Goal: Complete application form

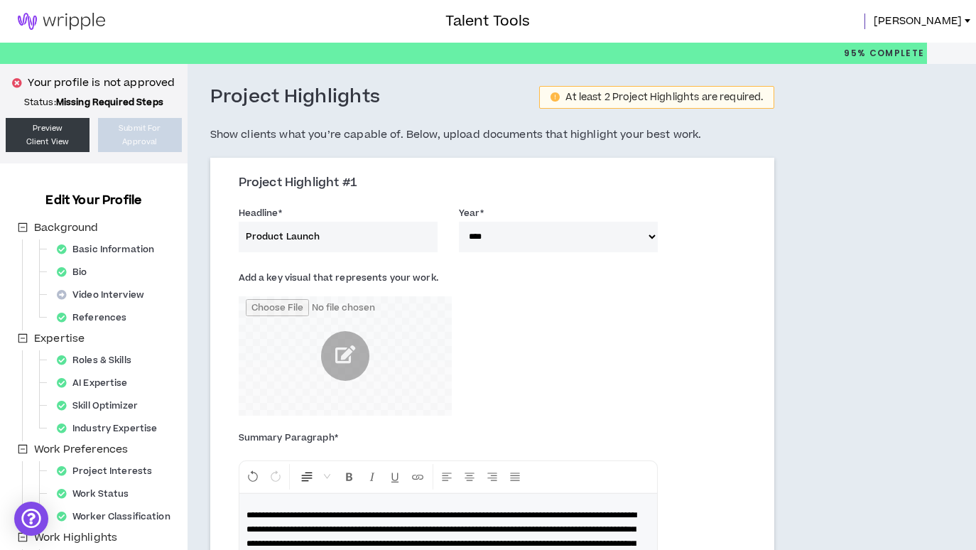
select select "****"
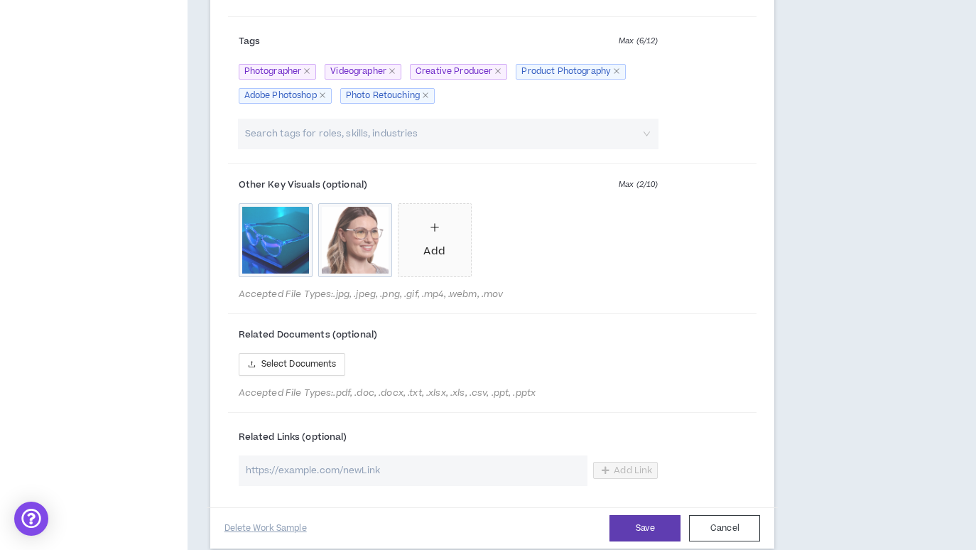
scroll to position [733, 0]
click at [435, 229] on icon "plus" at bounding box center [434, 226] width 1 height 8
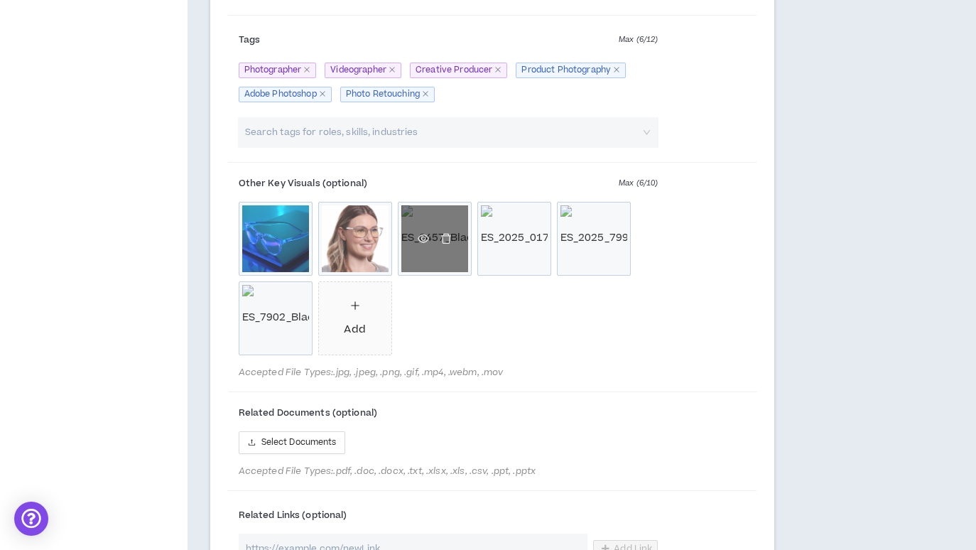
click at [432, 230] on span at bounding box center [435, 238] width 40 height 16
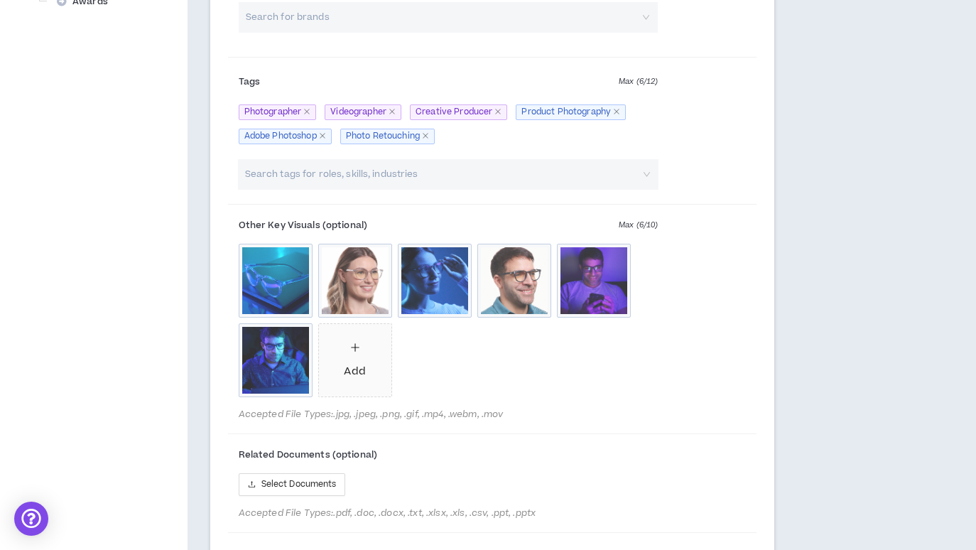
scroll to position [692, 0]
click at [348, 374] on div "Add" at bounding box center [354, 359] width 21 height 39
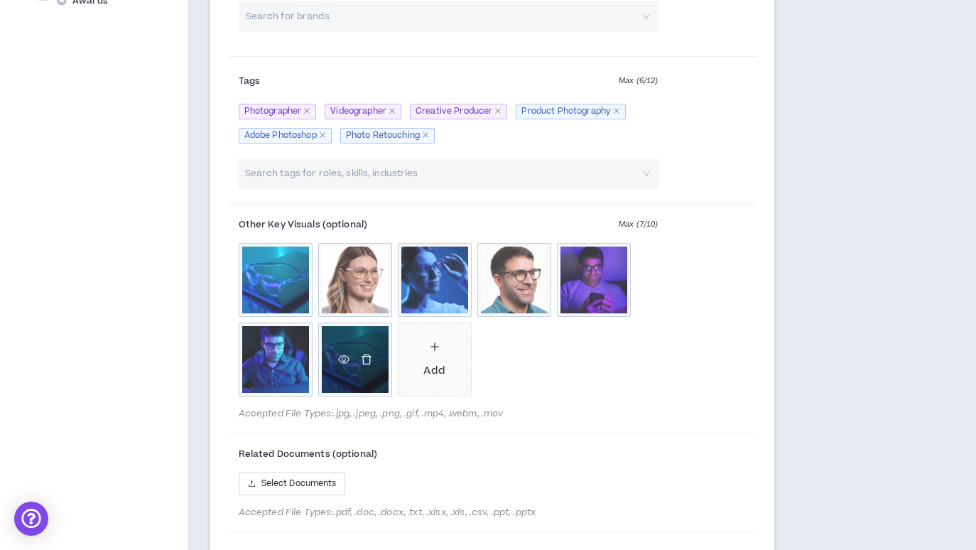
click at [367, 365] on icon "delete" at bounding box center [366, 359] width 11 height 11
click at [366, 375] on span "Add" at bounding box center [355, 359] width 72 height 72
click at [344, 365] on icon "eye" at bounding box center [343, 359] width 11 height 11
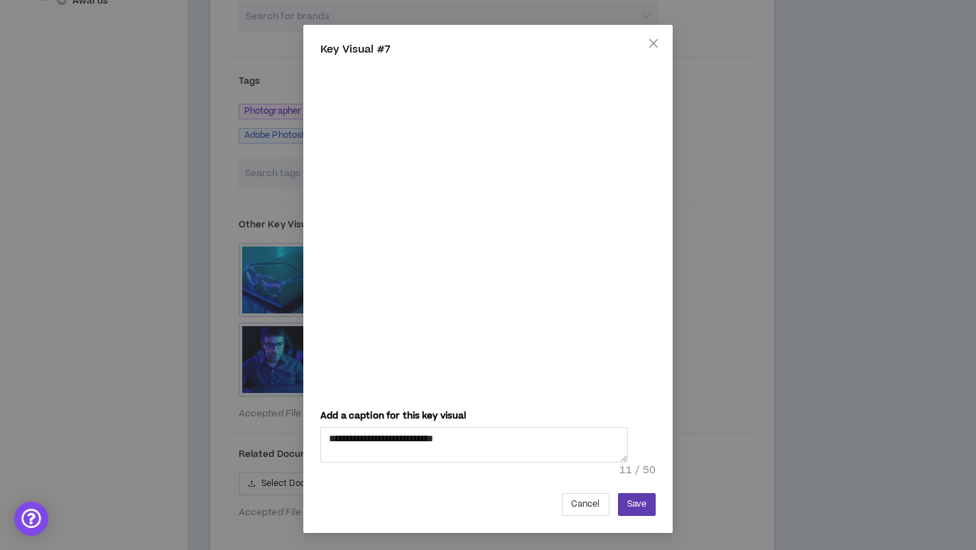
scroll to position [48, 0]
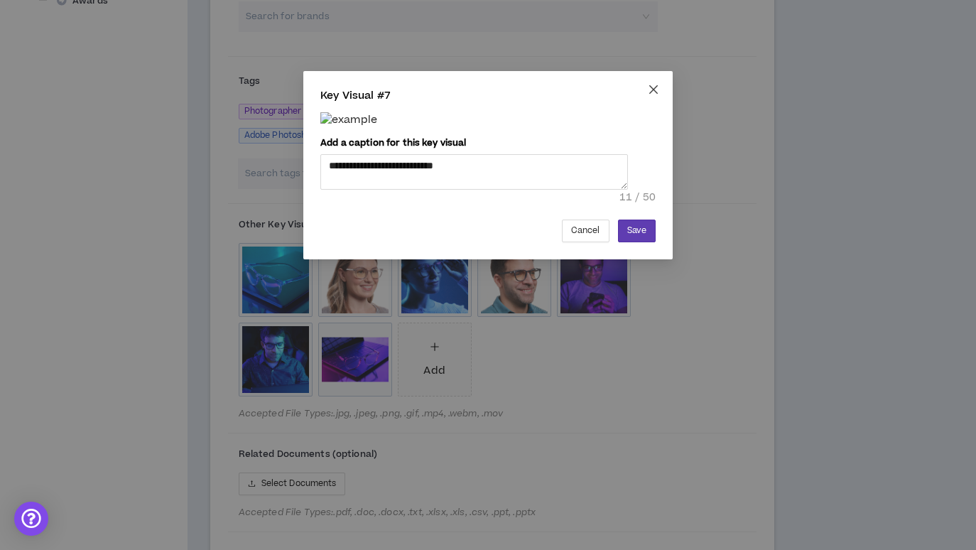
click at [655, 85] on icon "close" at bounding box center [653, 89] width 9 height 9
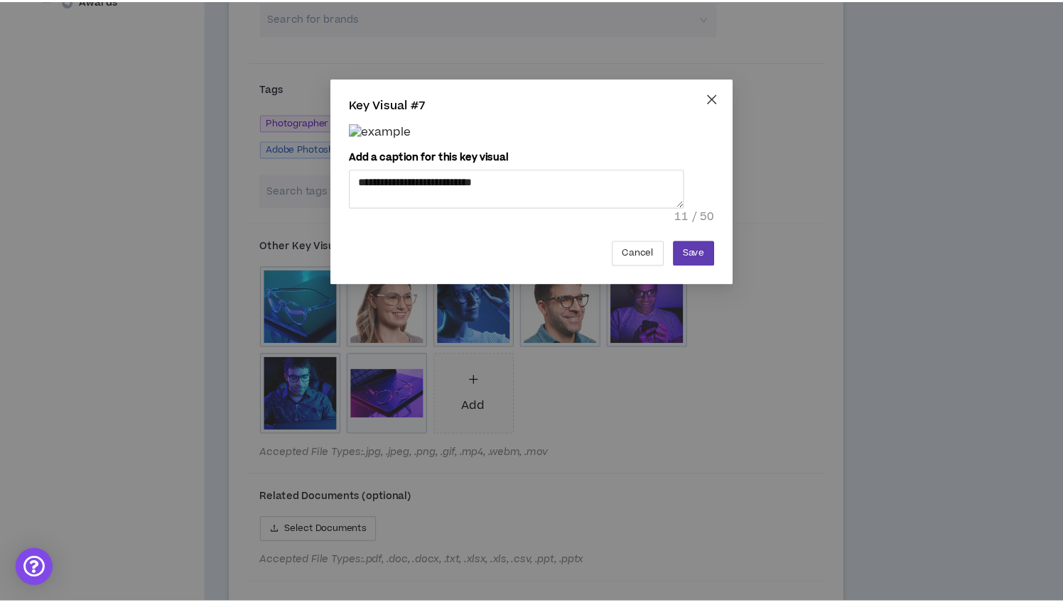
scroll to position [45, 0]
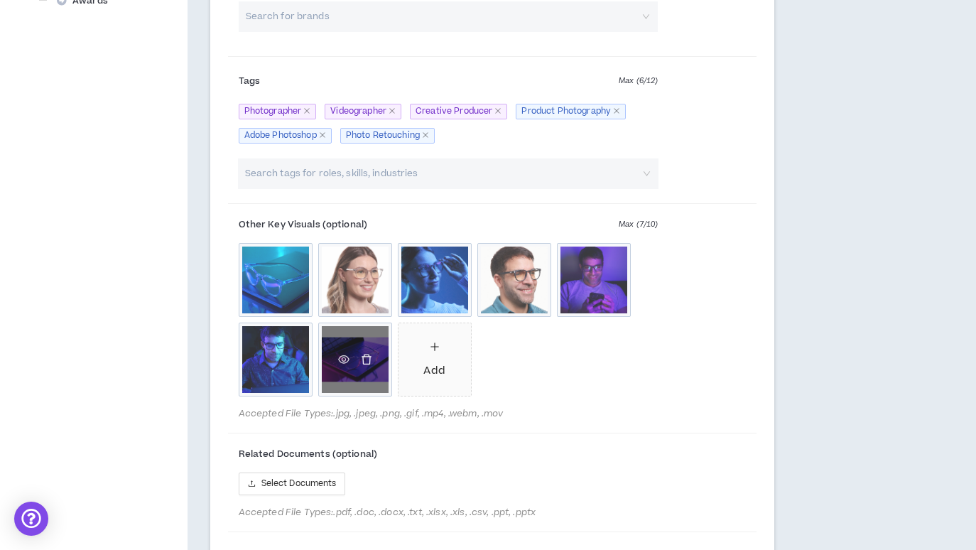
click at [367, 365] on icon "delete" at bounding box center [366, 359] width 11 height 11
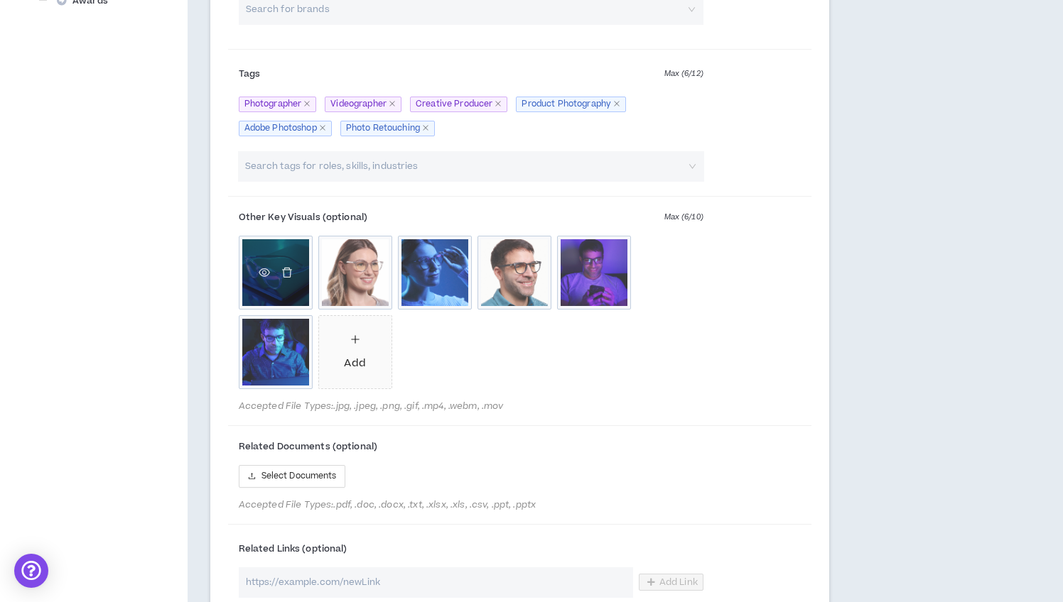
scroll to position [689, 0]
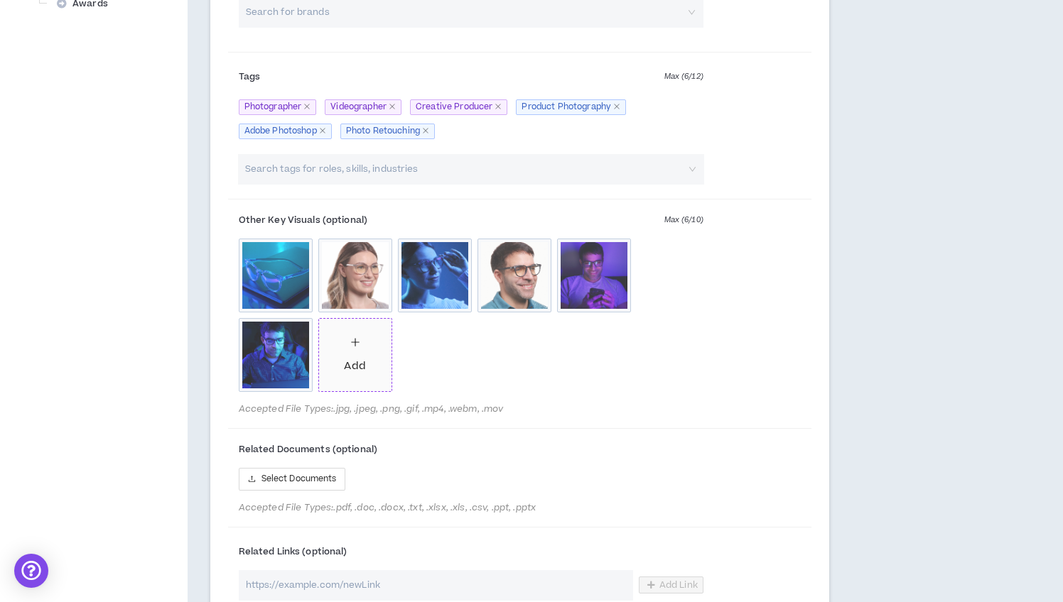
click at [351, 374] on div "Add" at bounding box center [354, 354] width 21 height 39
click at [354, 369] on div "Add" at bounding box center [354, 354] width 21 height 39
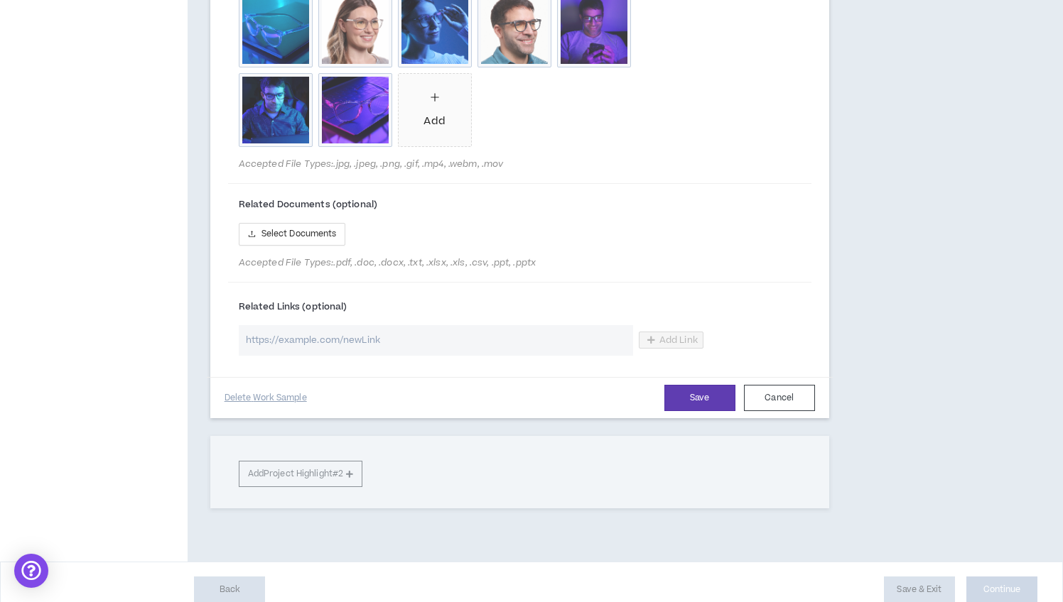
scroll to position [938, 0]
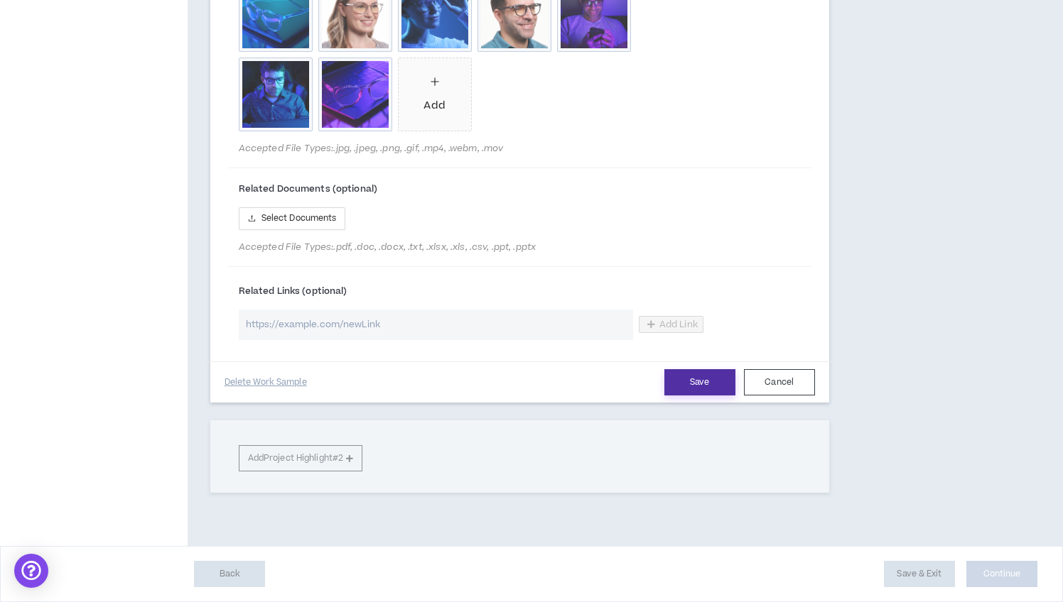
click at [693, 384] on button "Save" at bounding box center [699, 382] width 71 height 26
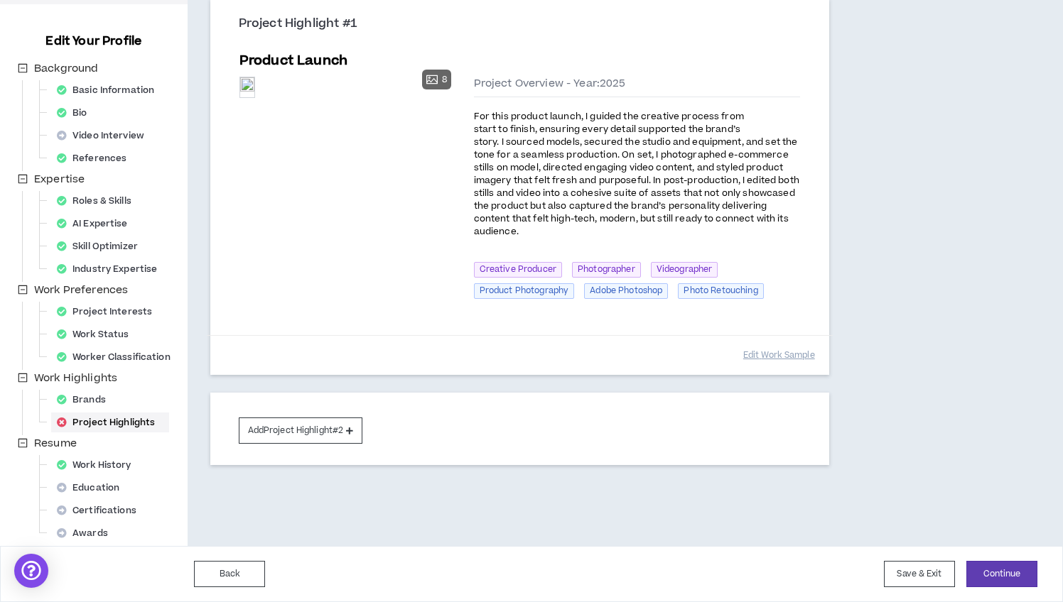
scroll to position [159, 0]
click at [763, 353] on button "Edit Work Sample" at bounding box center [779, 355] width 72 height 25
select select "****"
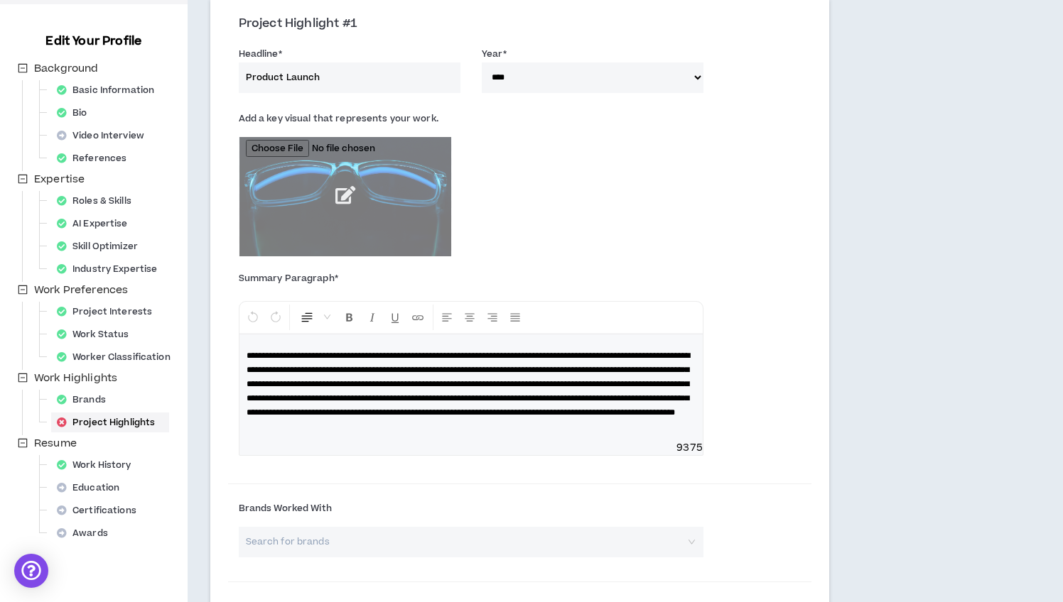
click at [538, 417] on span "**********" at bounding box center [468, 384] width 443 height 65
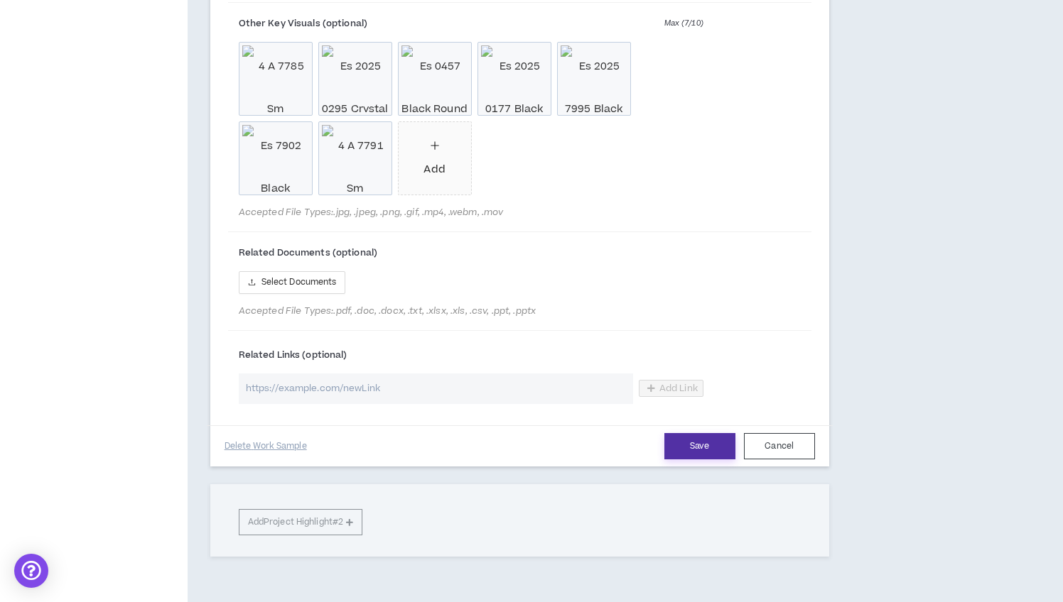
click at [691, 460] on button "Save" at bounding box center [699, 446] width 71 height 26
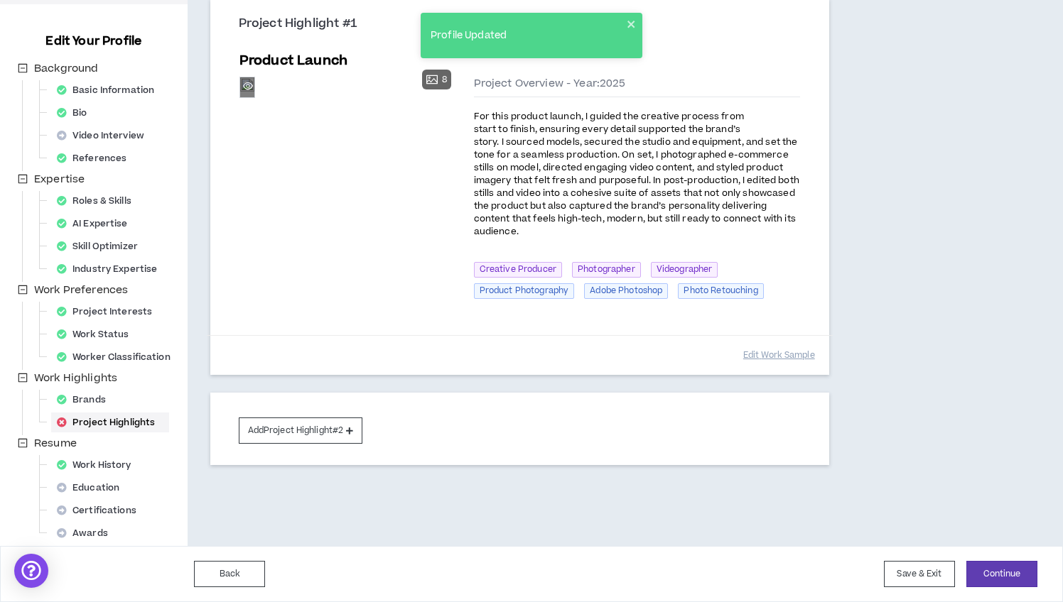
click at [254, 97] on div "Preview" at bounding box center [247, 86] width 14 height 19
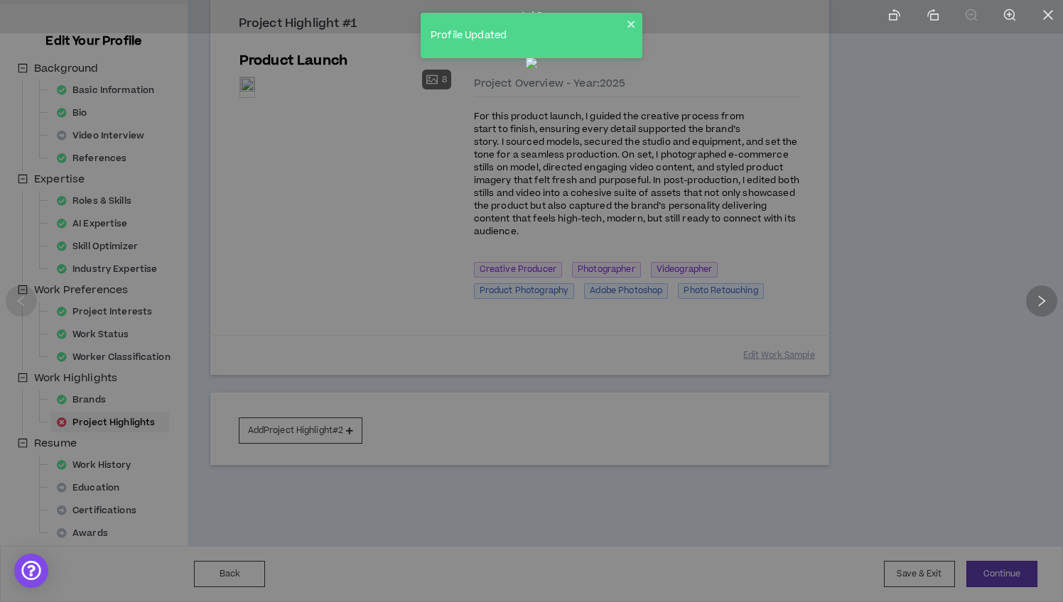
click at [975, 300] on icon "right" at bounding box center [1041, 301] width 13 height 13
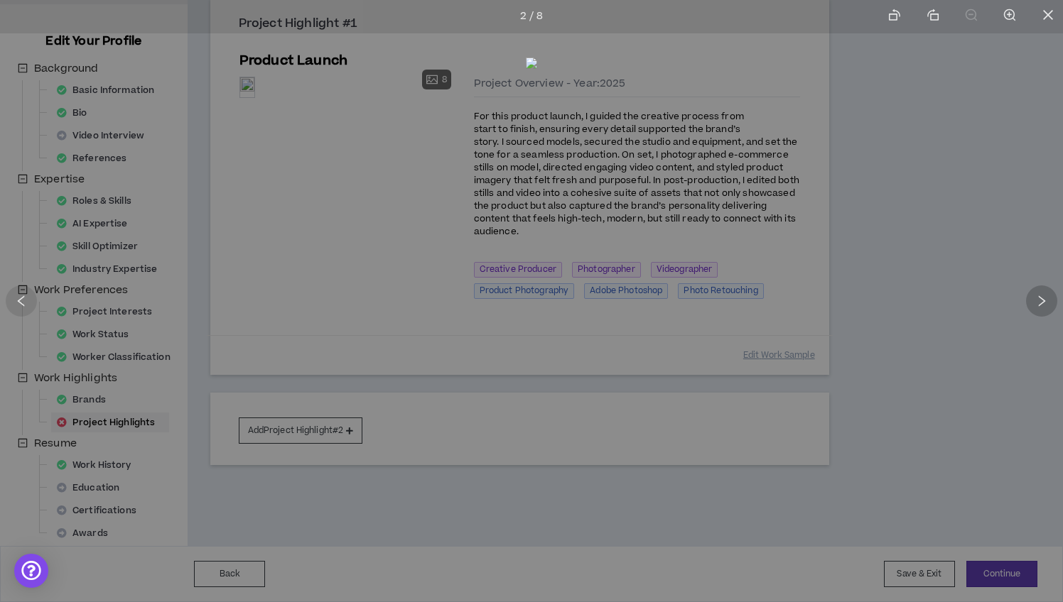
click at [975, 300] on icon "right" at bounding box center [1041, 301] width 13 height 13
click at [975, 299] on icon "right" at bounding box center [1041, 301] width 13 height 13
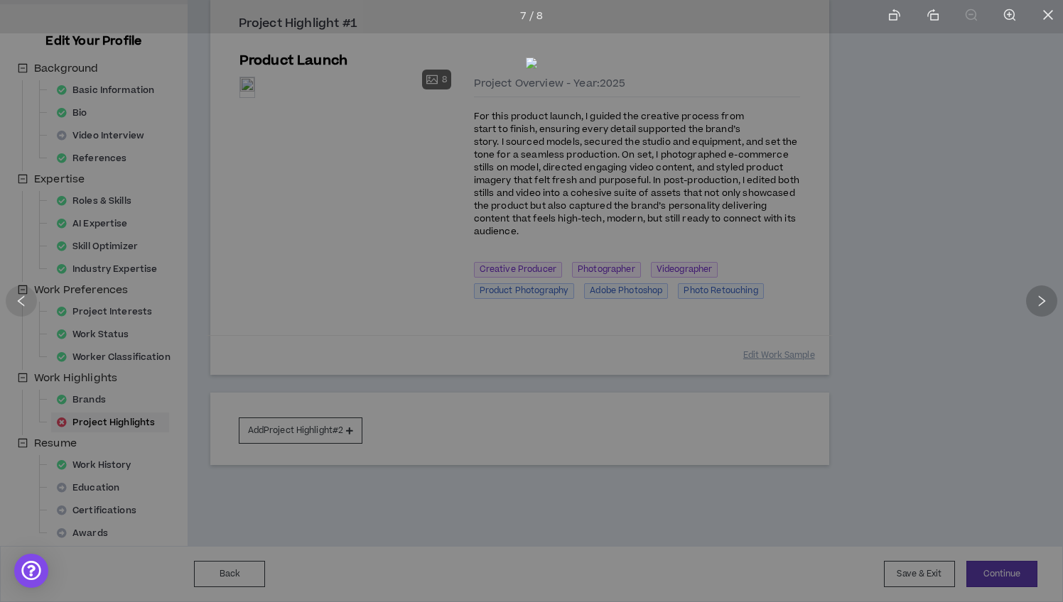
click at [975, 299] on icon "right" at bounding box center [1041, 301] width 13 height 13
click at [27, 295] on icon "left" at bounding box center [21, 301] width 13 height 13
click at [28, 294] on div at bounding box center [21, 301] width 31 height 31
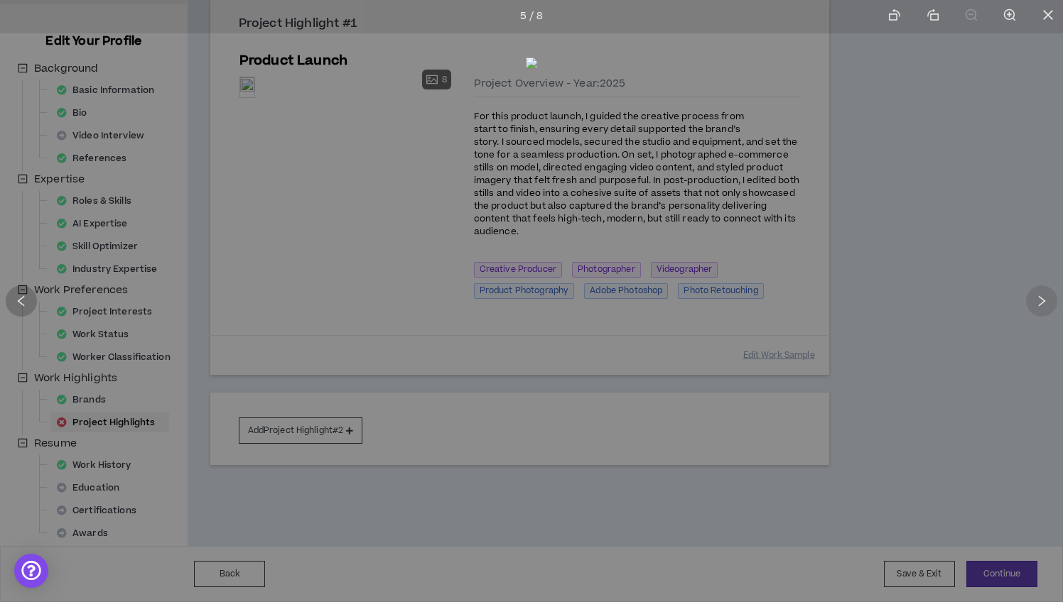
click at [31, 293] on div at bounding box center [21, 301] width 31 height 31
click at [32, 293] on div at bounding box center [21, 301] width 31 height 31
click at [36, 291] on div at bounding box center [531, 301] width 1063 height 602
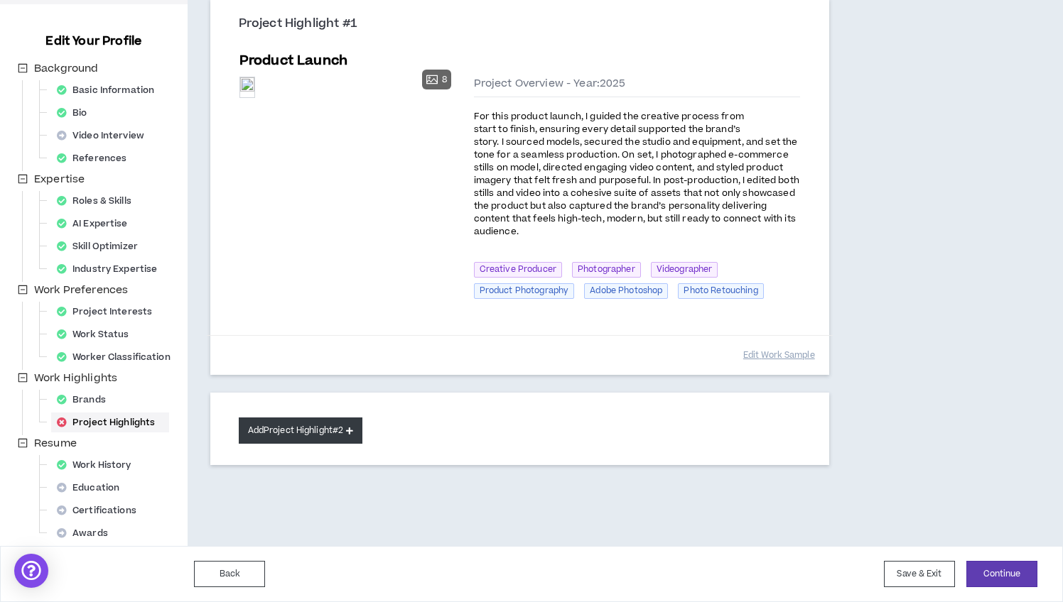
click at [335, 433] on button "Add Project Highlight #2" at bounding box center [301, 431] width 124 height 26
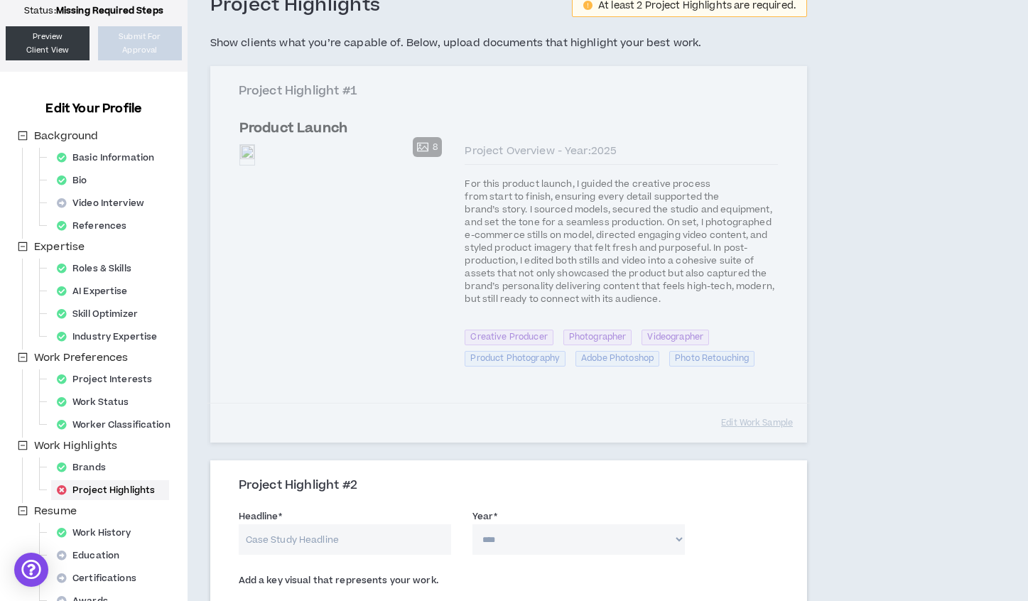
scroll to position [90, 0]
drag, startPoint x: 710, startPoint y: 306, endPoint x: 721, endPoint y: 337, distance: 33.3
click at [710, 306] on div "Project Highlight #1 Product Launch Preview 8 Preview Preview Preview Preview P…" at bounding box center [508, 255] width 597 height 377
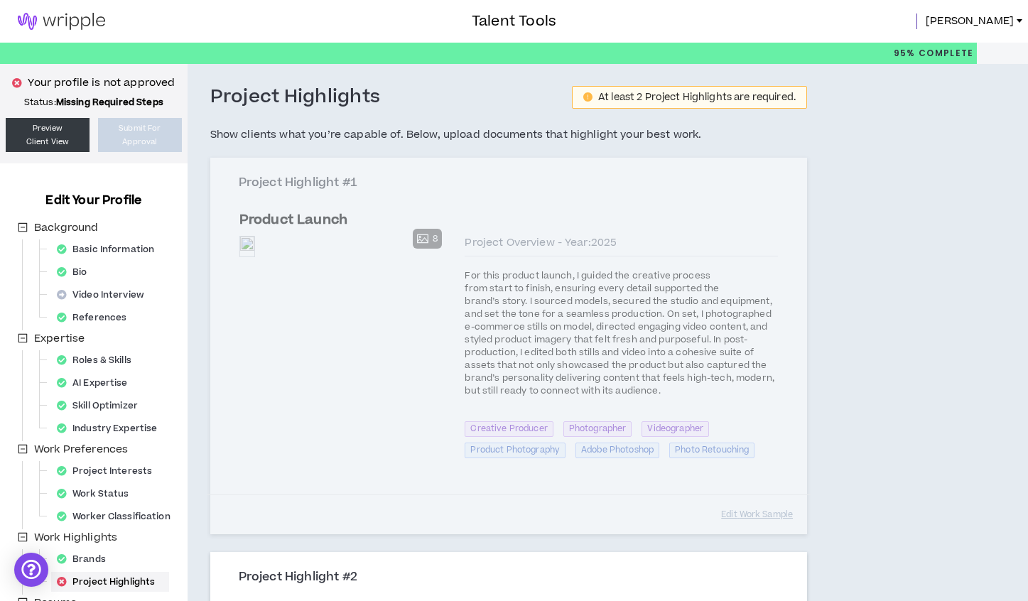
scroll to position [0, 0]
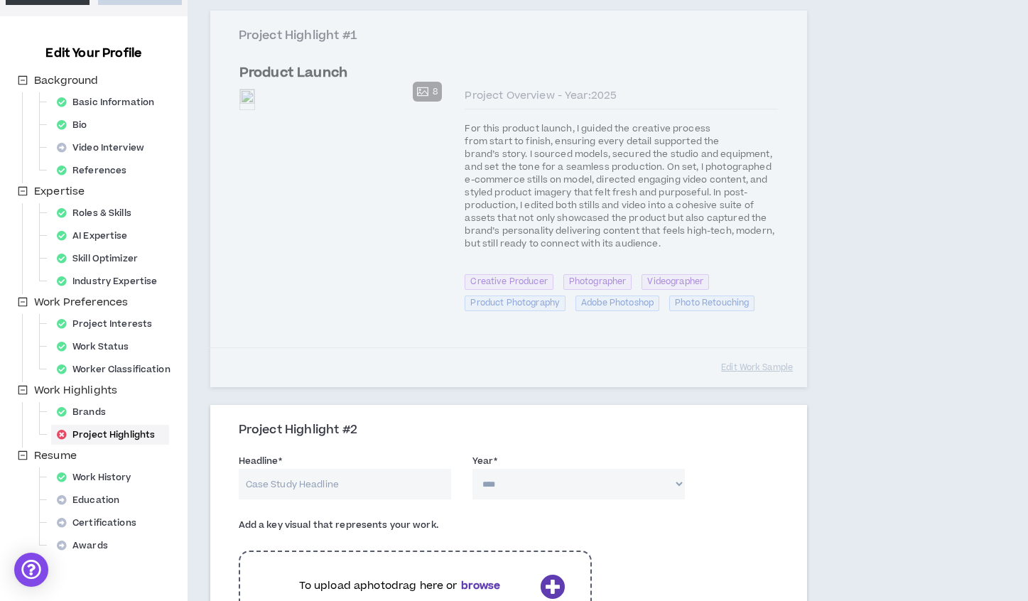
click at [429, 309] on div "Project Highlight #1 Product Launch Preview 8 Preview Preview Preview Preview P…" at bounding box center [508, 199] width 597 height 377
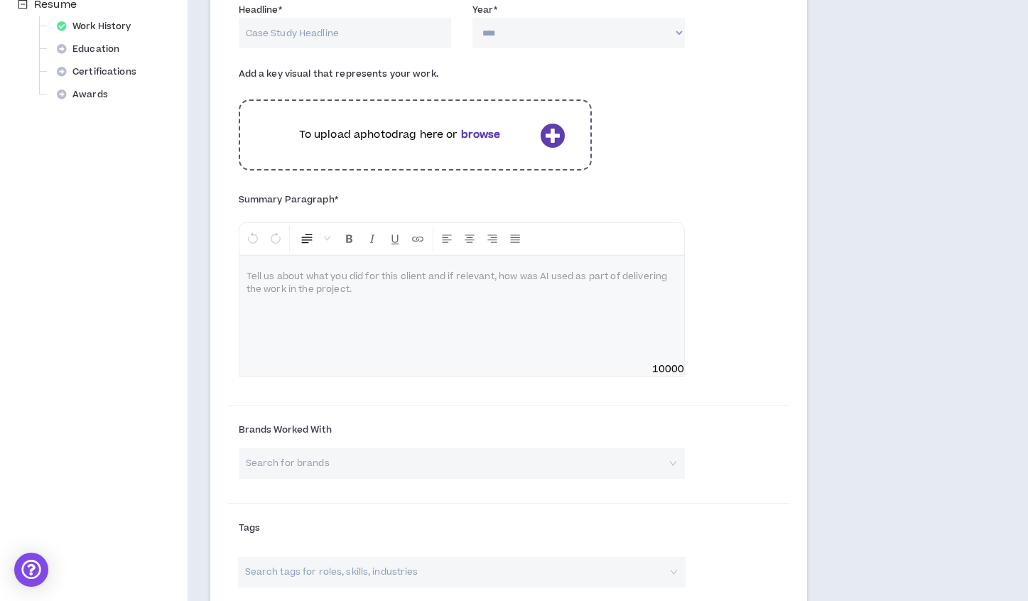
scroll to position [592, 0]
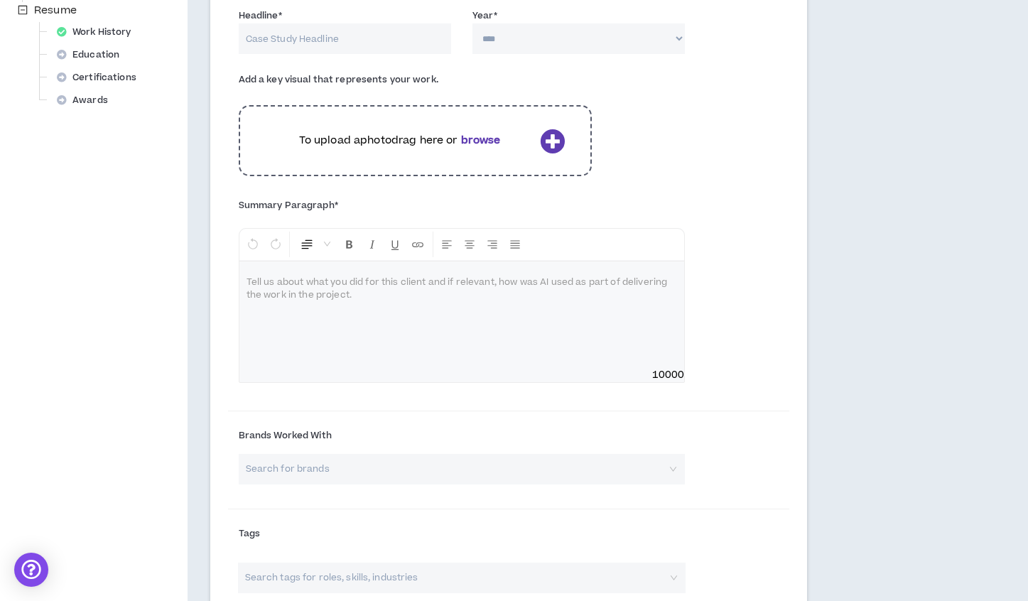
click at [361, 284] on p at bounding box center [462, 283] width 431 height 14
click at [553, 137] on icon at bounding box center [552, 141] width 25 height 25
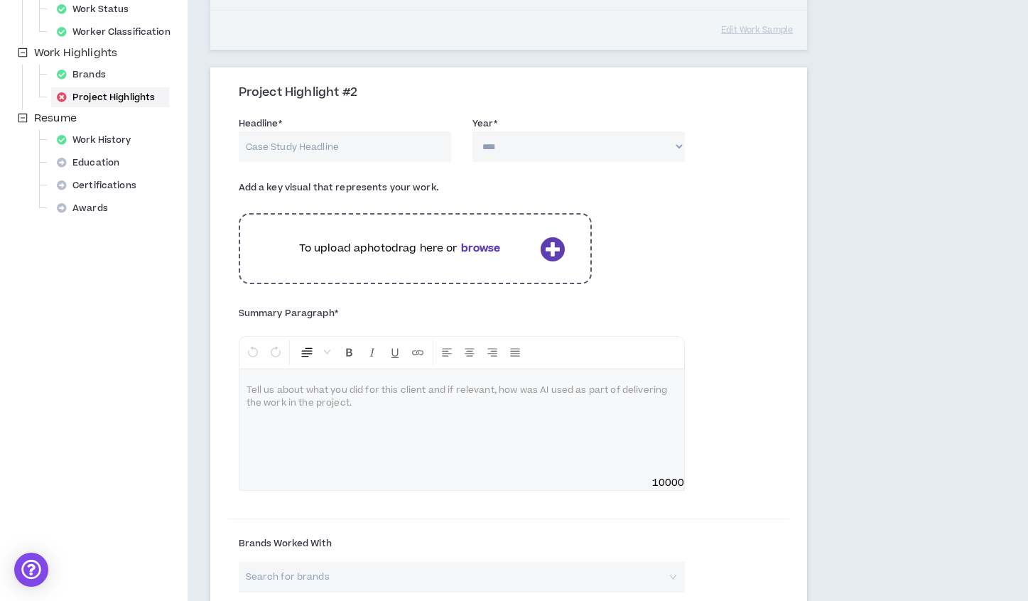
scroll to position [485, 0]
select select "****"
click at [373, 136] on input "Headline *" at bounding box center [345, 146] width 212 height 31
type input "E-comm to motion solutions"
click at [317, 389] on p at bounding box center [462, 391] width 431 height 14
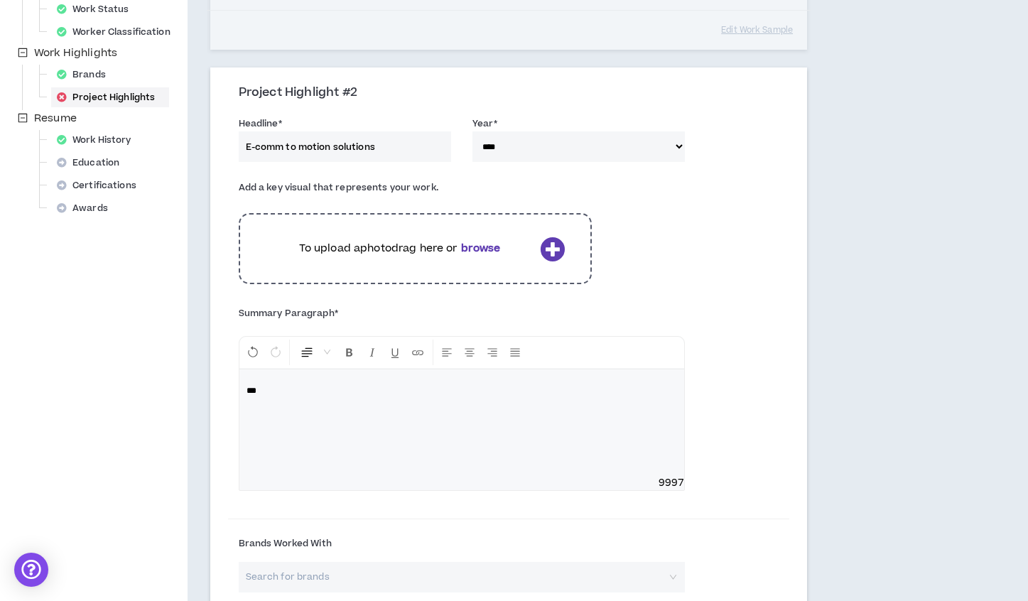
scroll to position [484, 0]
click at [330, 390] on p "**" at bounding box center [462, 391] width 431 height 14
click at [331, 390] on p "**" at bounding box center [462, 391] width 431 height 14
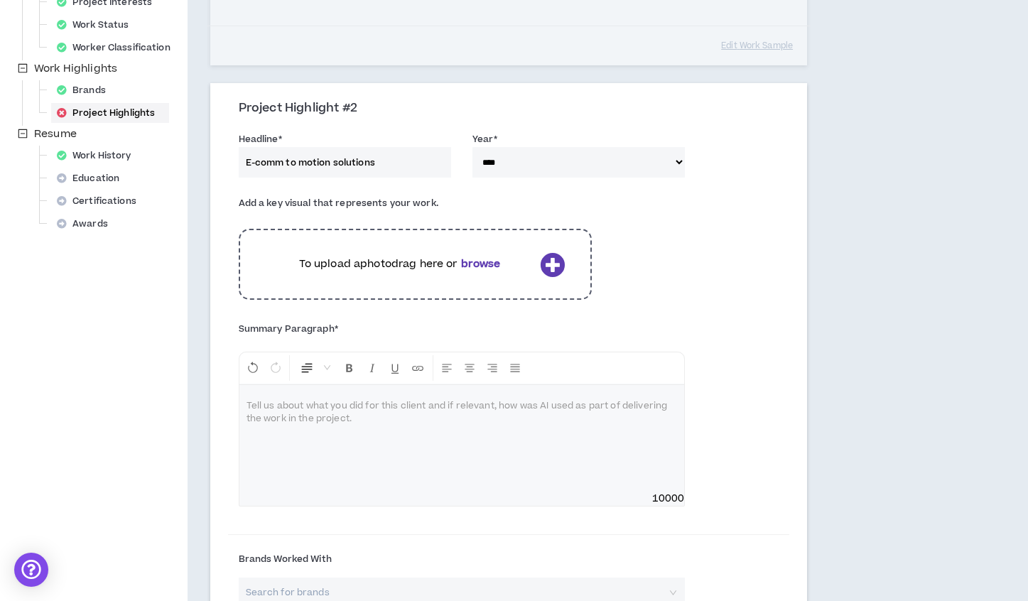
scroll to position [475, 1]
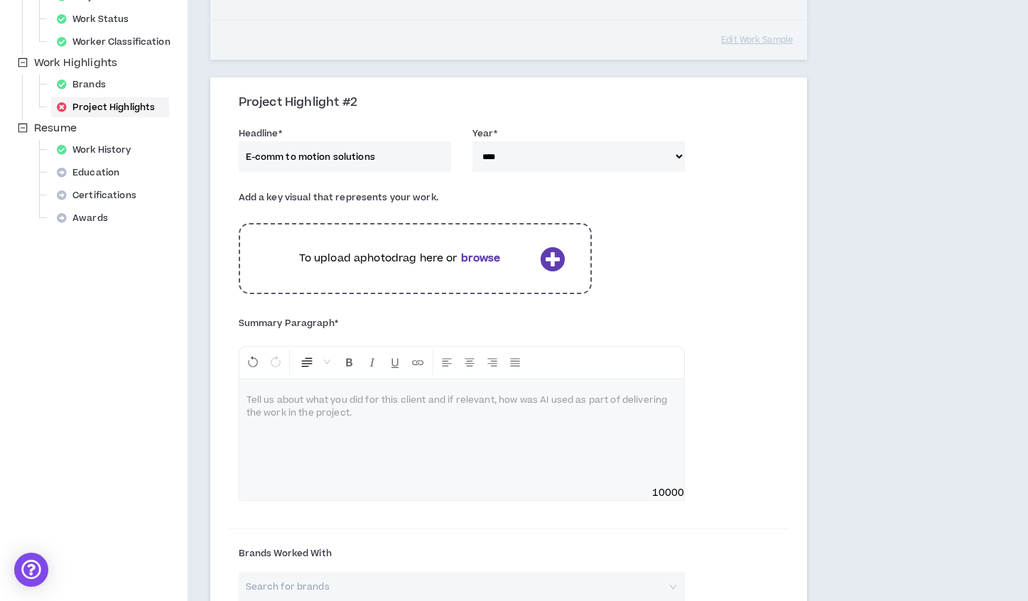
click at [335, 404] on p at bounding box center [462, 401] width 431 height 14
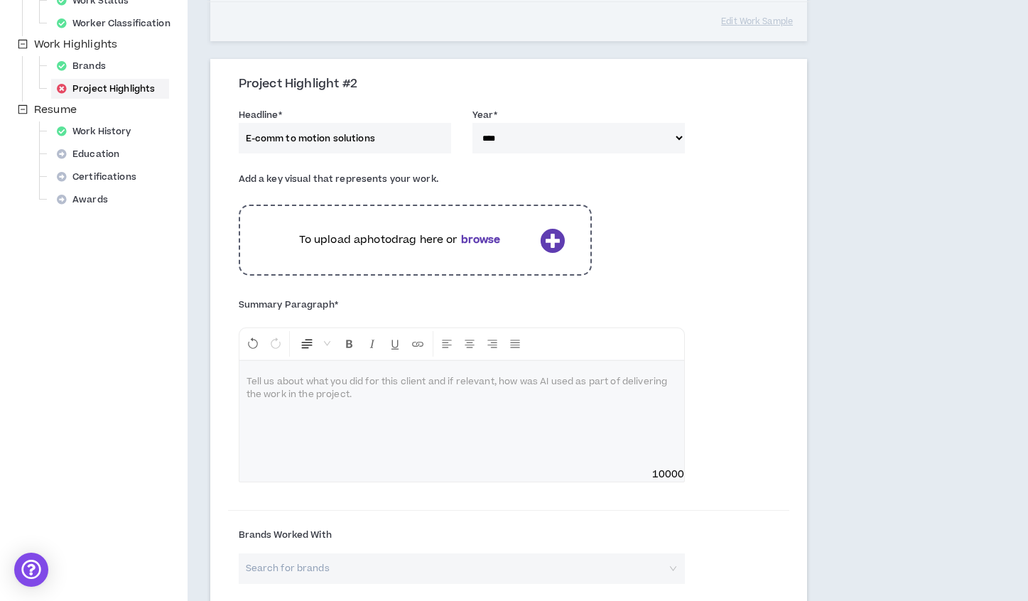
scroll to position [511, 0]
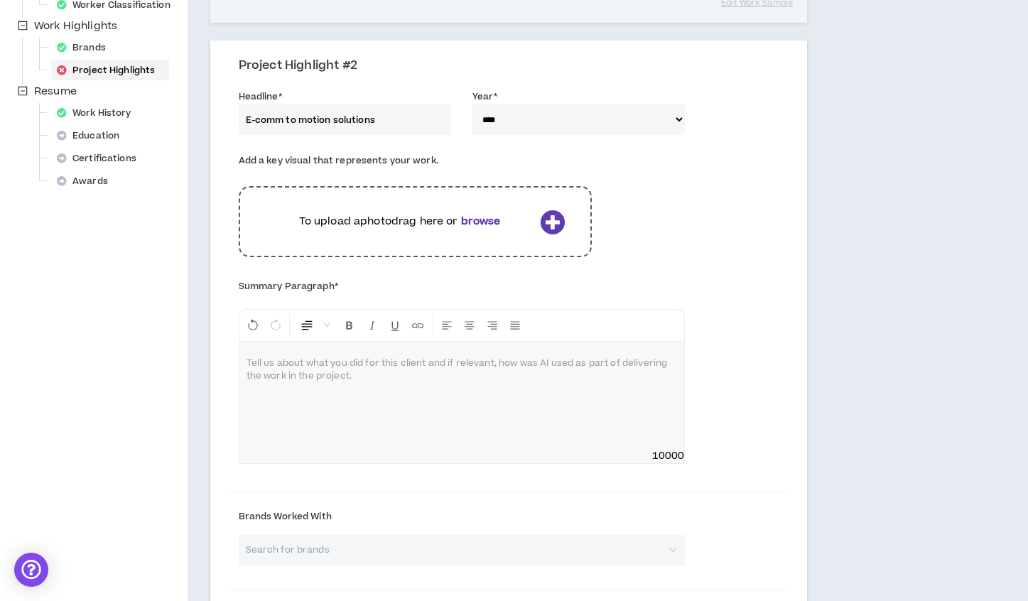
click at [337, 377] on div at bounding box center [461, 395] width 445 height 107
click at [335, 374] on div at bounding box center [461, 395] width 445 height 107
click at [318, 367] on p at bounding box center [462, 364] width 431 height 14
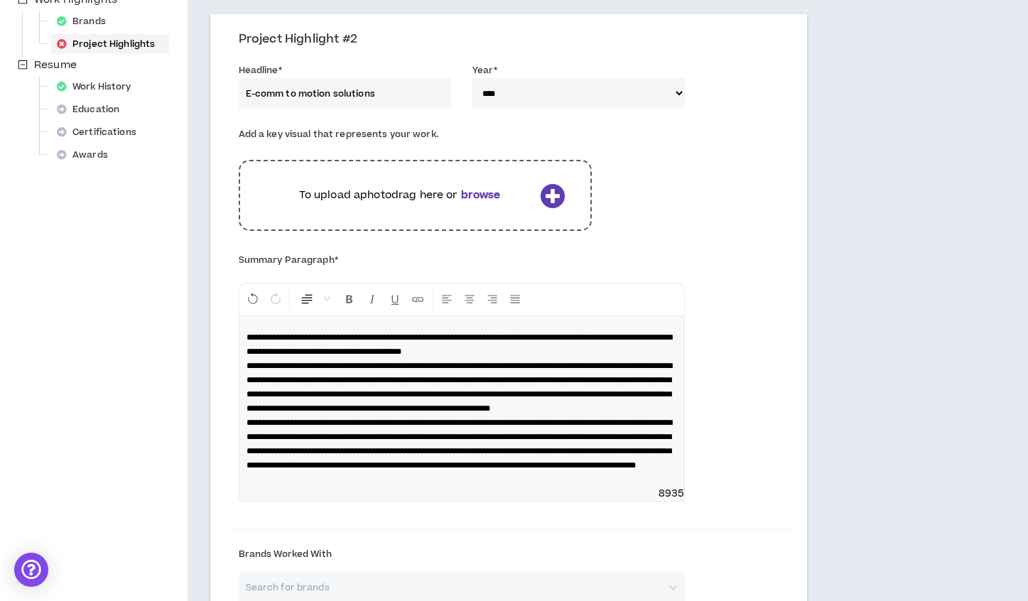
scroll to position [546, 0]
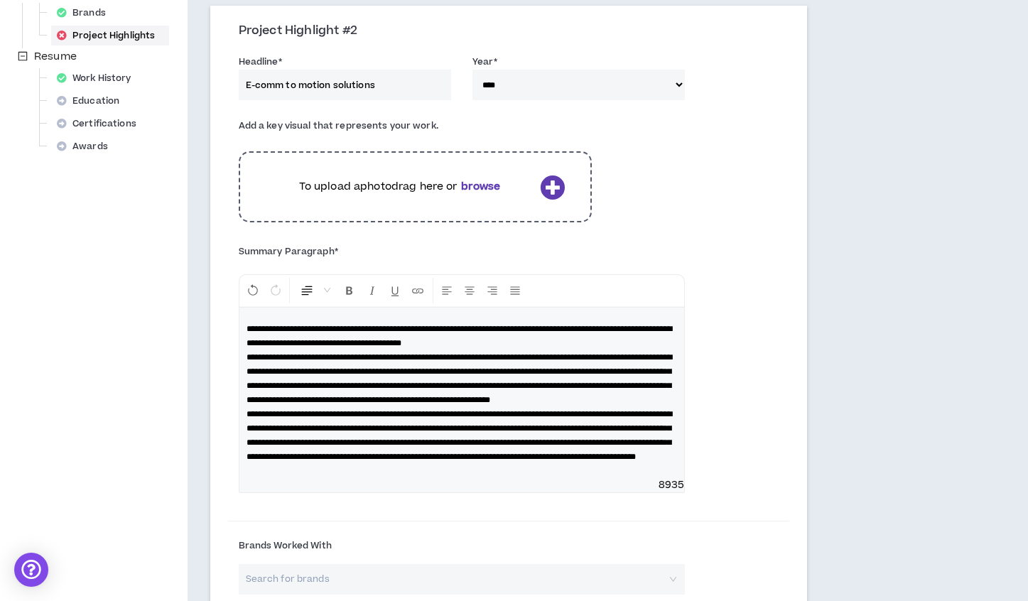
click at [563, 413] on p "**********" at bounding box center [462, 393] width 431 height 142
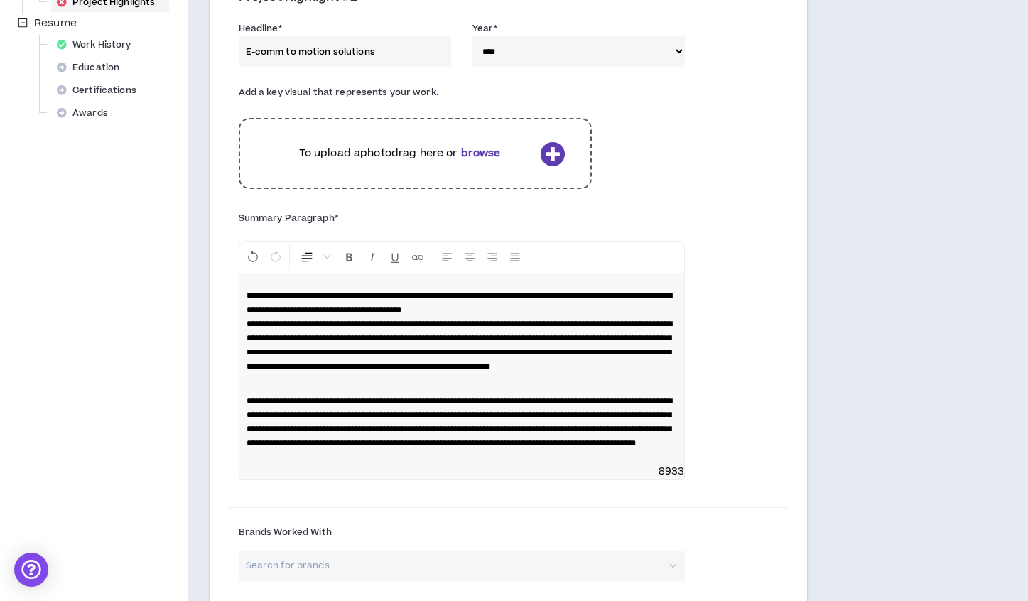
scroll to position [598, 0]
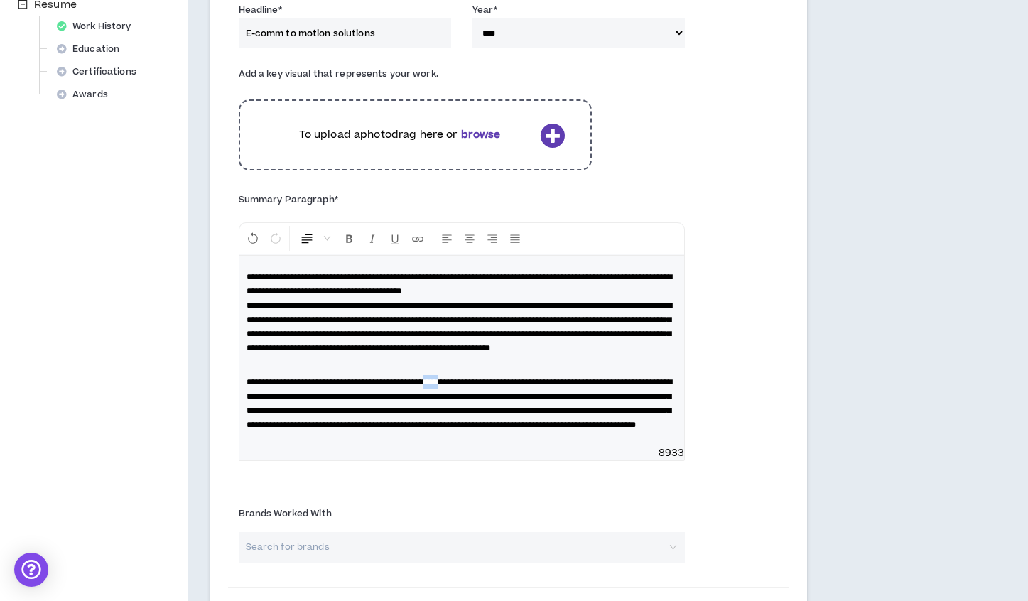
drag, startPoint x: 460, startPoint y: 392, endPoint x: 478, endPoint y: 394, distance: 17.8
click at [478, 394] on span "**********" at bounding box center [460, 403] width 426 height 51
click at [571, 290] on p "**********" at bounding box center [462, 312] width 431 height 85
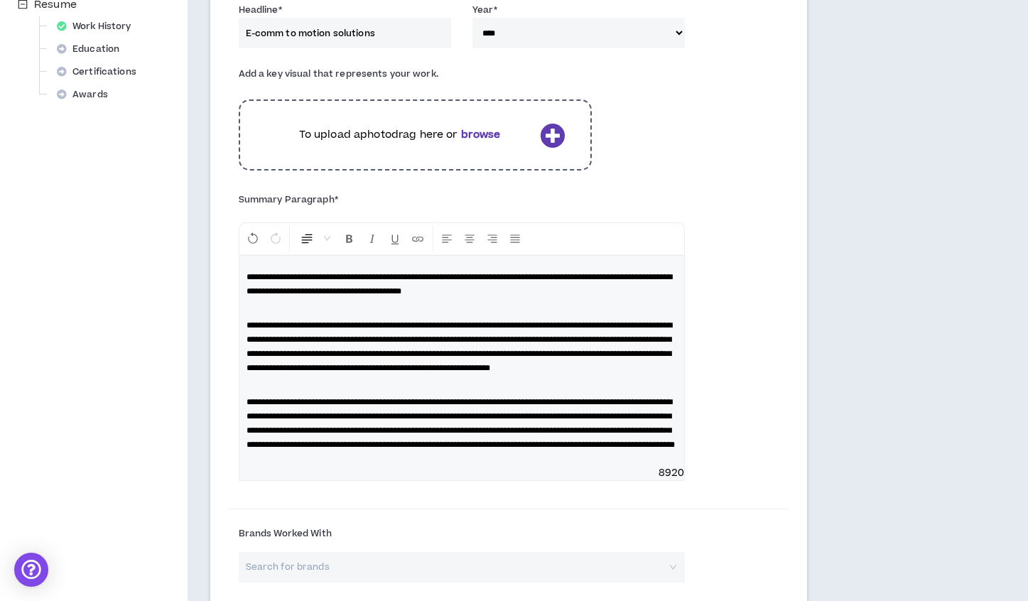
click at [296, 323] on span "**********" at bounding box center [460, 346] width 426 height 51
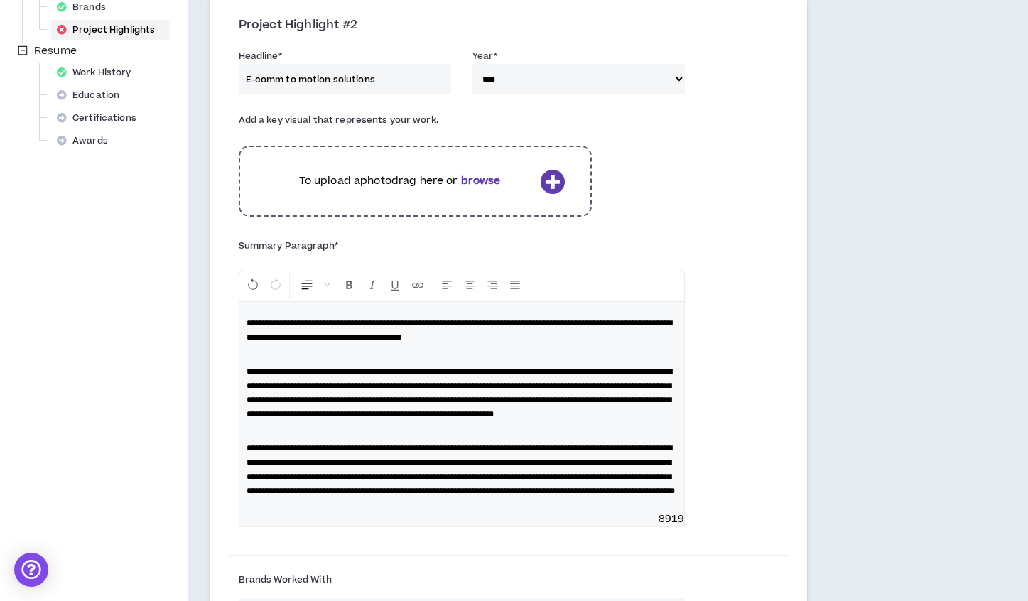
scroll to position [551, 0]
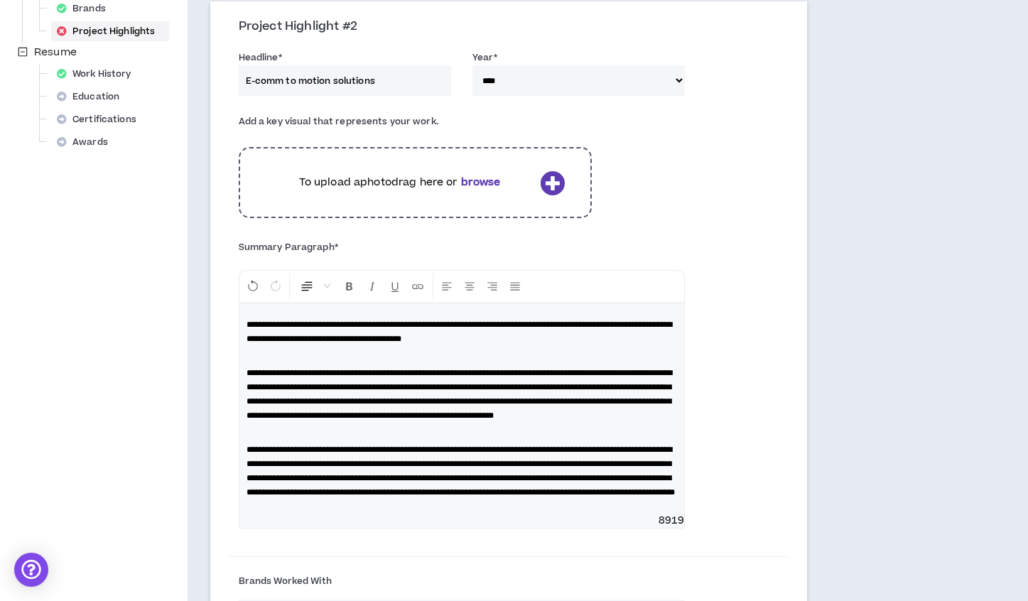
click at [247, 320] on span "**********" at bounding box center [460, 331] width 426 height 23
click at [372, 337] on span "**********" at bounding box center [460, 331] width 426 height 23
click at [381, 338] on span "**********" at bounding box center [460, 331] width 426 height 23
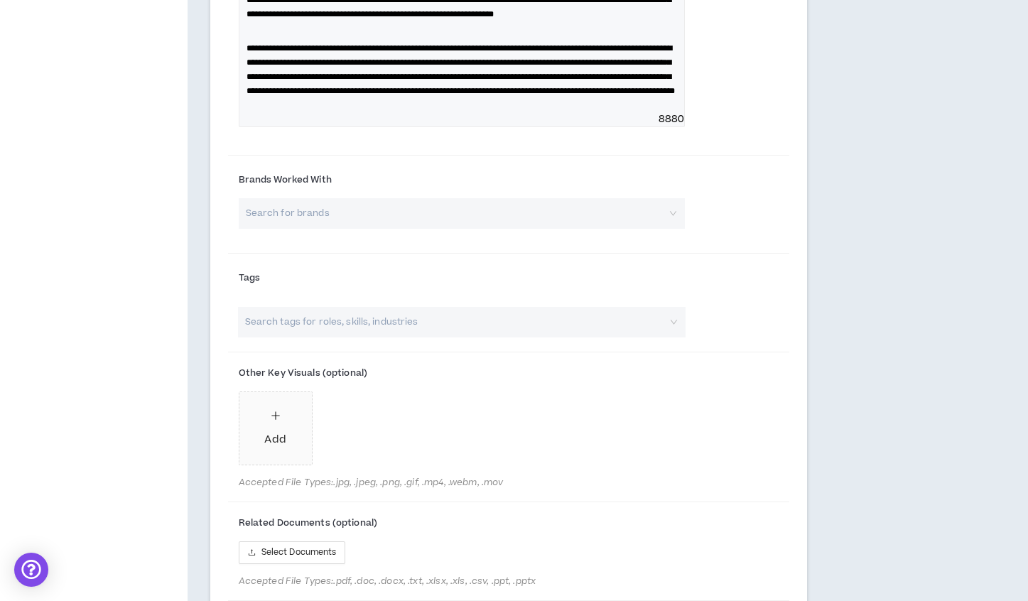
scroll to position [968, 0]
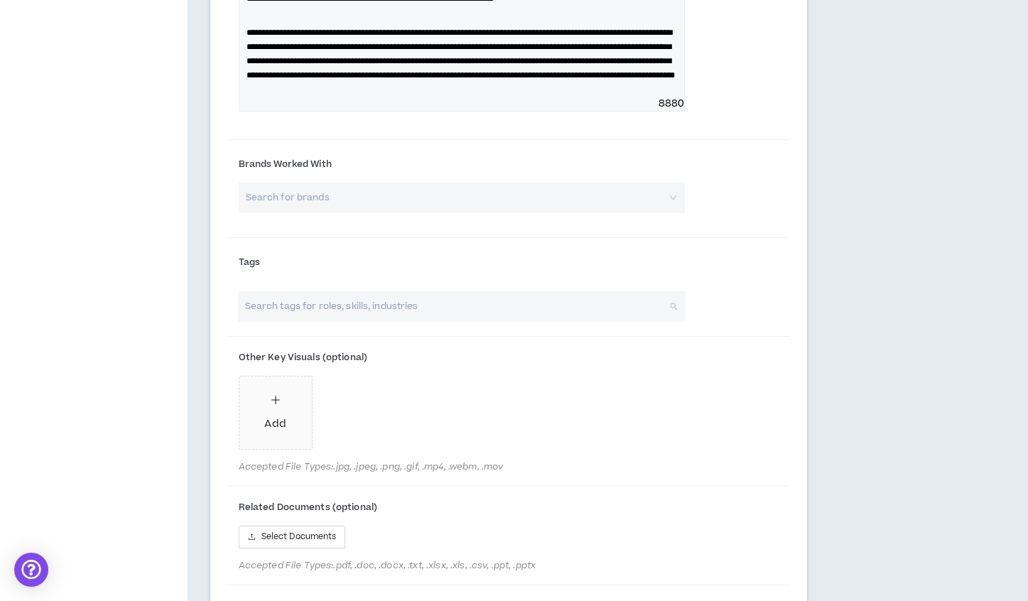
click at [333, 322] on input "search" at bounding box center [454, 306] width 423 height 31
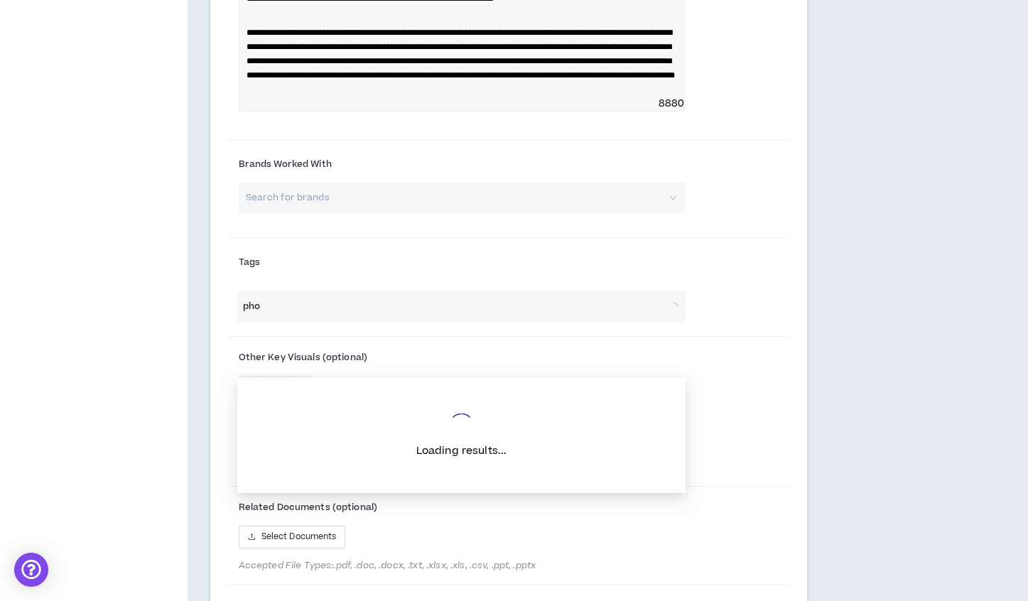
type input "phot"
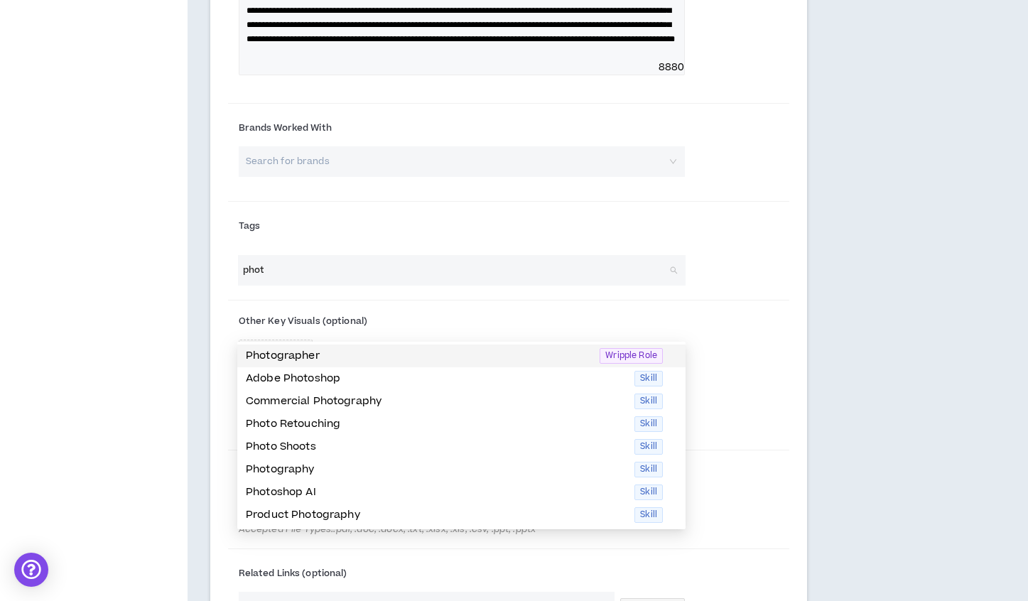
scroll to position [1005, 0]
click at [636, 353] on span "Wripple Role" at bounding box center [631, 355] width 63 height 16
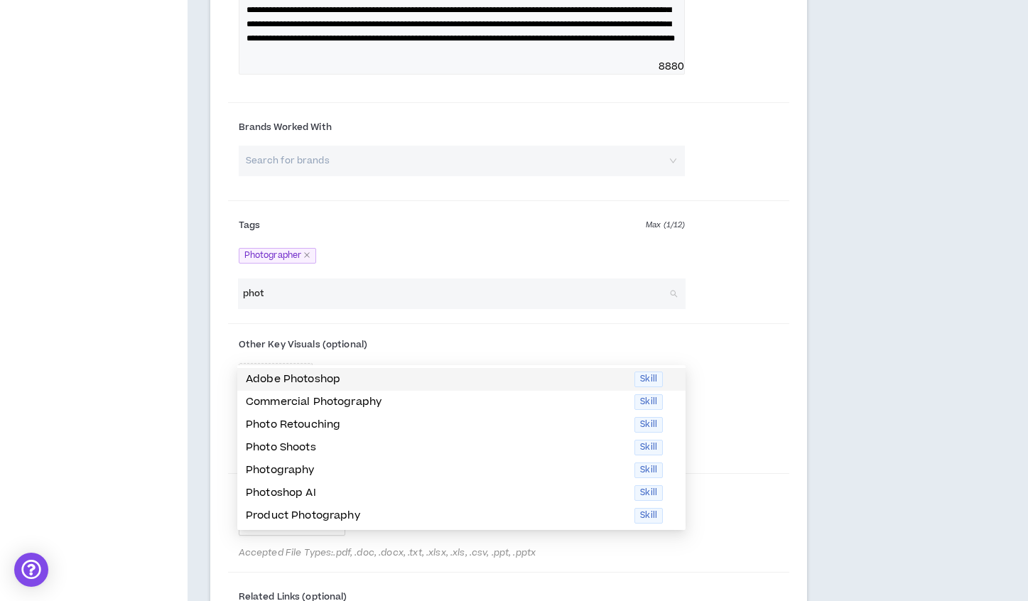
click at [649, 374] on span "Skill" at bounding box center [648, 380] width 28 height 16
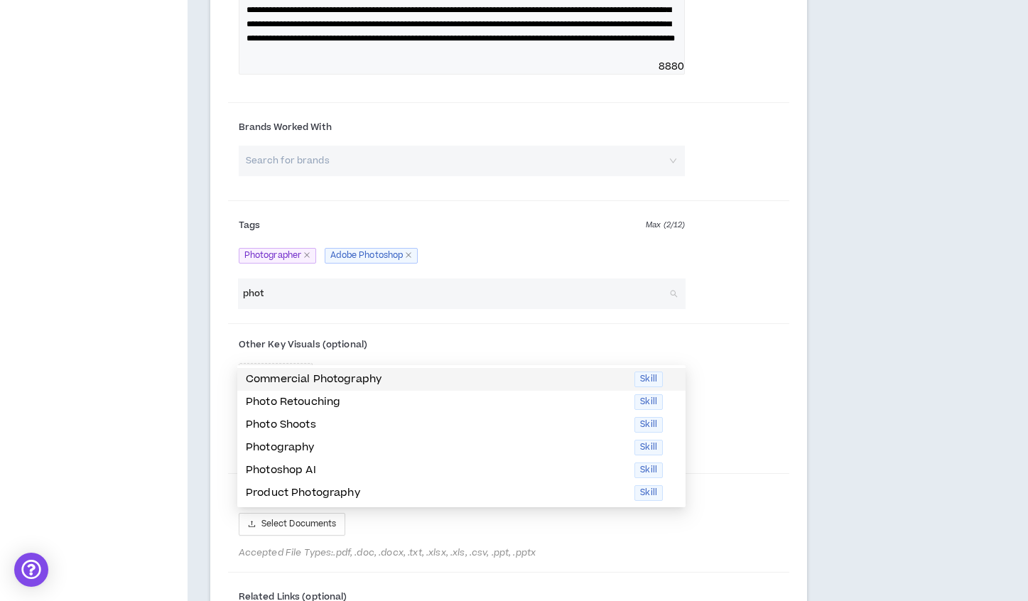
click at [649, 374] on span "Skill" at bounding box center [648, 380] width 28 height 16
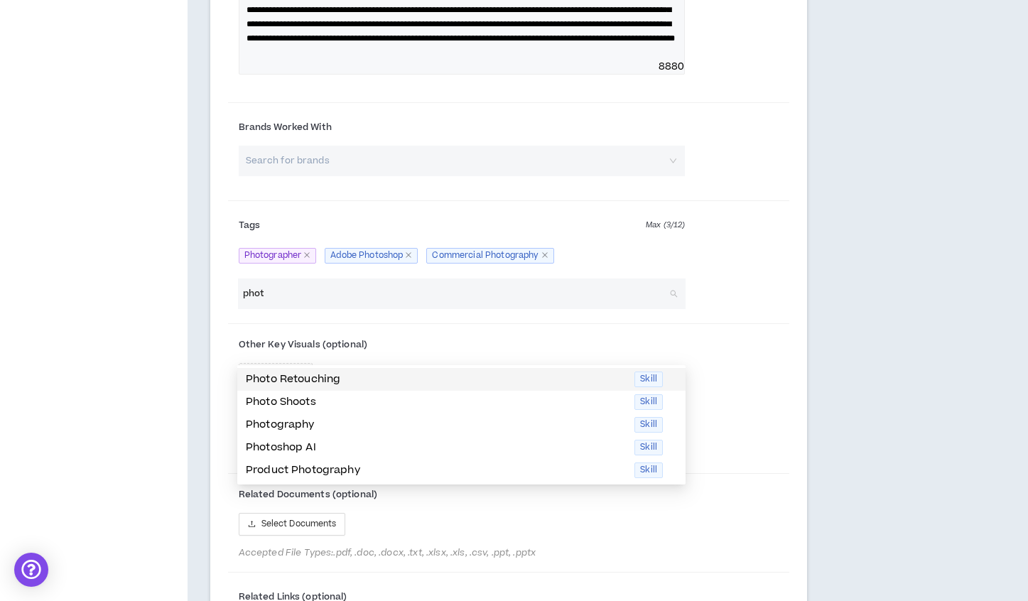
click at [649, 374] on span "Skill" at bounding box center [648, 380] width 28 height 16
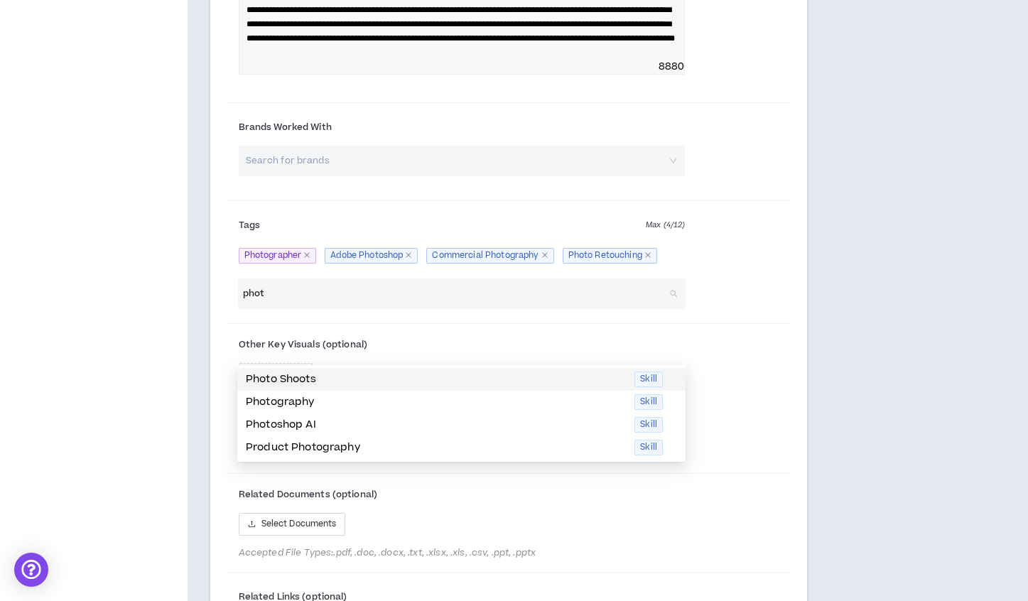
click at [649, 374] on span "Skill" at bounding box center [648, 380] width 28 height 16
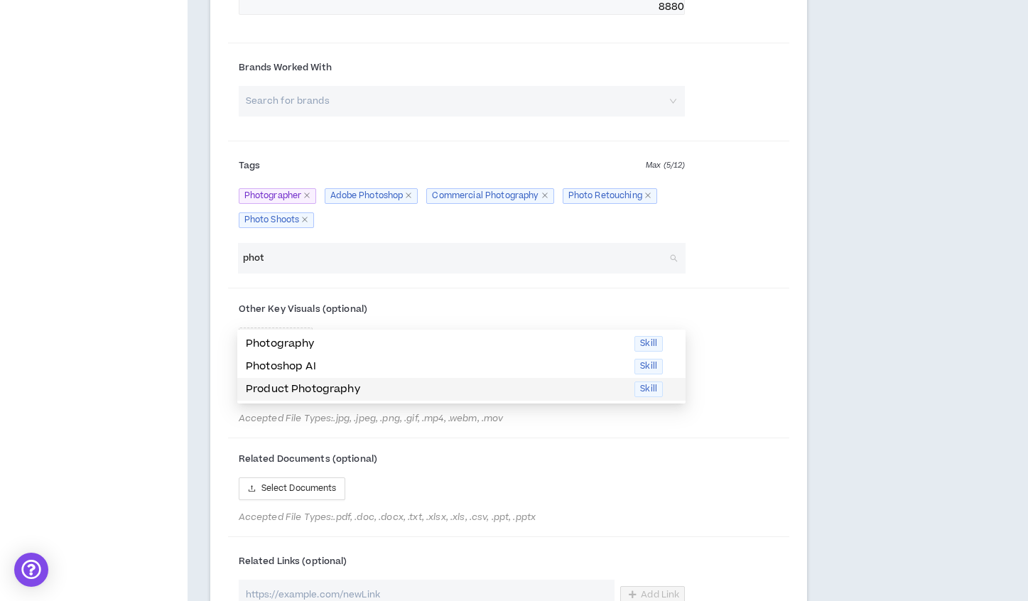
scroll to position [1066, 0]
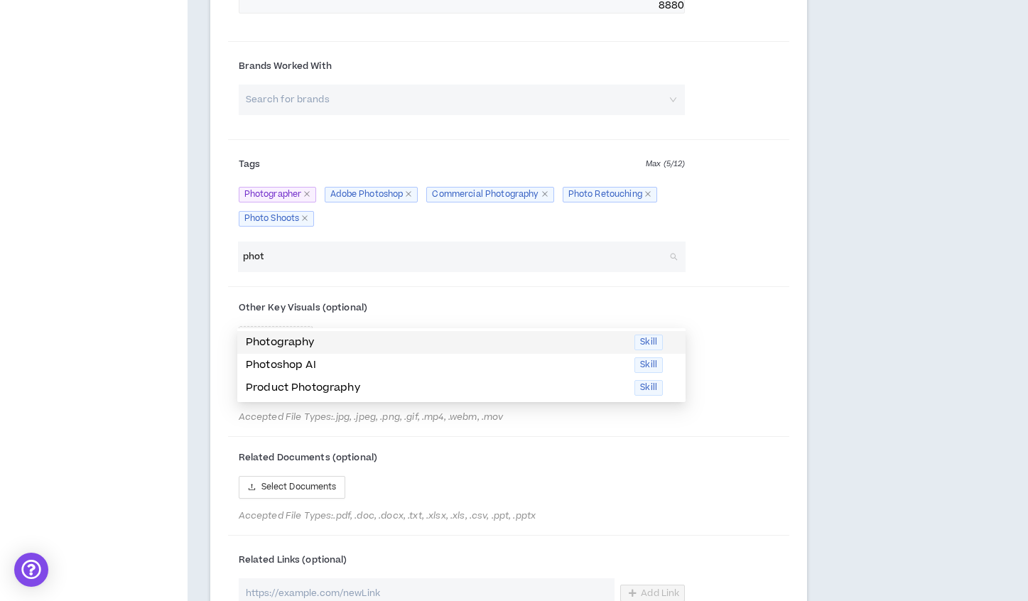
click at [648, 345] on span "Skill" at bounding box center [648, 343] width 28 height 16
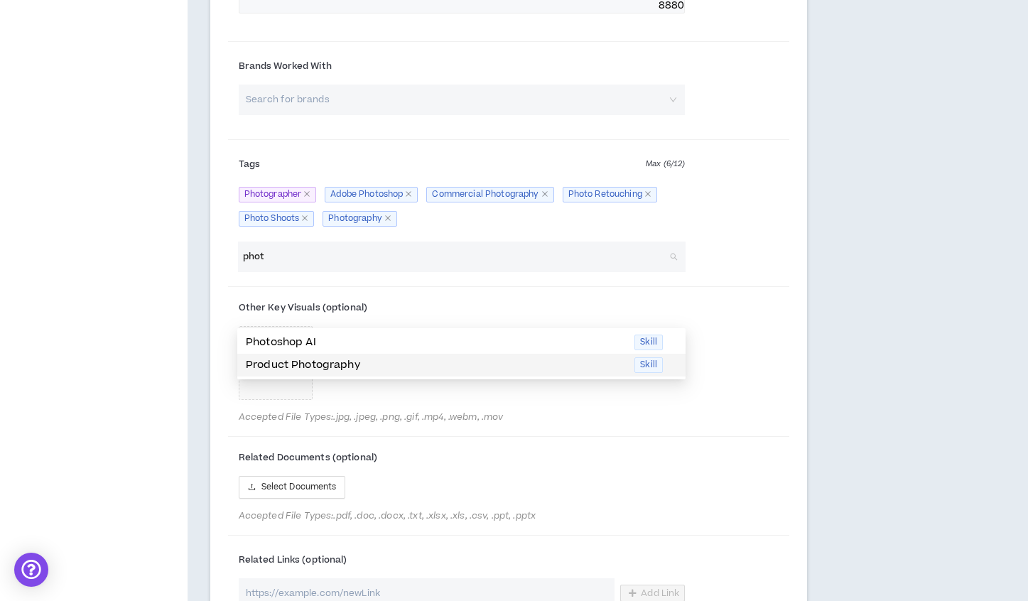
click at [651, 364] on span "Skill" at bounding box center [648, 365] width 28 height 16
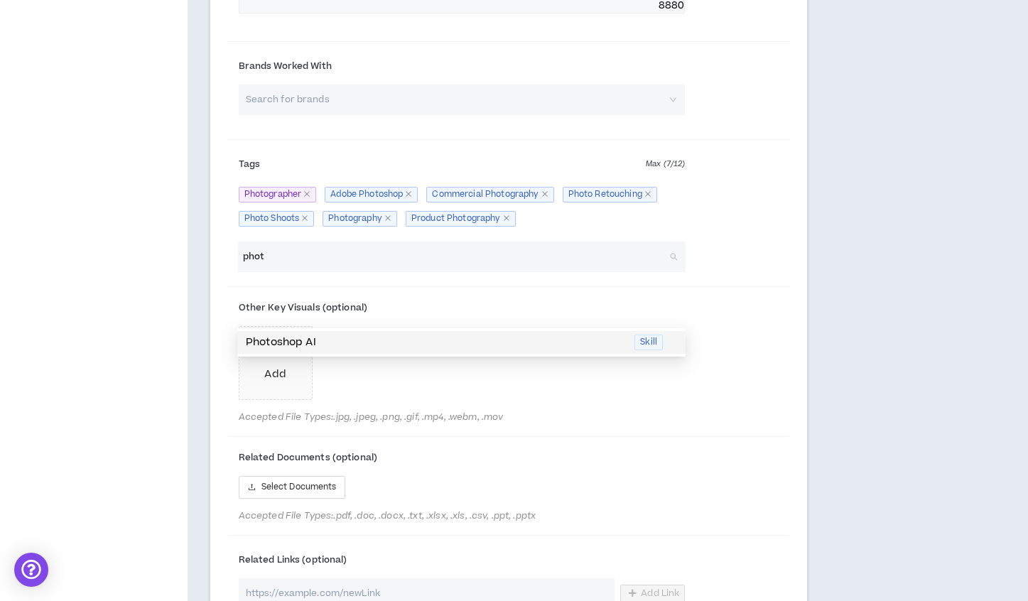
click at [592, 272] on input "phot" at bounding box center [454, 257] width 423 height 31
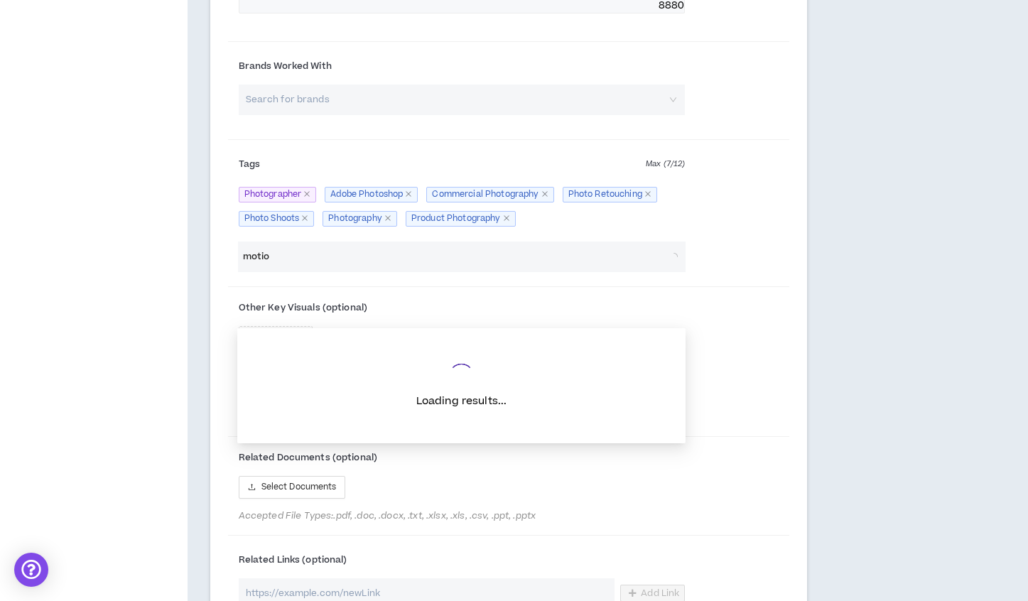
type input "motion"
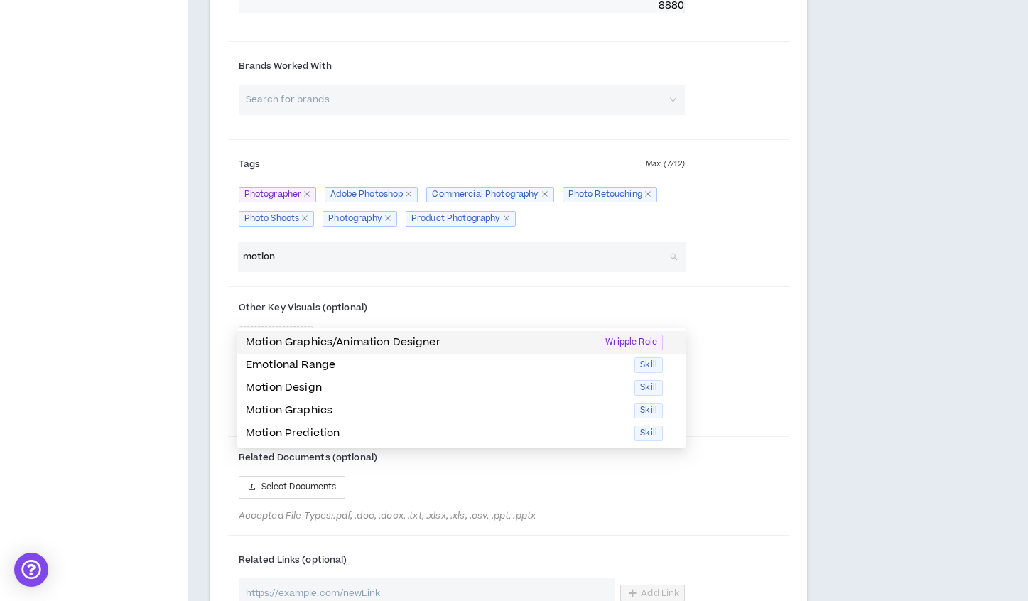
click at [481, 272] on input "motion" at bounding box center [454, 257] width 423 height 31
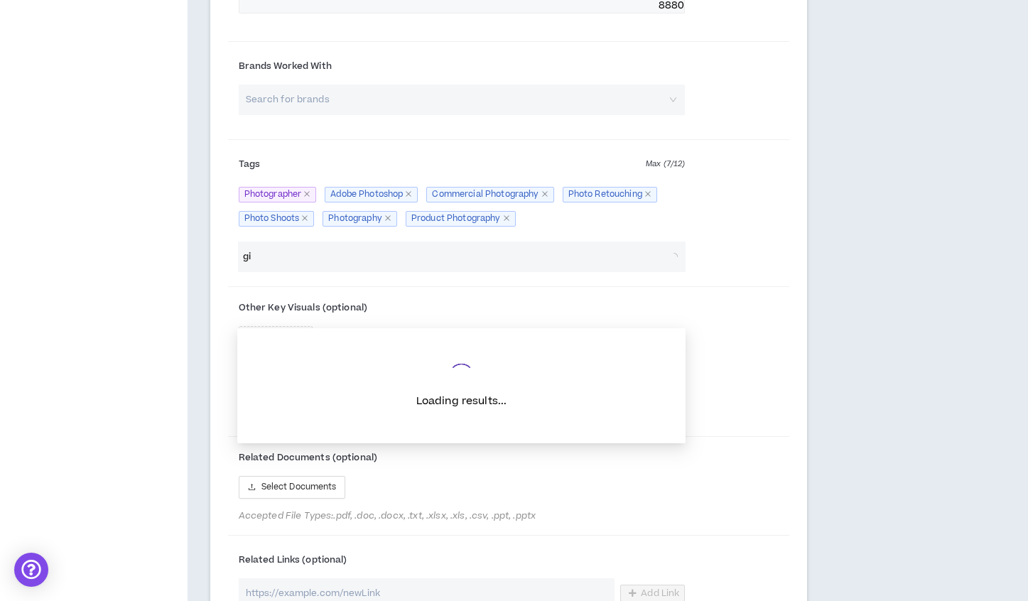
type input "g"
type input "GIF"
click at [486, 272] on input "GIF" at bounding box center [454, 257] width 423 height 31
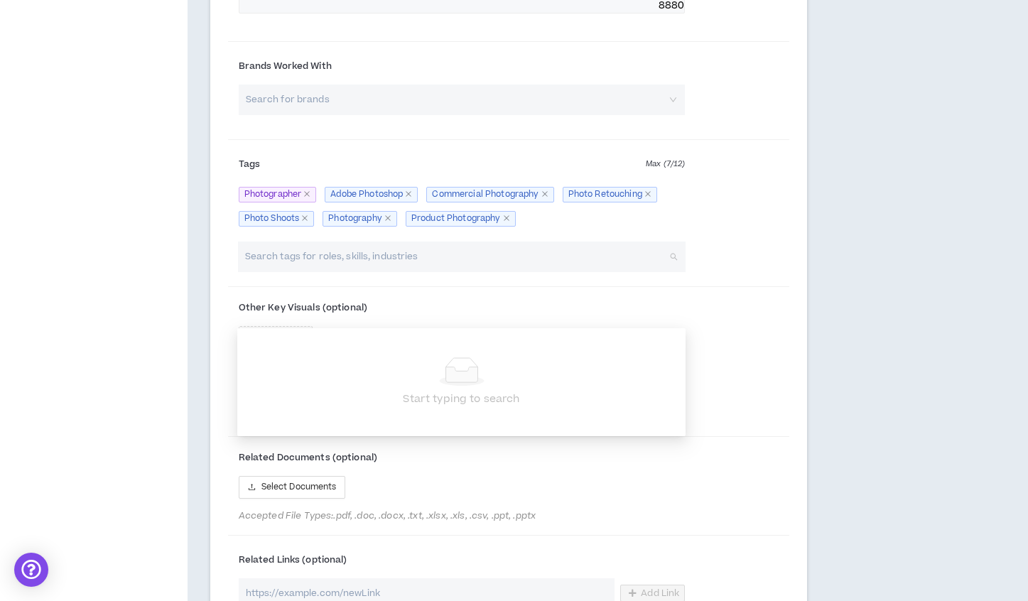
click at [481, 272] on input "search" at bounding box center [454, 257] width 423 height 31
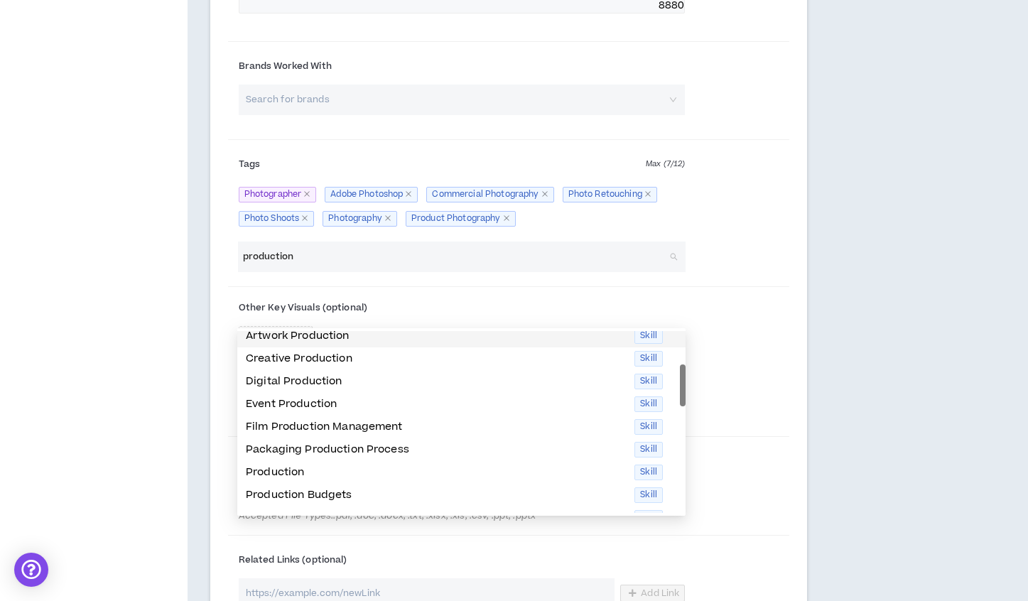
scroll to position [32, 0]
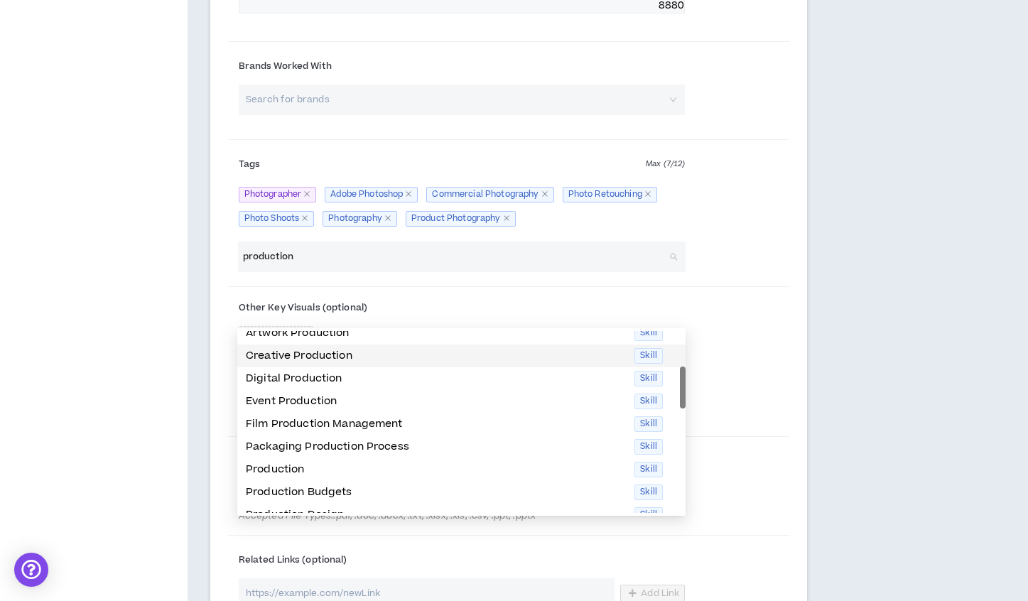
click at [648, 355] on span "Skill" at bounding box center [648, 356] width 28 height 16
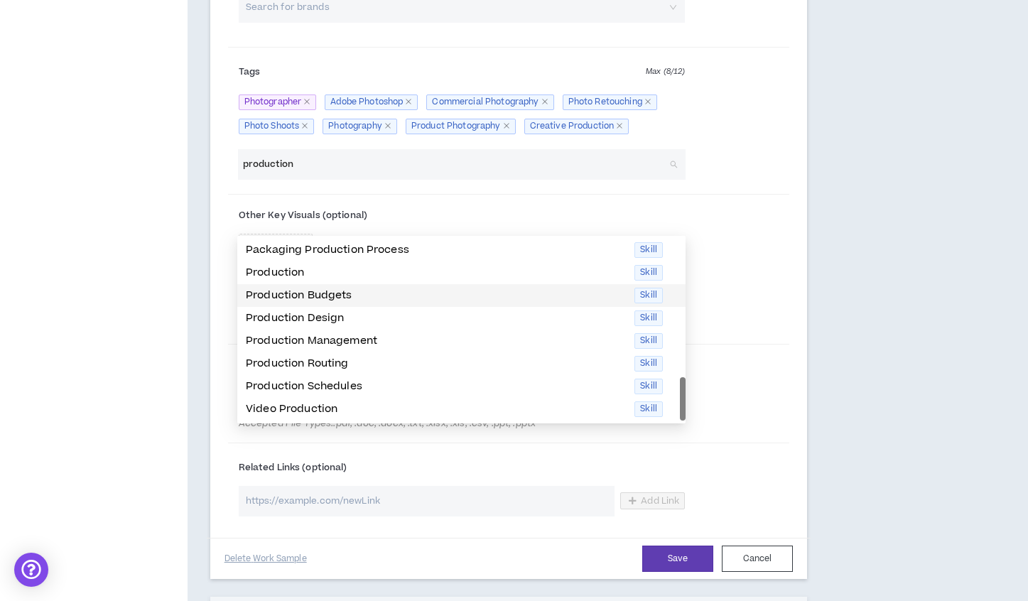
scroll to position [1163, 0]
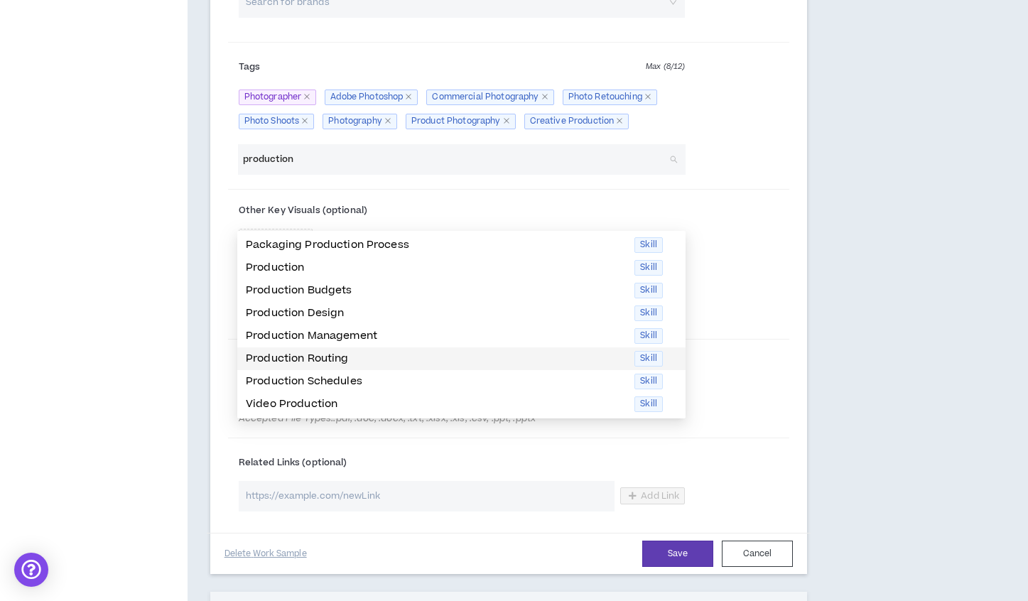
type input "production"
click at [727, 336] on div "Other Key Visuals (optional) Add Accepted File Types: .jpg, .jpeg, .png, .gif, …" at bounding box center [508, 265] width 561 height 141
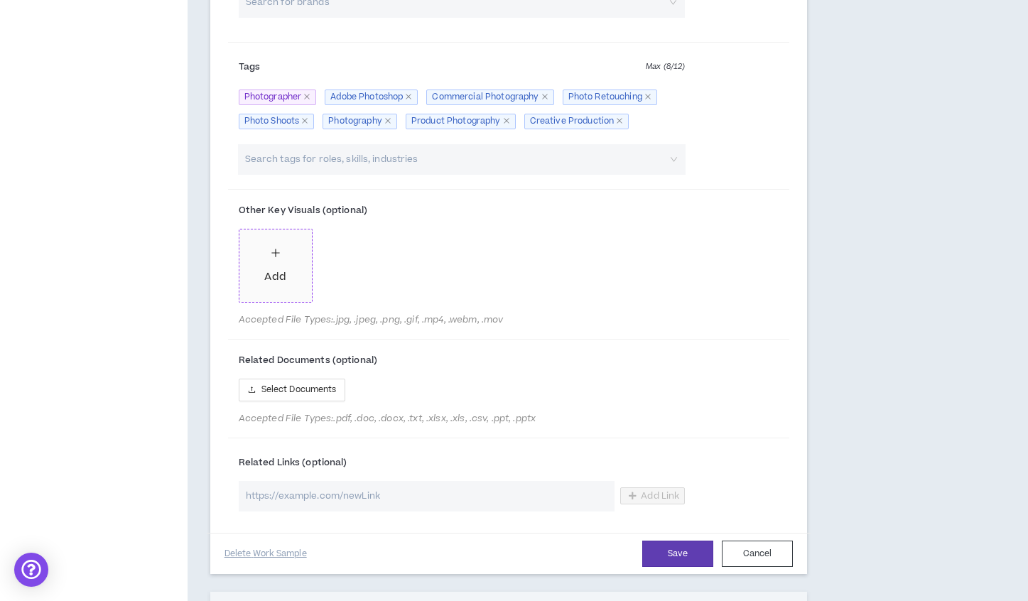
click at [281, 285] on div "Add" at bounding box center [274, 265] width 21 height 39
click at [351, 285] on div "Add" at bounding box center [354, 265] width 21 height 39
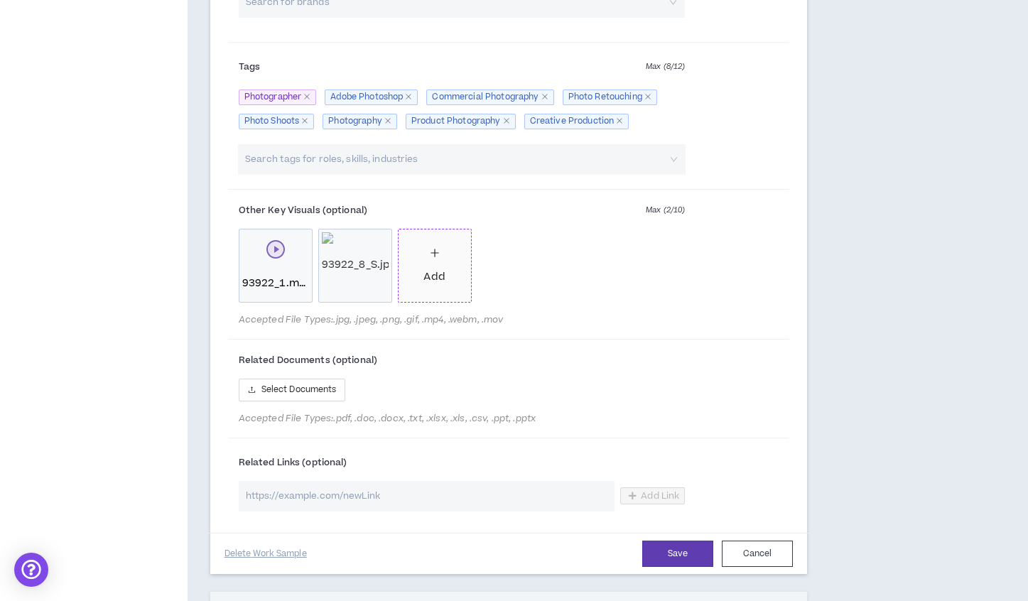
click at [357, 273] on span at bounding box center [355, 265] width 40 height 16
click at [357, 259] on div "93922_8_S.jpg" at bounding box center [355, 265] width 67 height 67
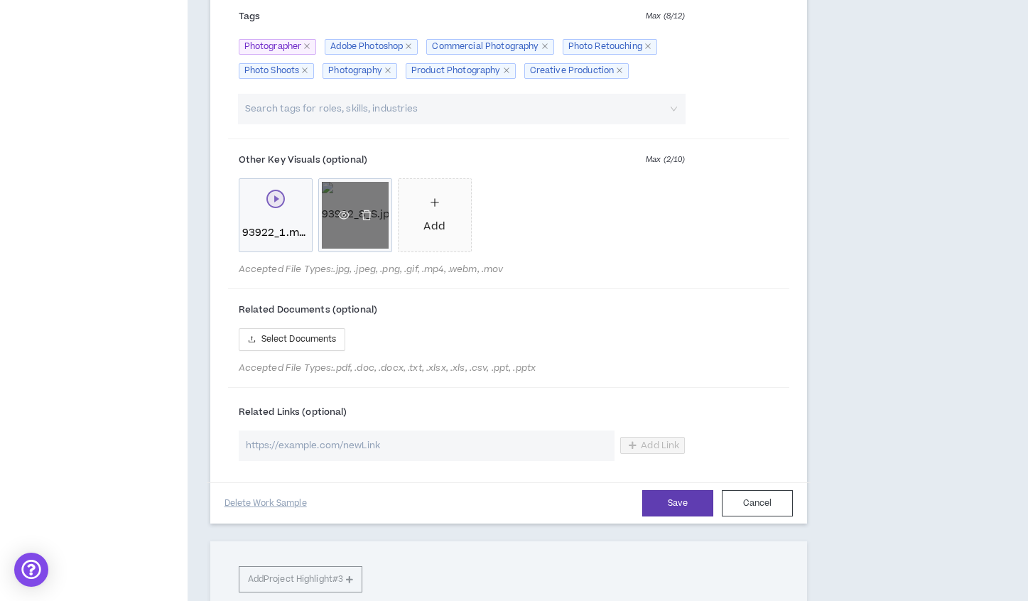
click at [376, 249] on div "93922_8_S.jpg" at bounding box center [355, 215] width 67 height 67
click at [273, 249] on div "93922_1.mp4" at bounding box center [275, 215] width 67 height 67
click at [361, 249] on div "93922_8_S.jpg" at bounding box center [355, 215] width 67 height 67
click at [438, 207] on icon "plus" at bounding box center [435, 202] width 10 height 10
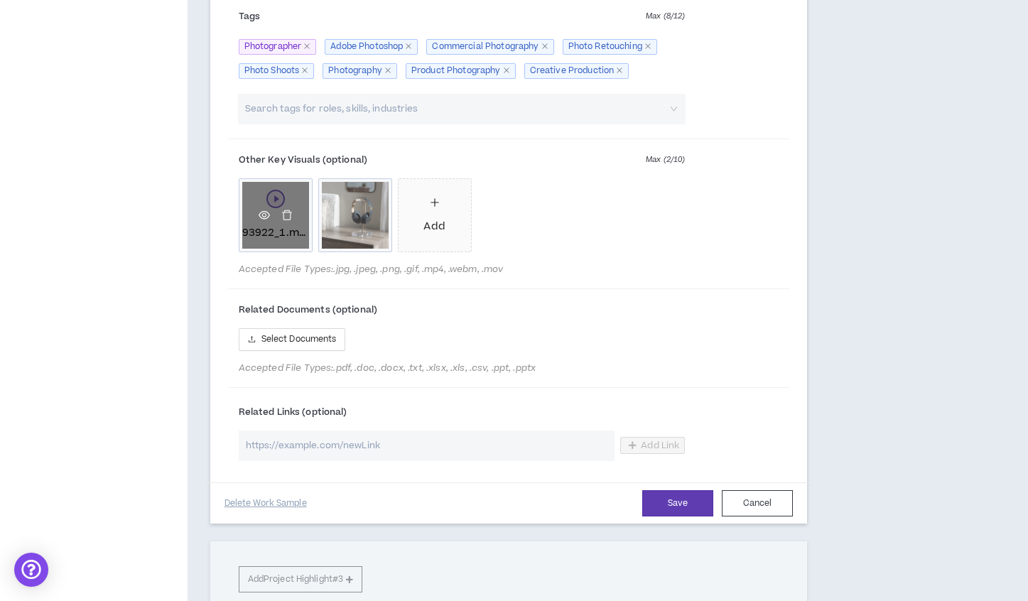
click at [266, 220] on icon "eye" at bounding box center [264, 215] width 11 height 9
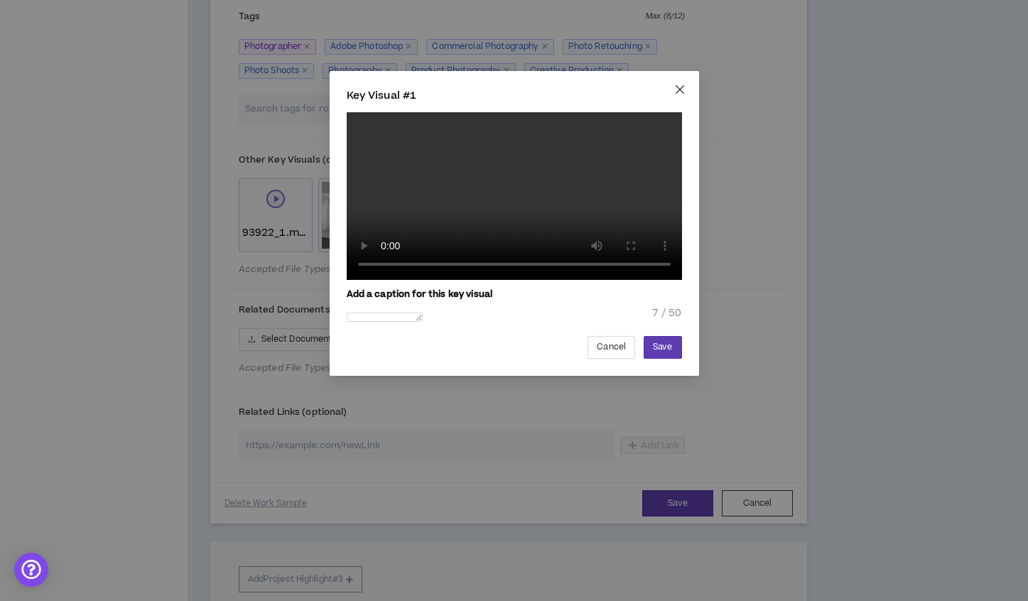
click at [681, 88] on icon "close" at bounding box center [679, 89] width 9 height 9
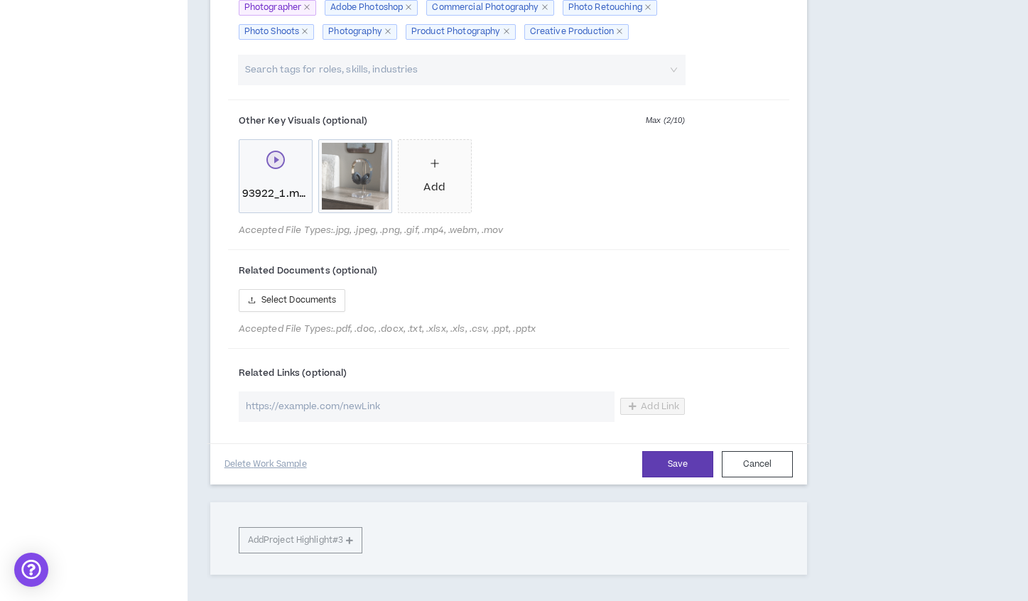
scroll to position [1272, 0]
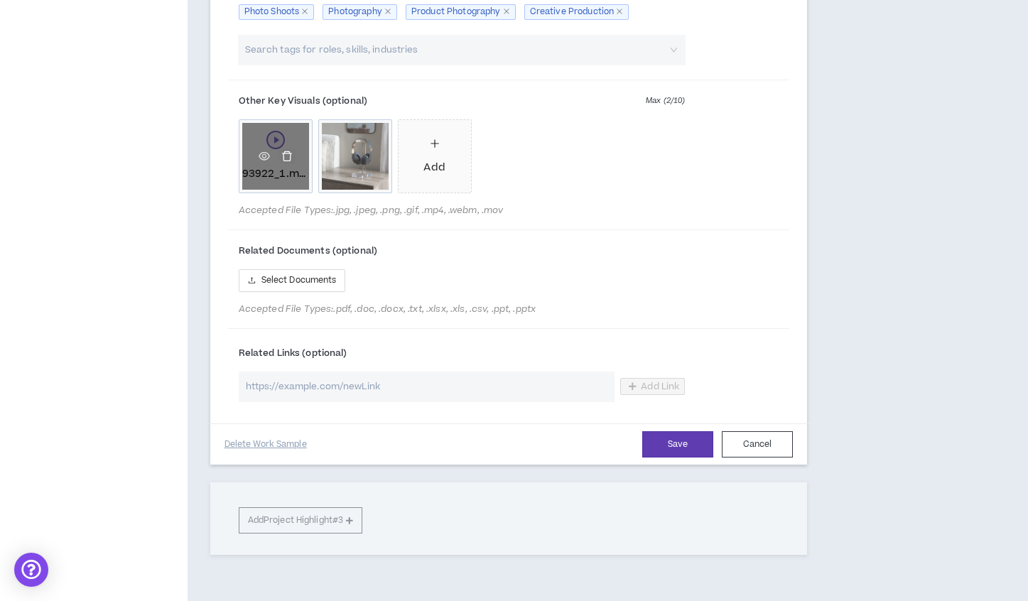
click at [283, 161] on icon "delete" at bounding box center [286, 155] width 11 height 11
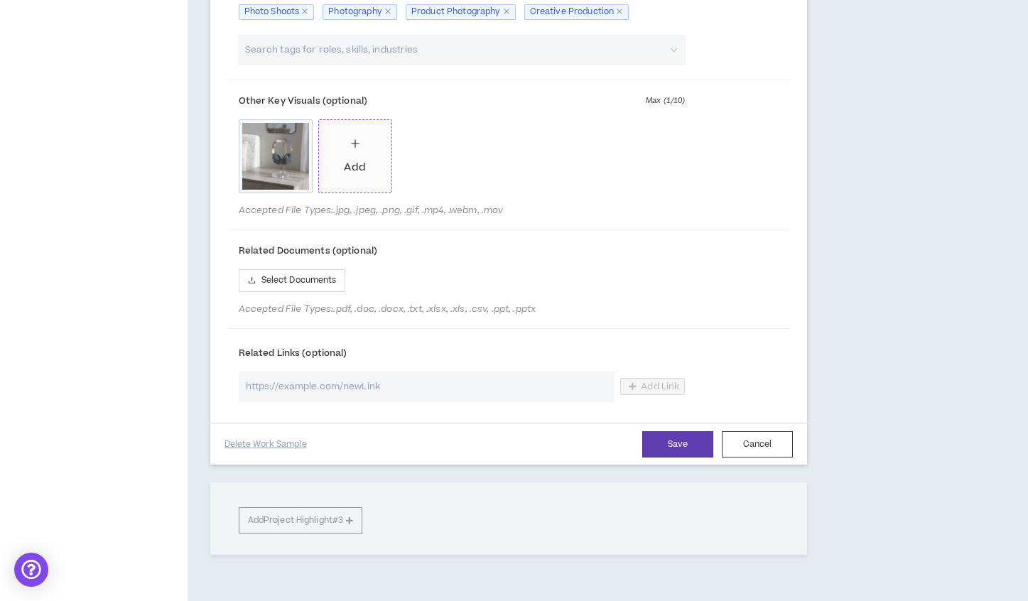
click at [356, 148] on icon "plus" at bounding box center [355, 144] width 10 height 10
click at [578, 65] on input "search" at bounding box center [454, 50] width 423 height 31
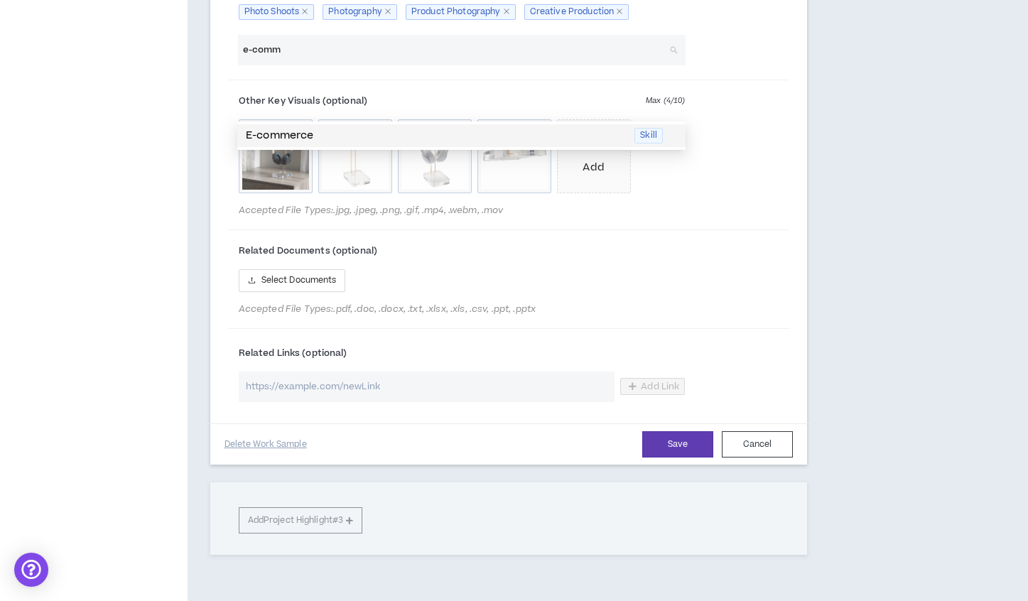
click at [284, 131] on p "E-commerce" at bounding box center [436, 136] width 380 height 16
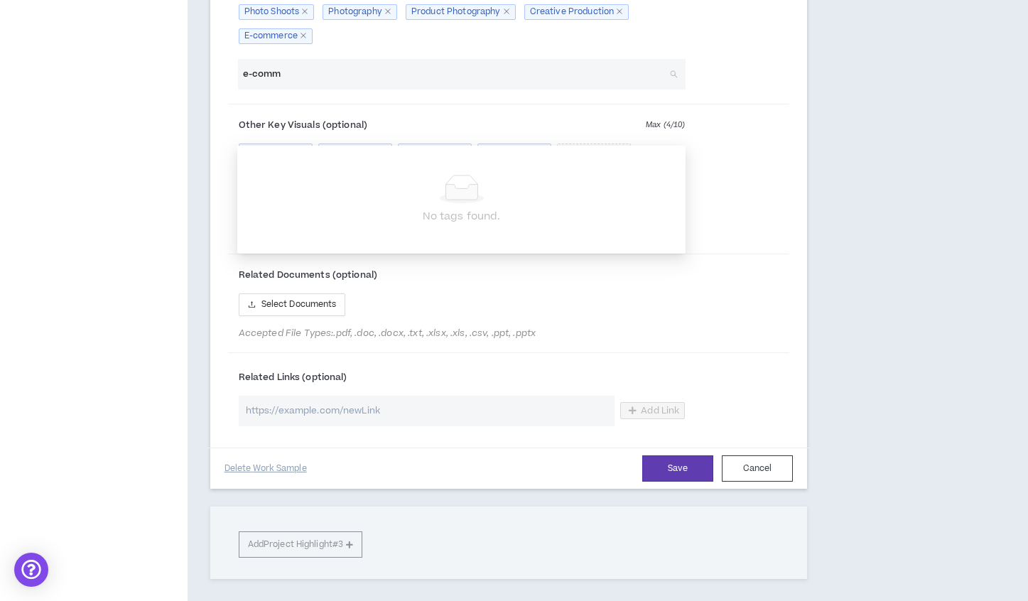
type input "e-comm"
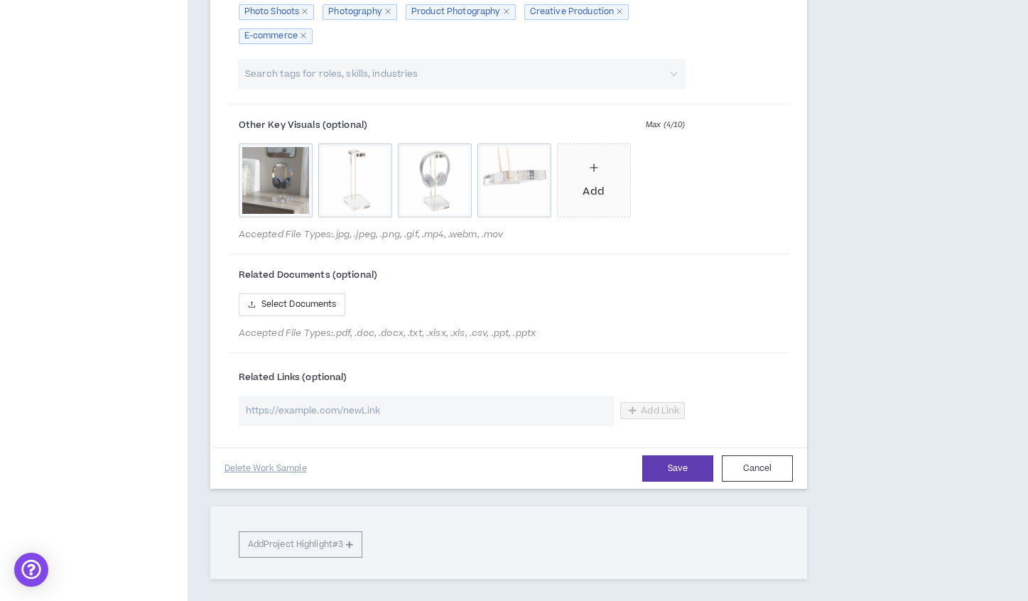
click at [591, 173] on icon "plus" at bounding box center [594, 168] width 10 height 10
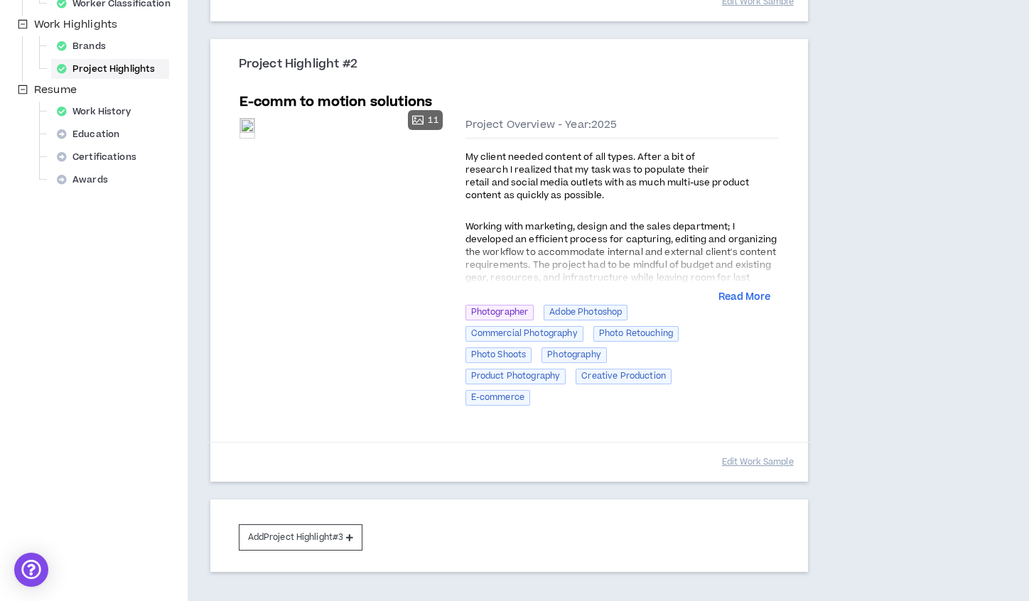
scroll to position [516, 0]
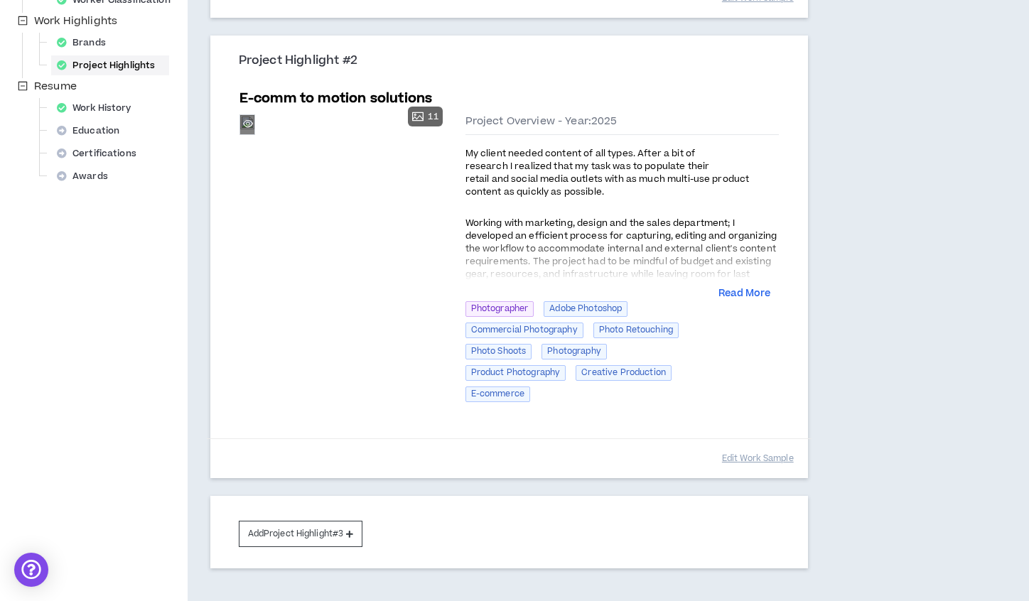
click at [254, 134] on div "Preview" at bounding box center [247, 124] width 14 height 19
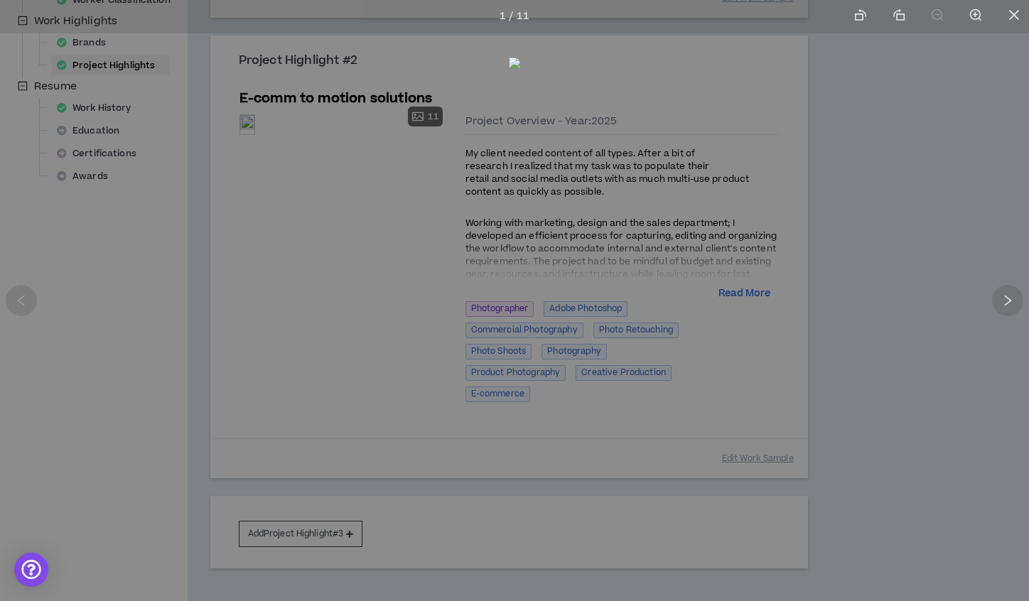
drag, startPoint x: 613, startPoint y: 159, endPoint x: 607, endPoint y: 165, distance: 8.0
click at [520, 159] on img at bounding box center [514, 298] width 11 height 481
click at [993, 302] on div at bounding box center [1007, 300] width 31 height 31
click at [189, 180] on div at bounding box center [514, 300] width 1029 height 601
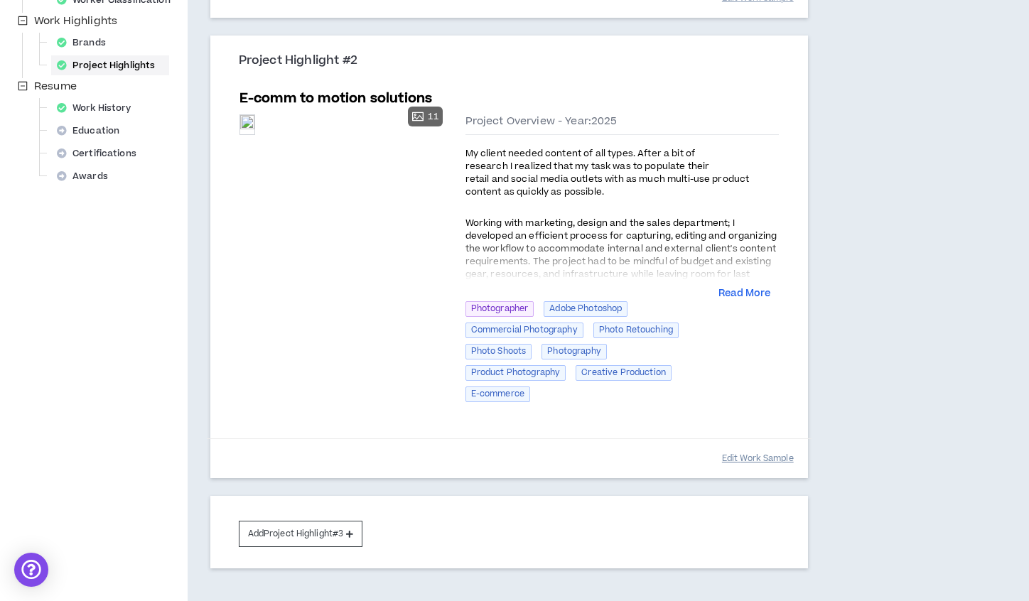
click at [737, 457] on button "Edit Work Sample" at bounding box center [758, 458] width 72 height 25
select select "****"
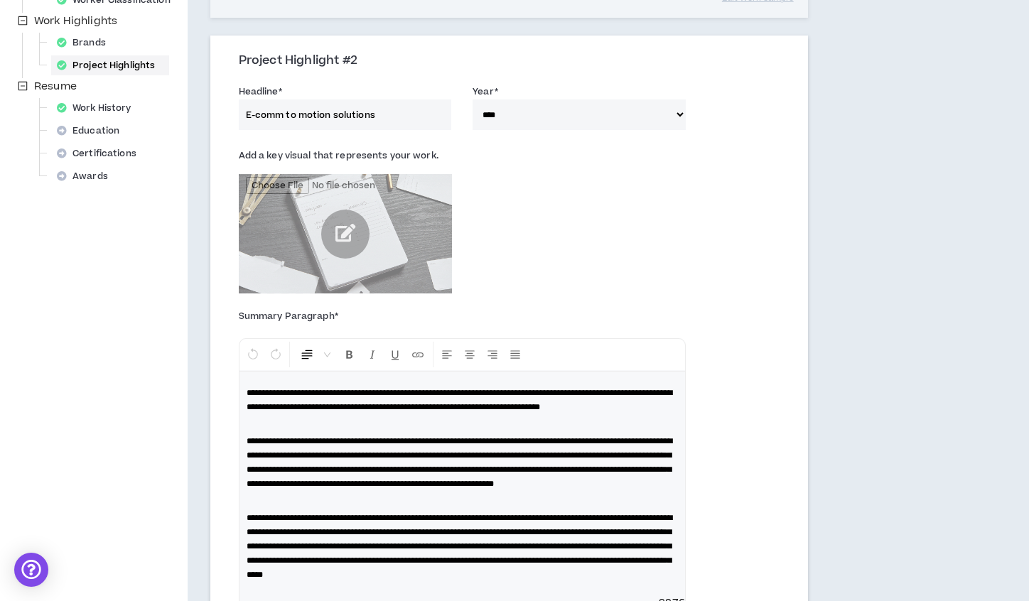
scroll to position [537, 0]
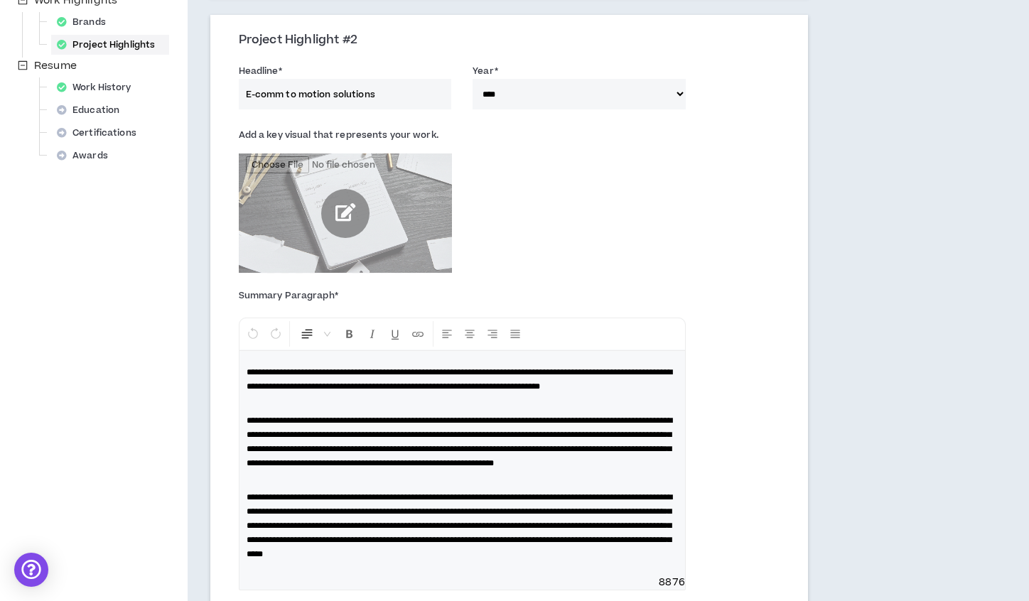
click at [392, 207] on input "file" at bounding box center [345, 213] width 213 height 120
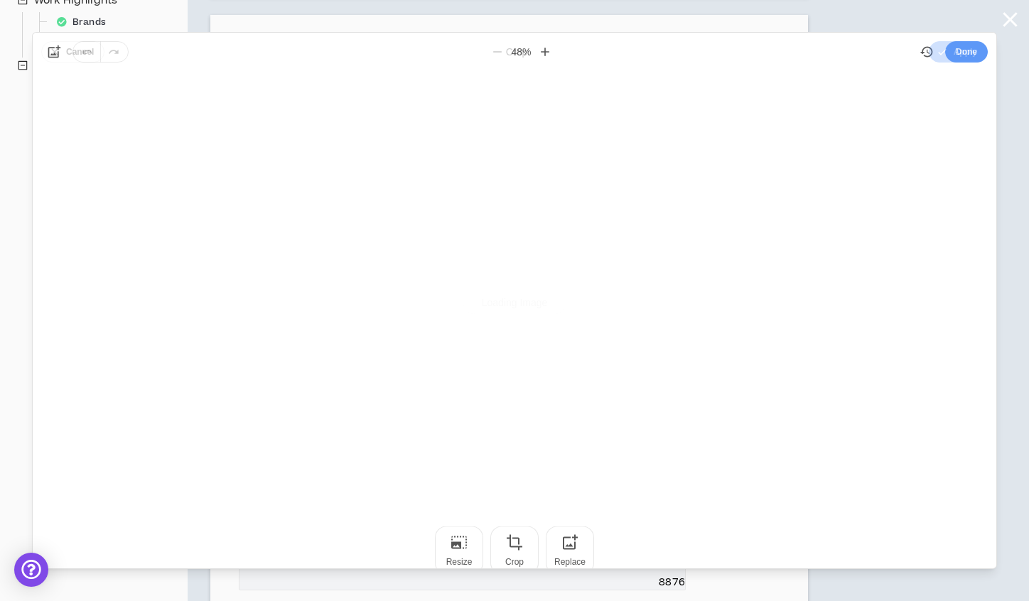
scroll to position [0, 0]
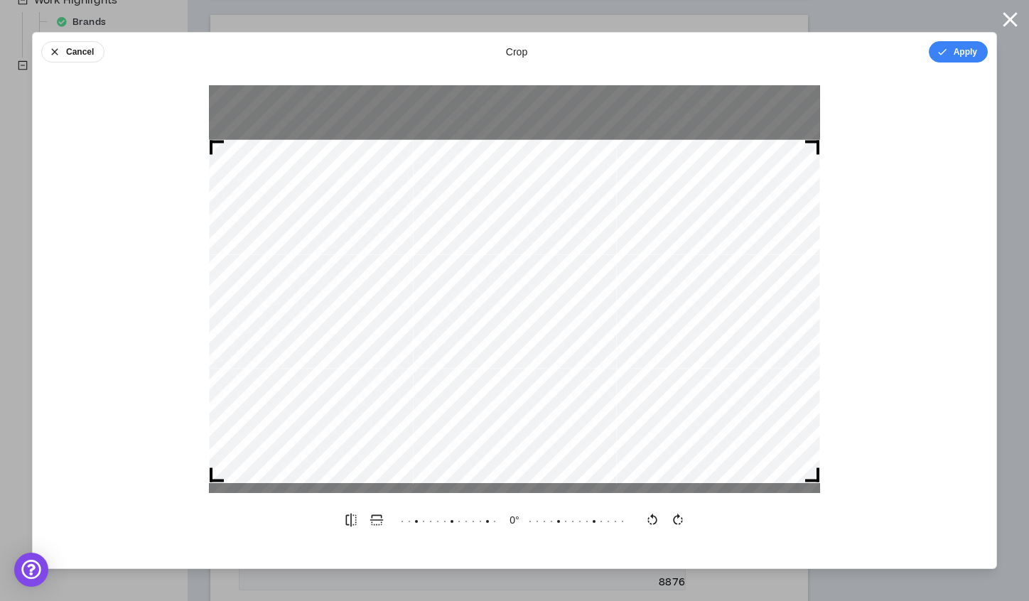
drag, startPoint x: 214, startPoint y: 121, endPoint x: 279, endPoint y: 143, distance: 69.0
click at [286, 140] on div at bounding box center [514, 311] width 611 height 343
drag, startPoint x: 308, startPoint y: 195, endPoint x: 337, endPoint y: 197, distance: 28.5
click at [314, 195] on div at bounding box center [514, 310] width 611 height 343
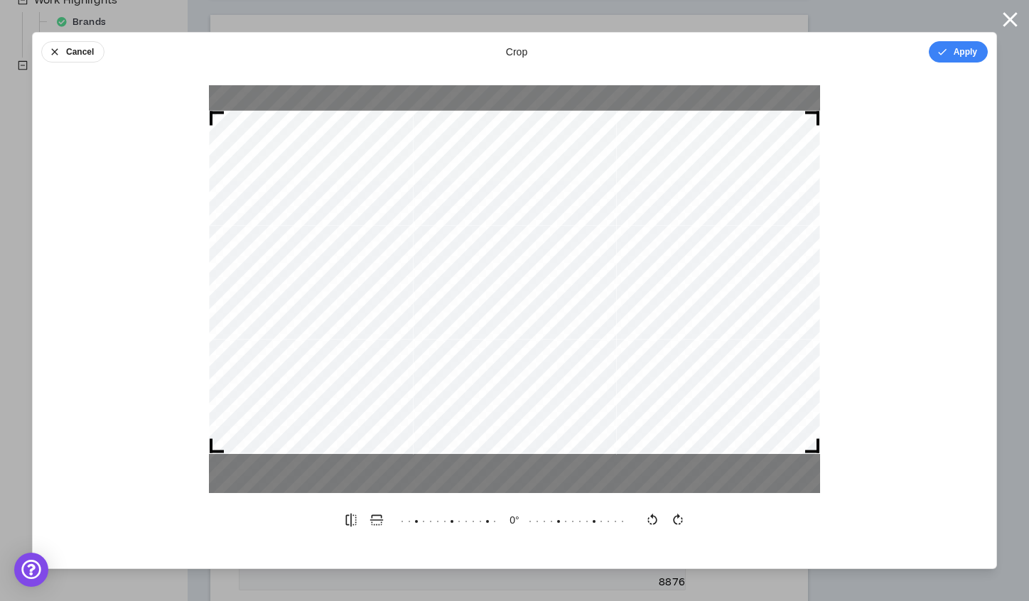
drag, startPoint x: 632, startPoint y: 227, endPoint x: 641, endPoint y: 199, distance: 29.0
click at [641, 199] on div at bounding box center [514, 282] width 611 height 343
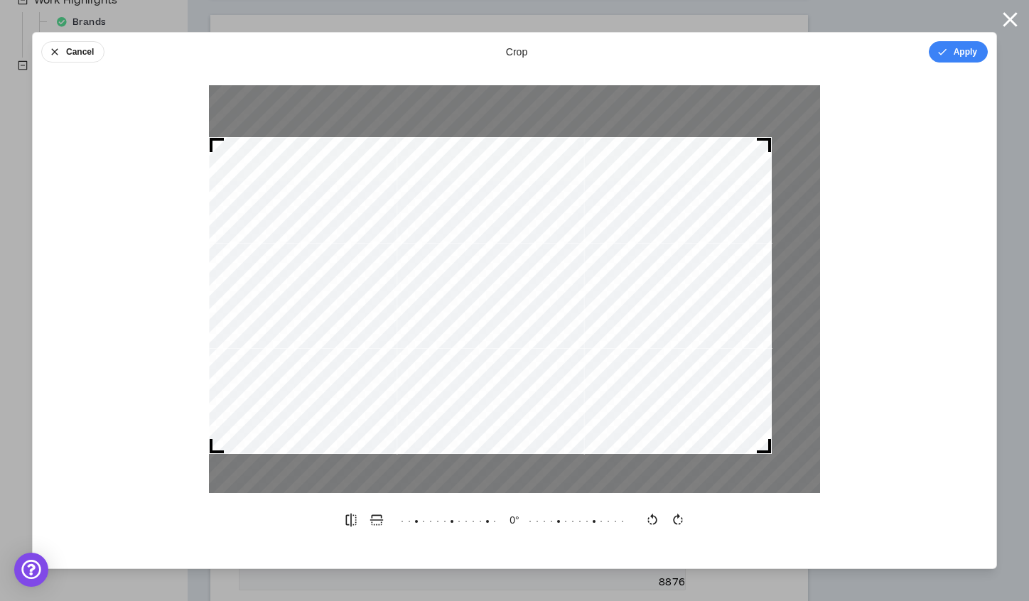
drag, startPoint x: 811, startPoint y: 118, endPoint x: 762, endPoint y: 147, distance: 56.4
click at [766, 142] on div at bounding box center [764, 145] width 14 height 14
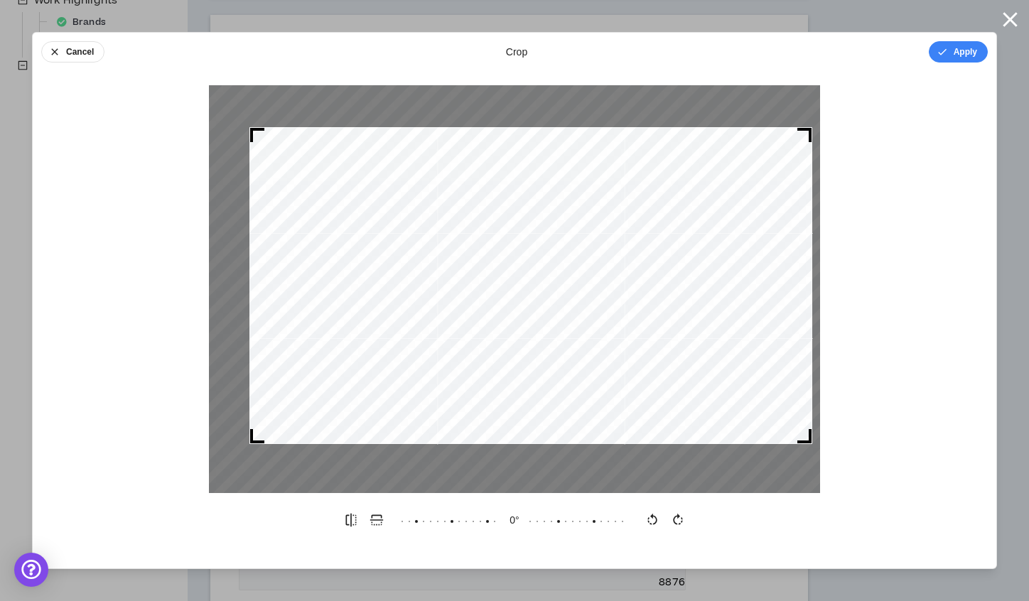
drag, startPoint x: 639, startPoint y: 262, endPoint x: 702, endPoint y: 241, distance: 66.0
click at [681, 253] on div at bounding box center [530, 285] width 563 height 317
click at [962, 56] on button "Apply" at bounding box center [958, 51] width 59 height 21
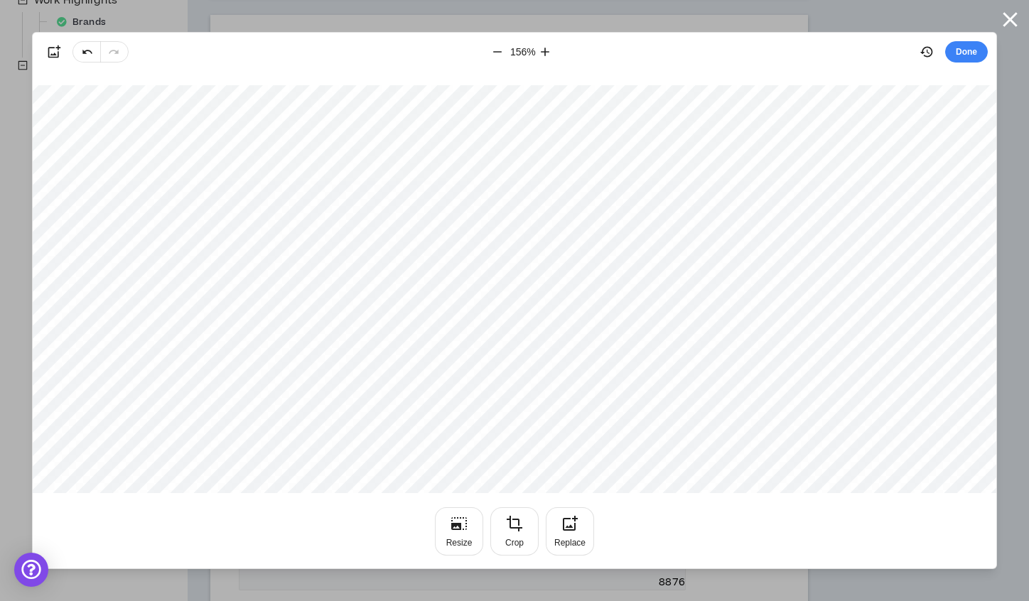
scroll to position [671, 0]
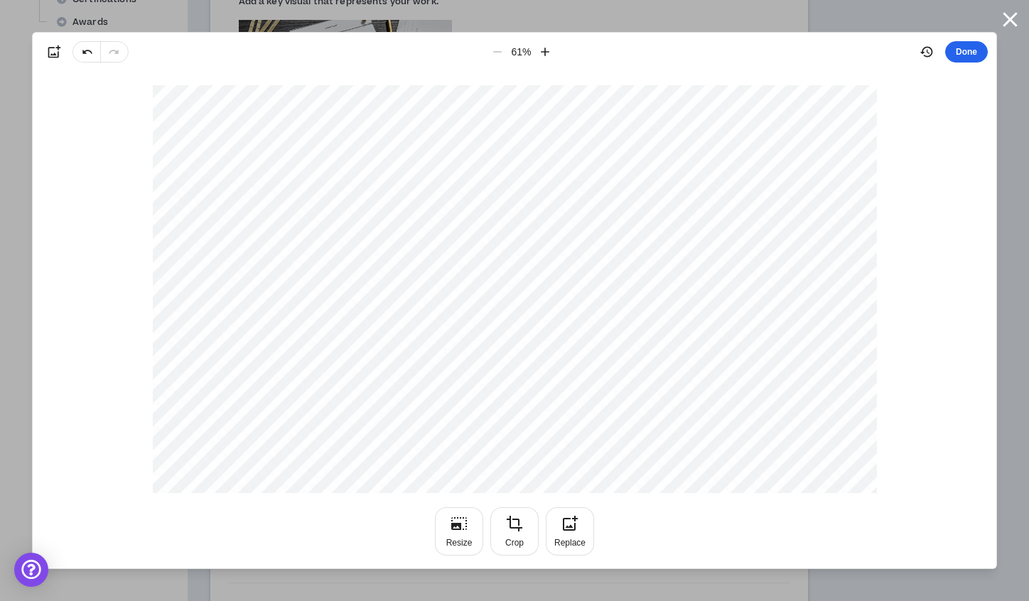
click at [962, 49] on button "Done" at bounding box center [966, 51] width 43 height 21
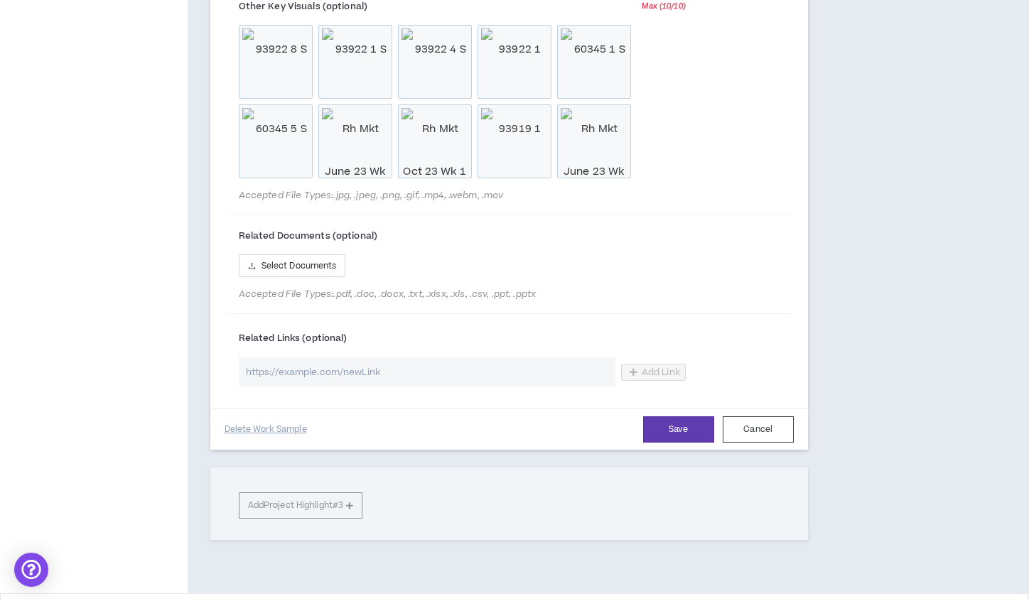
scroll to position [1441, 0]
click at [484, 386] on input "url" at bounding box center [427, 370] width 377 height 31
paste input "https://www.johnwallace.net/motion"
type input "https://www.johnwallace.net/motion"
click at [651, 379] on button "Add Link" at bounding box center [653, 370] width 65 height 17
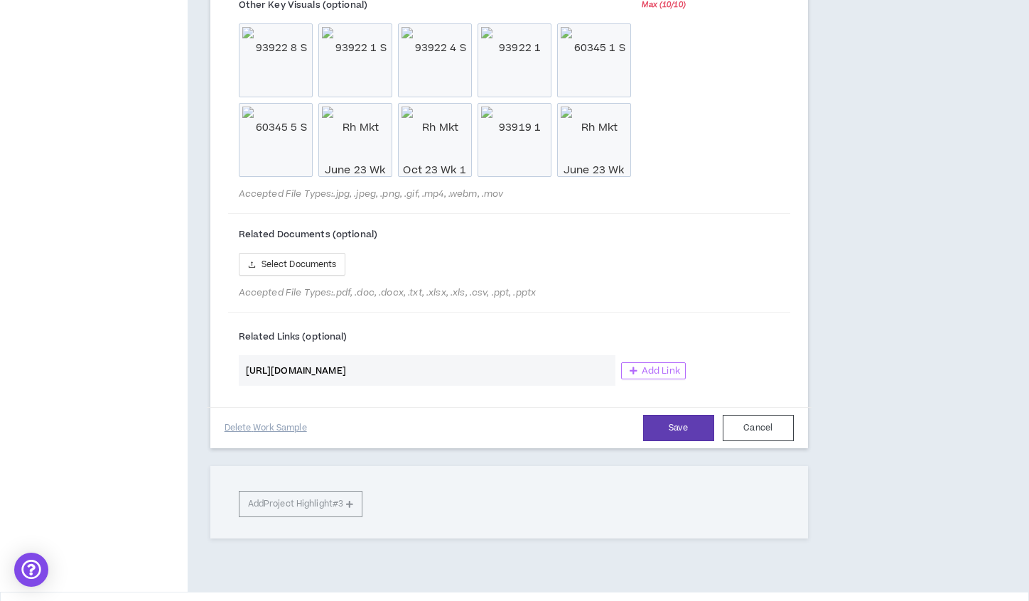
click at [636, 375] on icon "button" at bounding box center [633, 371] width 8 height 9
click at [637, 375] on icon "button" at bounding box center [633, 371] width 8 height 9
click at [576, 348] on label "Related Links (optional)" at bounding box center [462, 336] width 447 height 23
click at [662, 441] on button "Save" at bounding box center [678, 428] width 71 height 26
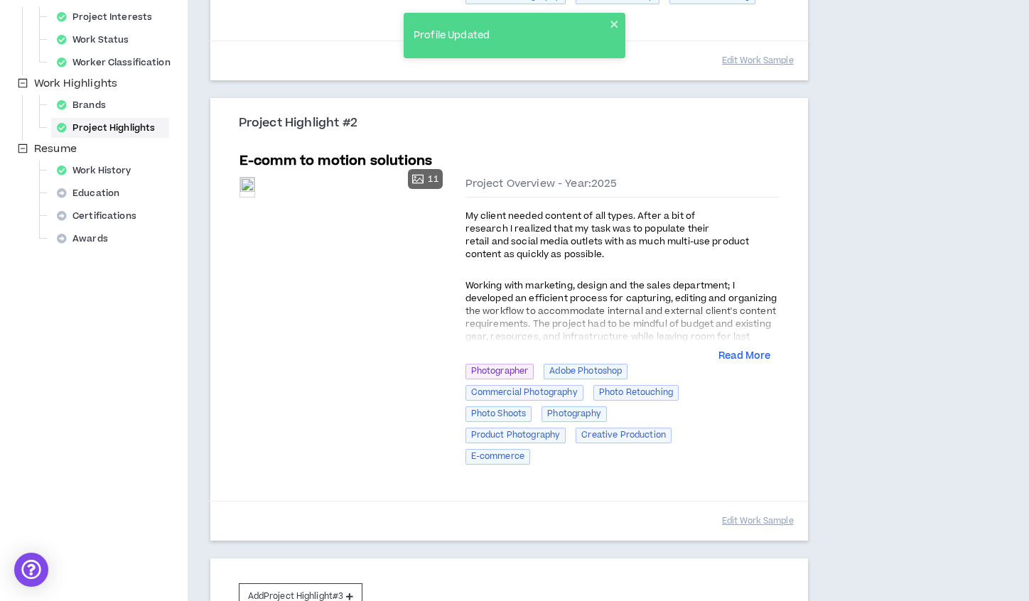
click at [736, 350] on button "Read More" at bounding box center [744, 357] width 52 height 14
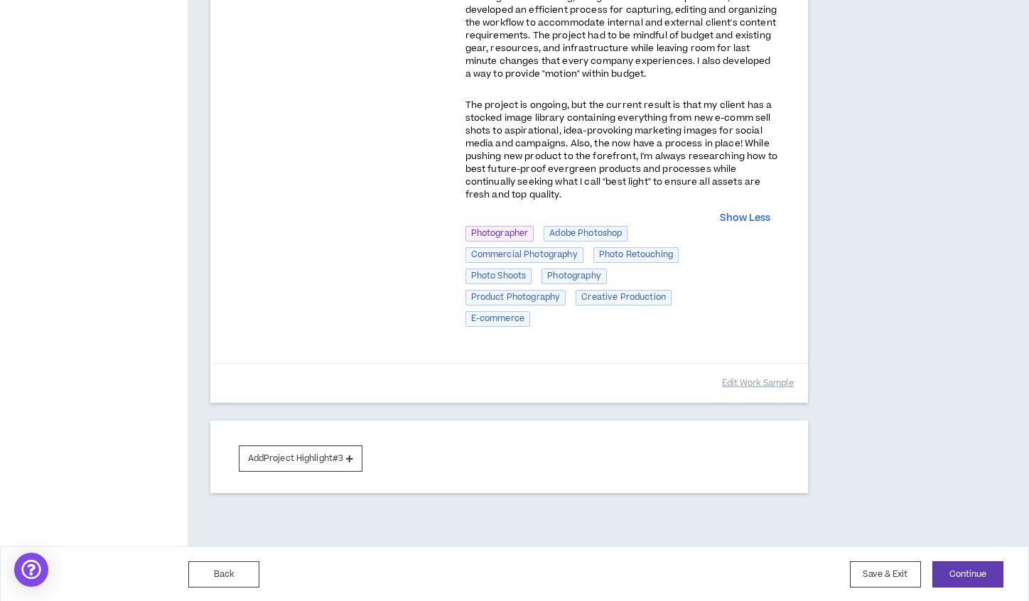
scroll to position [742, 0]
click at [740, 378] on button "Edit Work Sample" at bounding box center [758, 384] width 72 height 25
select select "****"
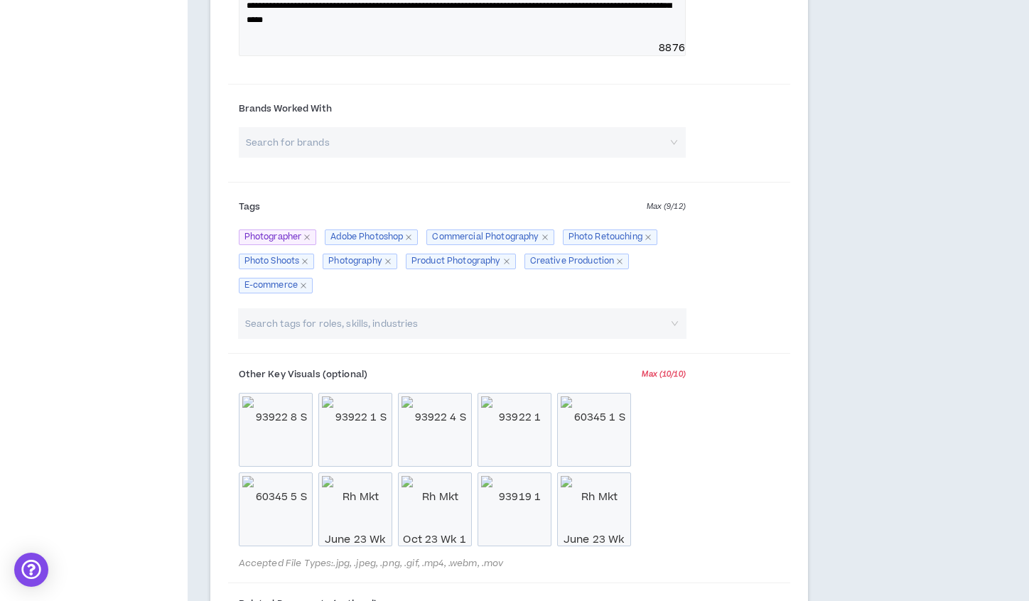
scroll to position [1076, 0]
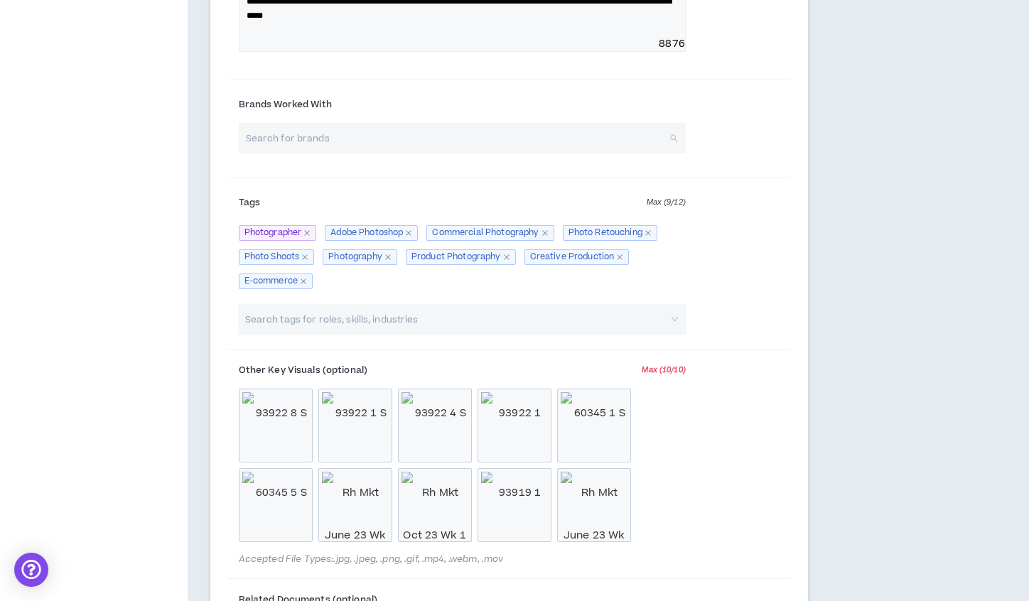
click at [402, 153] on input "search" at bounding box center [457, 138] width 421 height 31
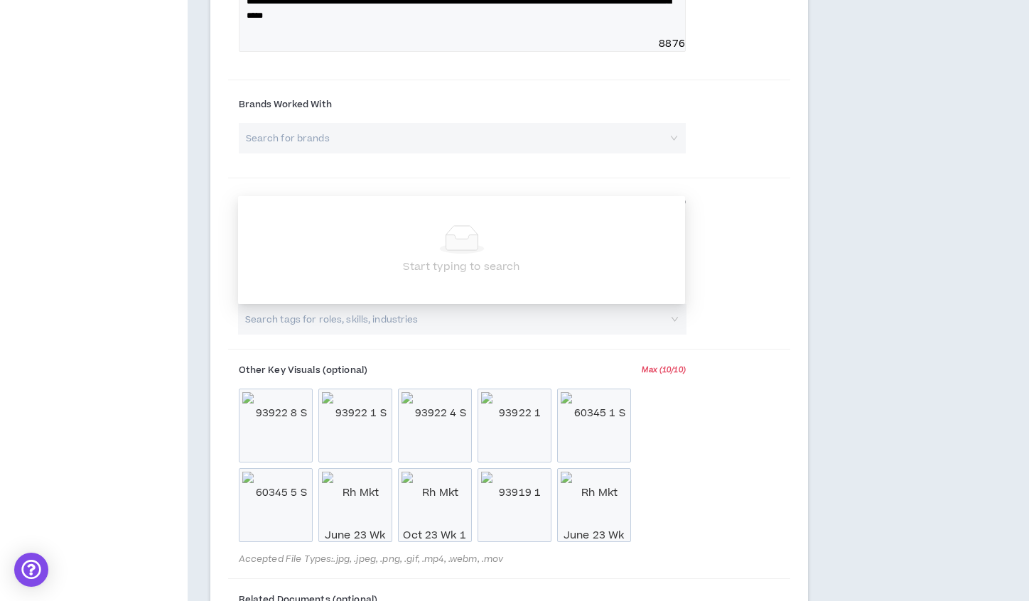
click at [753, 175] on div "Brands Worked With Search for brands" at bounding box center [509, 130] width 562 height 89
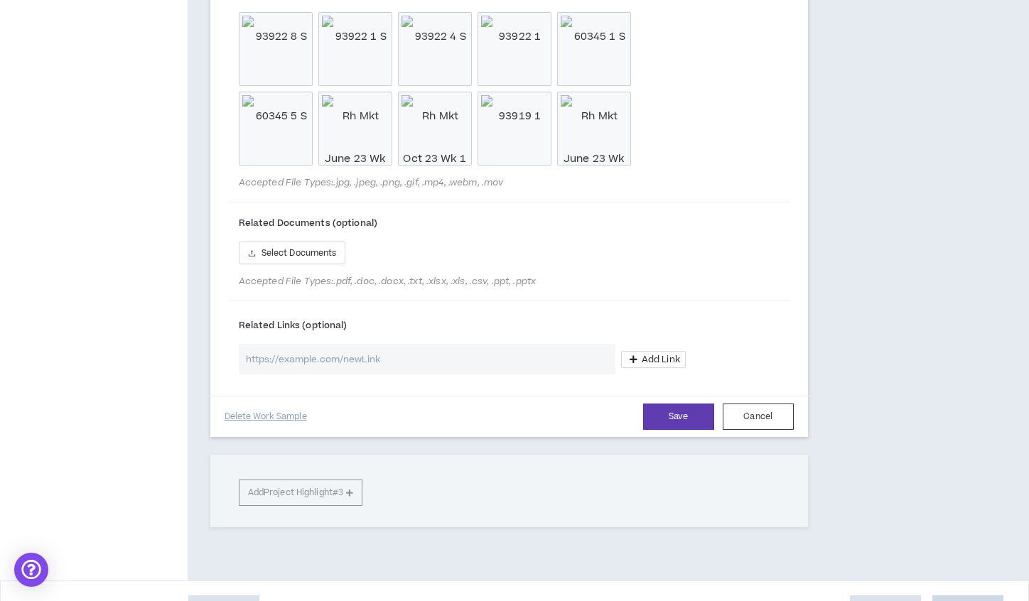
scroll to position [1455, 0]
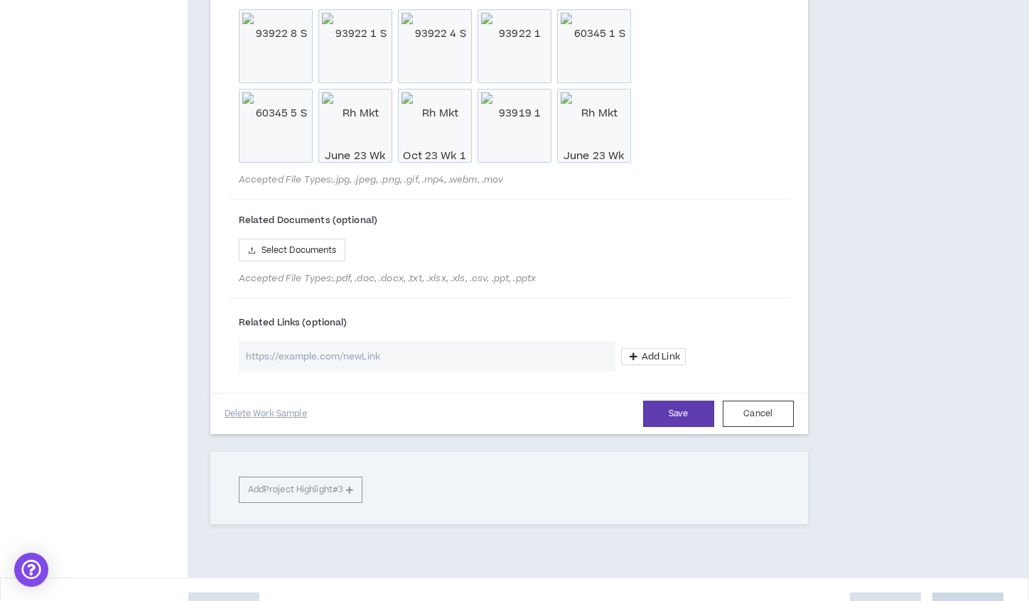
click at [521, 372] on input "url" at bounding box center [427, 356] width 377 height 31
paste input "https://www.johnwallace.net/motion"
type input "https://www.johnwallace.net/motion"
click at [656, 362] on span "Add Link" at bounding box center [661, 356] width 38 height 11
click at [546, 372] on input "https://www.johnwallace.net/motion" at bounding box center [427, 356] width 377 height 31
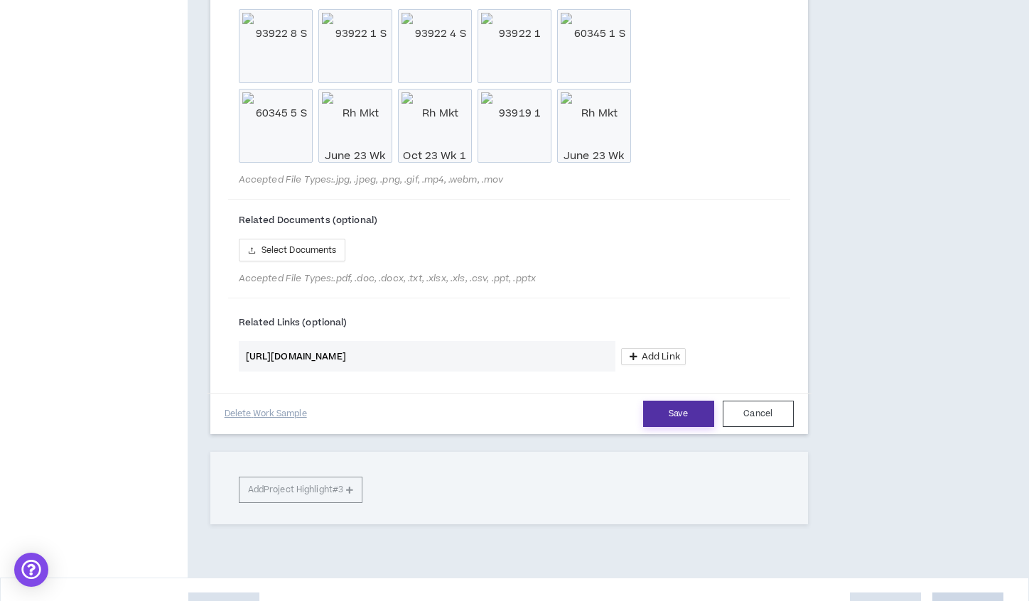
click at [674, 427] on button "Save" at bounding box center [678, 414] width 71 height 26
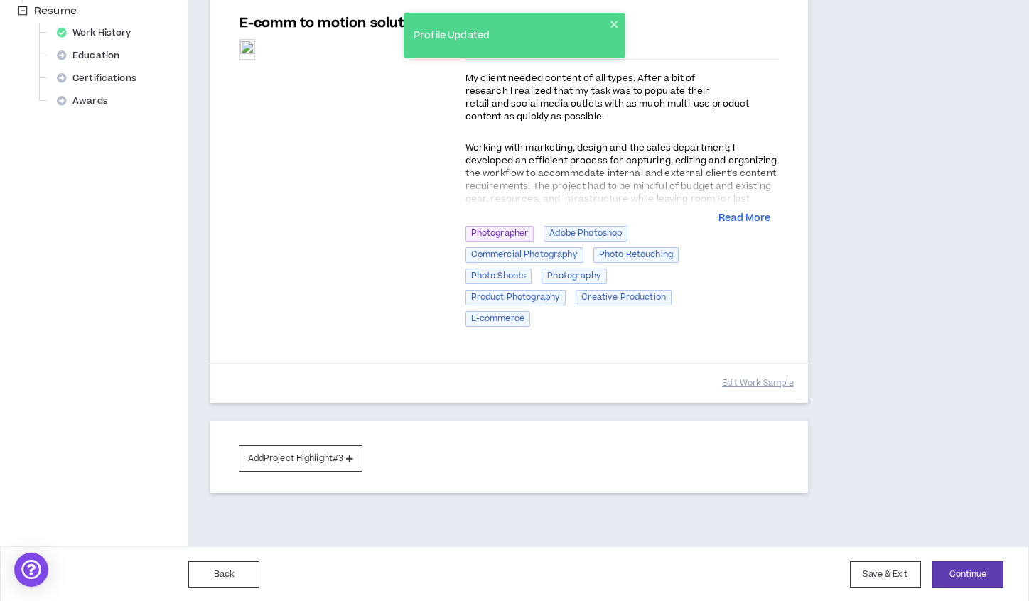
scroll to position [591, 0]
click at [736, 218] on button "Read More" at bounding box center [744, 219] width 52 height 14
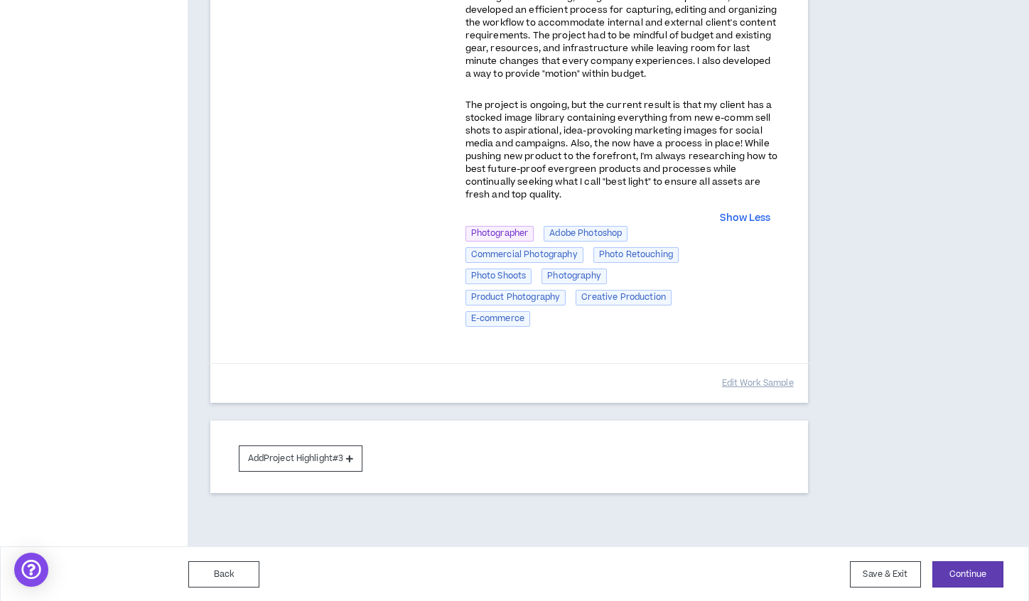
scroll to position [742, 0]
click at [953, 566] on button "Continue" at bounding box center [967, 574] width 71 height 26
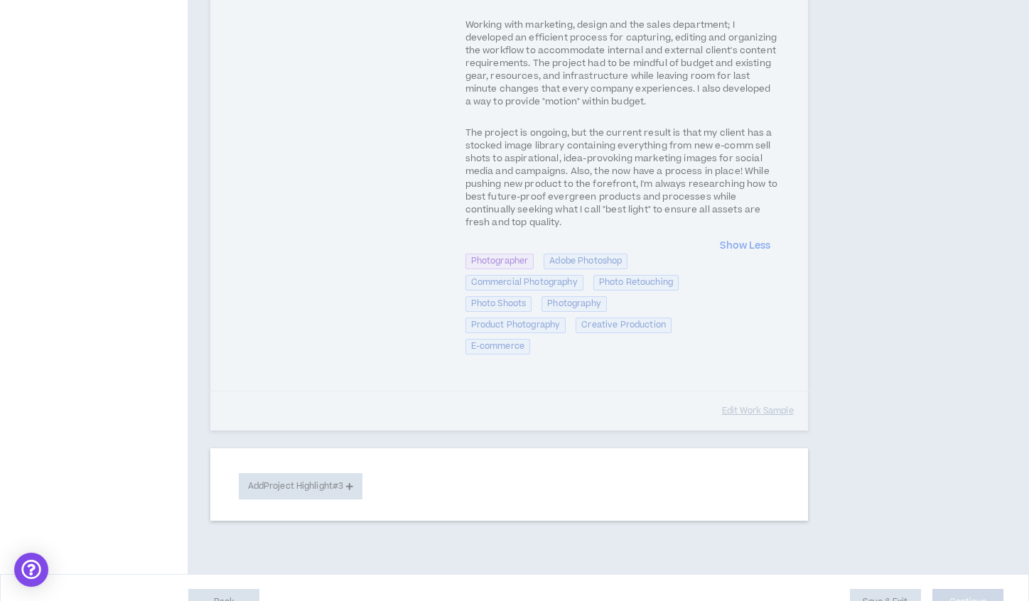
scroll to position [709, 0]
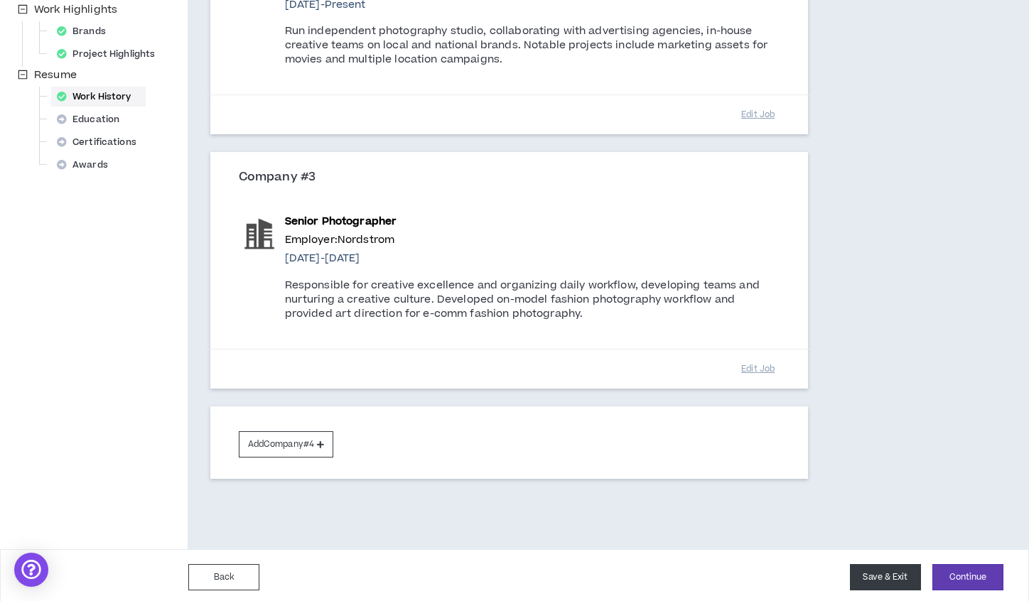
scroll to position [527, 0]
click at [948, 570] on button "Continue" at bounding box center [967, 578] width 71 height 26
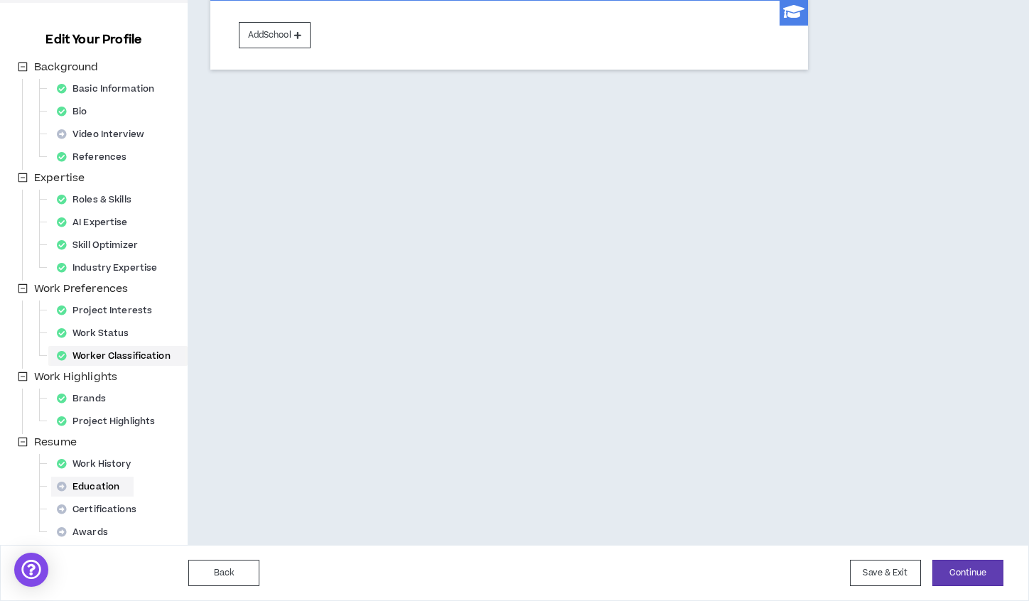
scroll to position [161, 0]
click at [872, 561] on button "Save & Exit" at bounding box center [885, 573] width 71 height 26
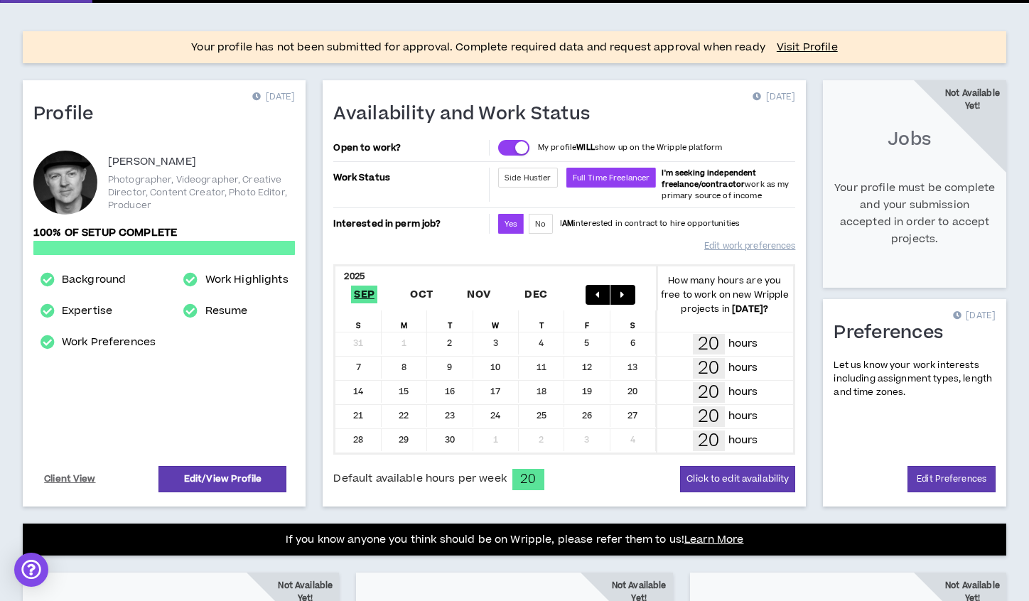
scroll to position [97, 0]
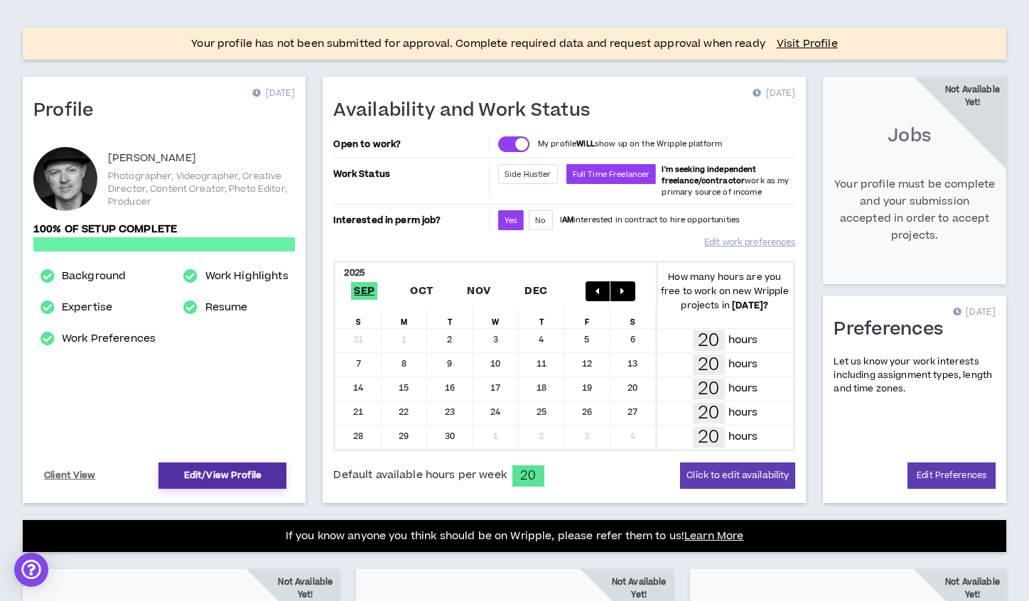
click at [215, 471] on link "Edit/View Profile" at bounding box center [222, 475] width 128 height 26
select select "*"
select select "US"
select select "*******"
select select "*"
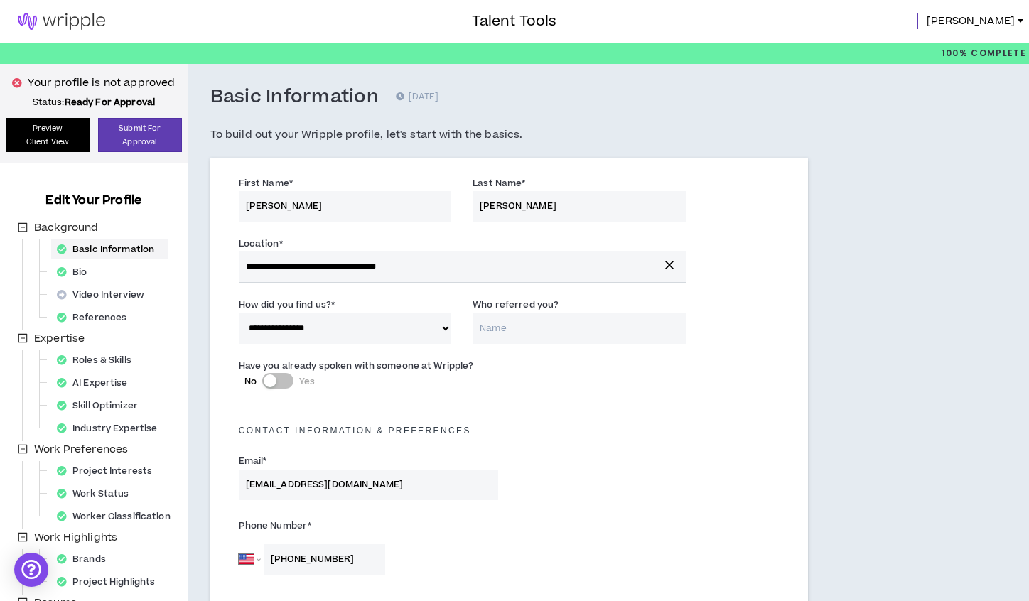
click at [62, 140] on link "Preview Client View" at bounding box center [48, 135] width 84 height 34
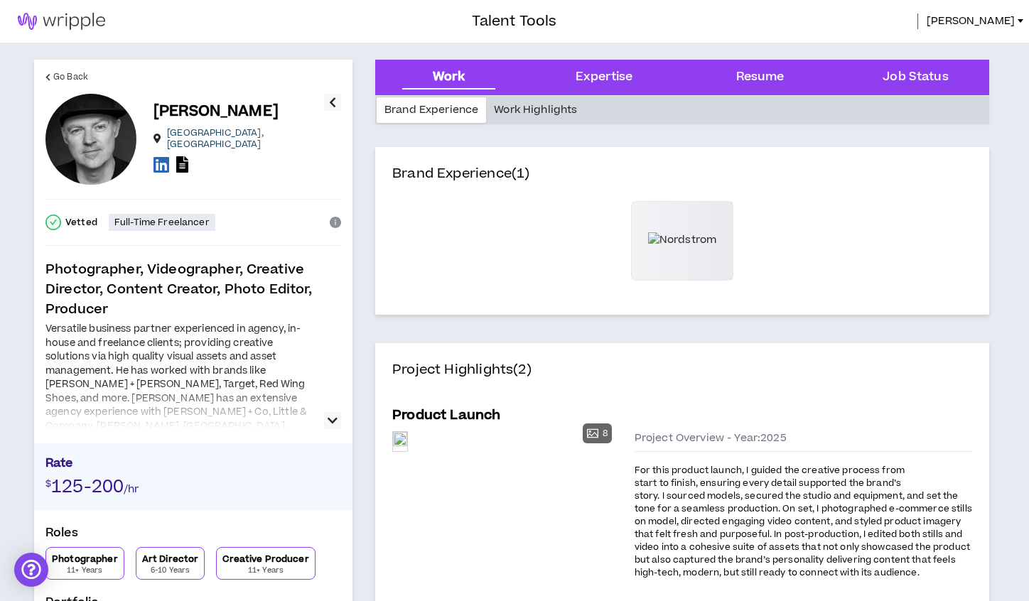
click at [514, 111] on div "Work Highlights" at bounding box center [535, 110] width 99 height 26
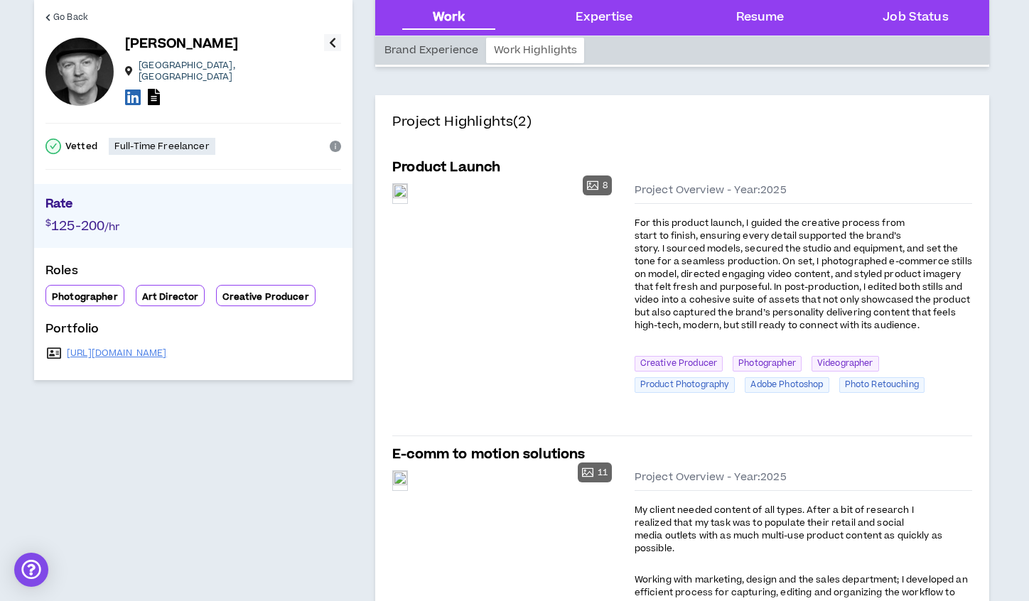
scroll to position [251, 0]
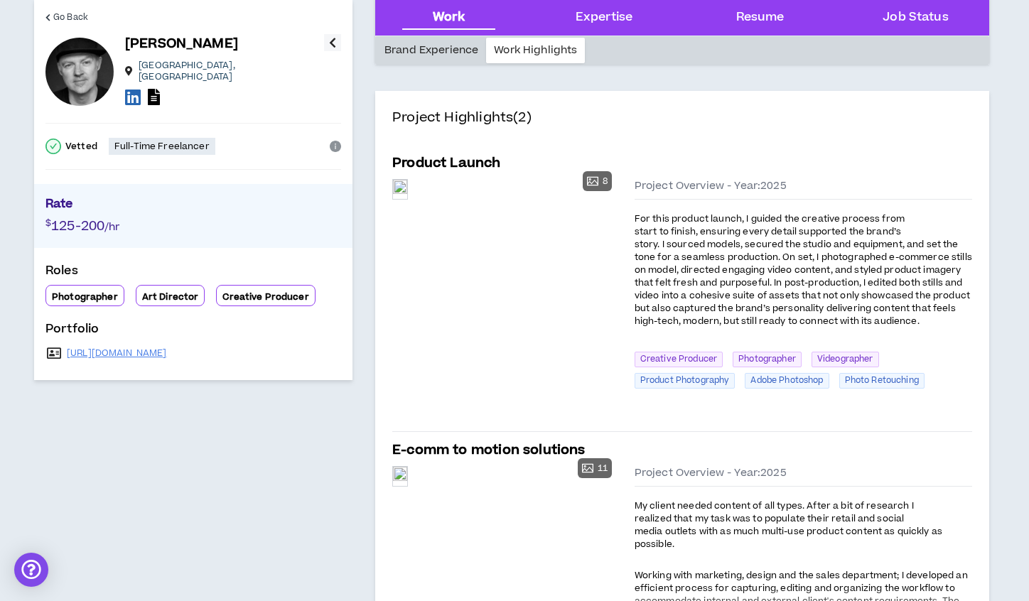
click at [436, 52] on div "Brand Experience" at bounding box center [431, 51] width 109 height 26
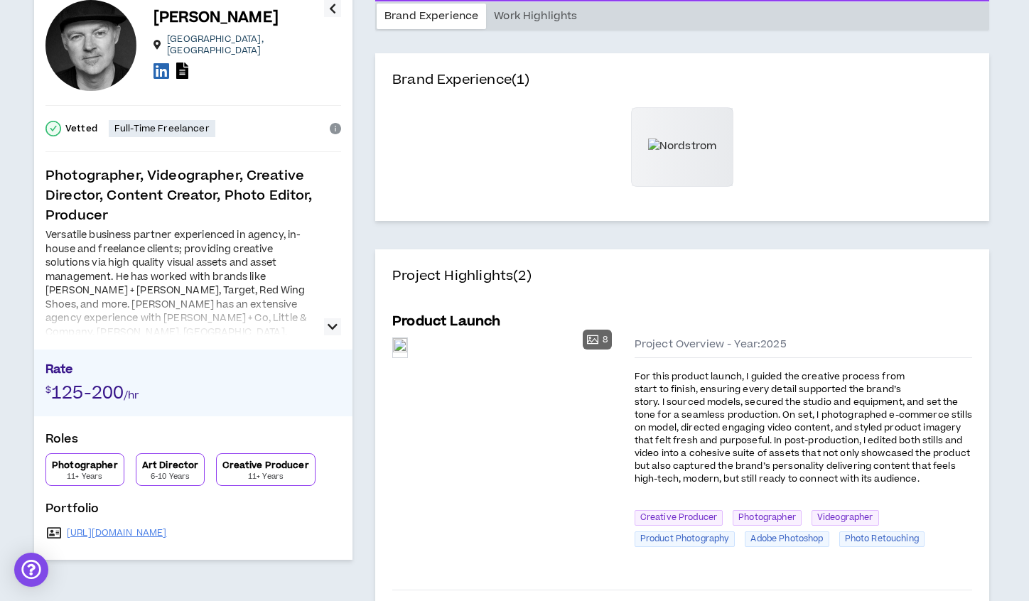
scroll to position [55, 0]
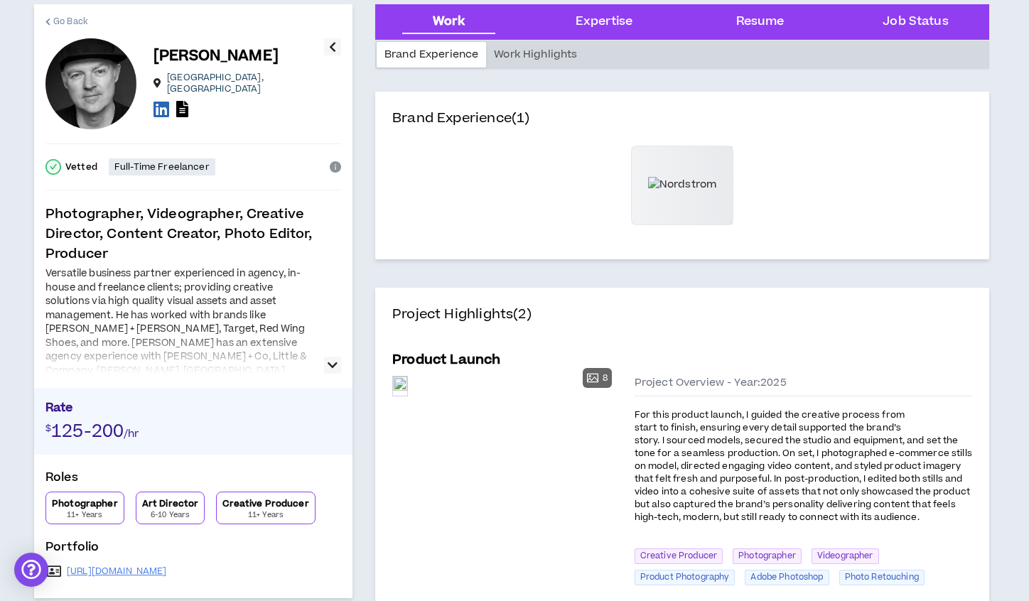
click at [63, 22] on span "Go Back" at bounding box center [70, 21] width 35 height 13
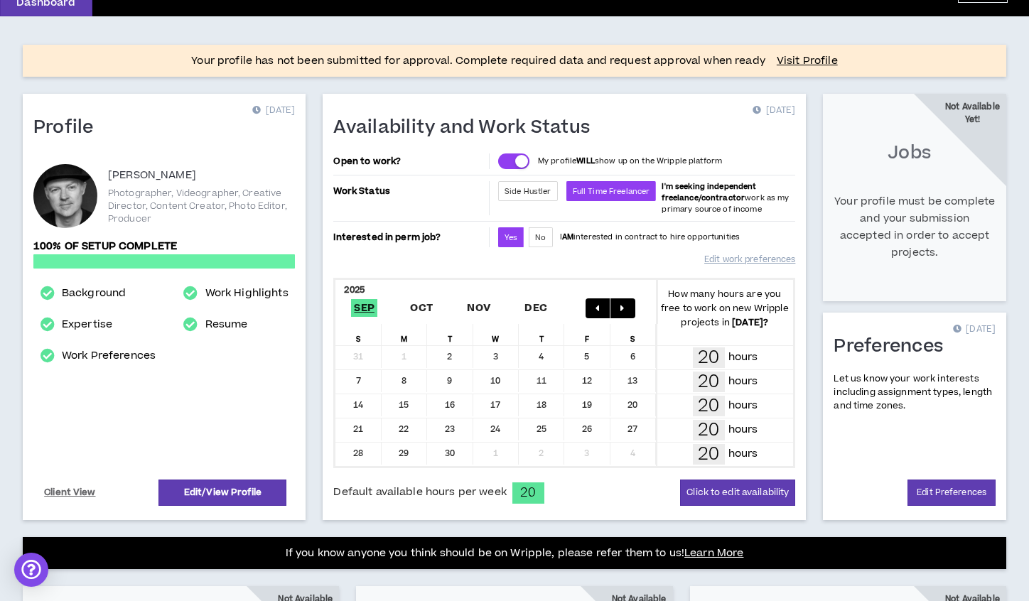
scroll to position [77, 0]
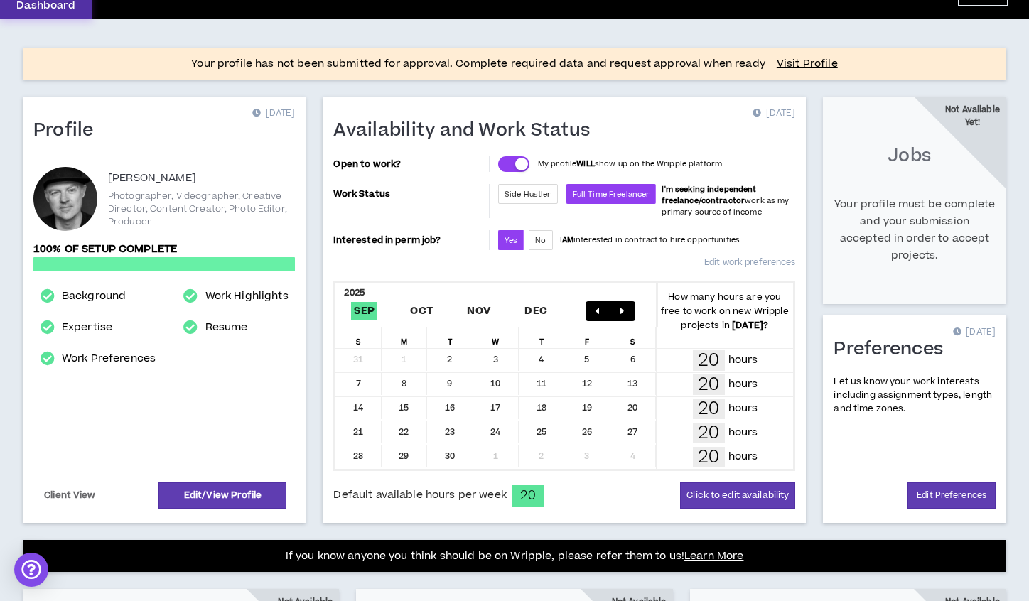
click at [55, 9] on p "Dashboard" at bounding box center [45, 5] width 59 height 15
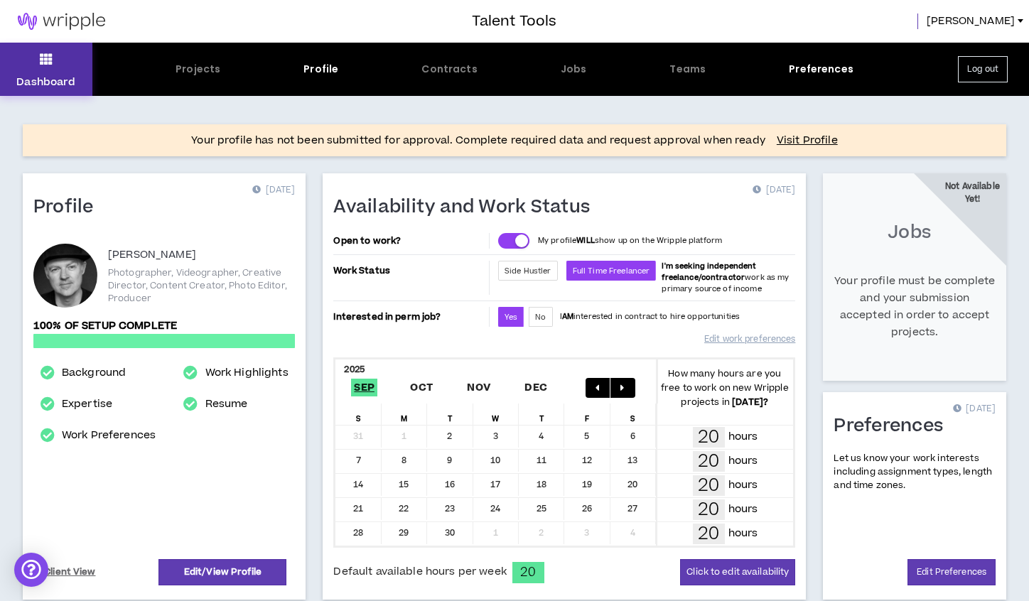
click at [43, 63] on icon at bounding box center [46, 59] width 13 height 20
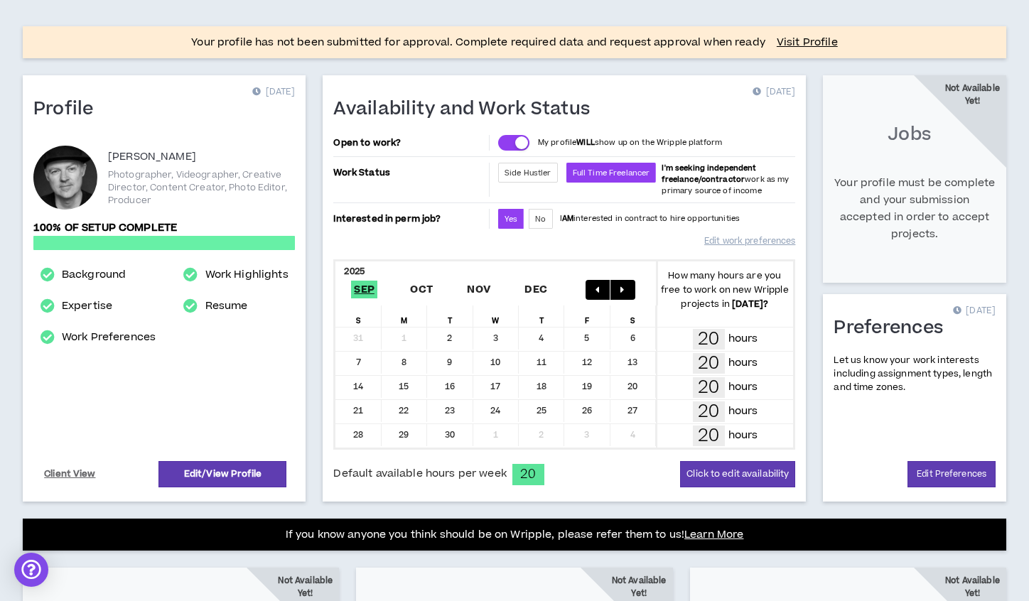
scroll to position [90, 0]
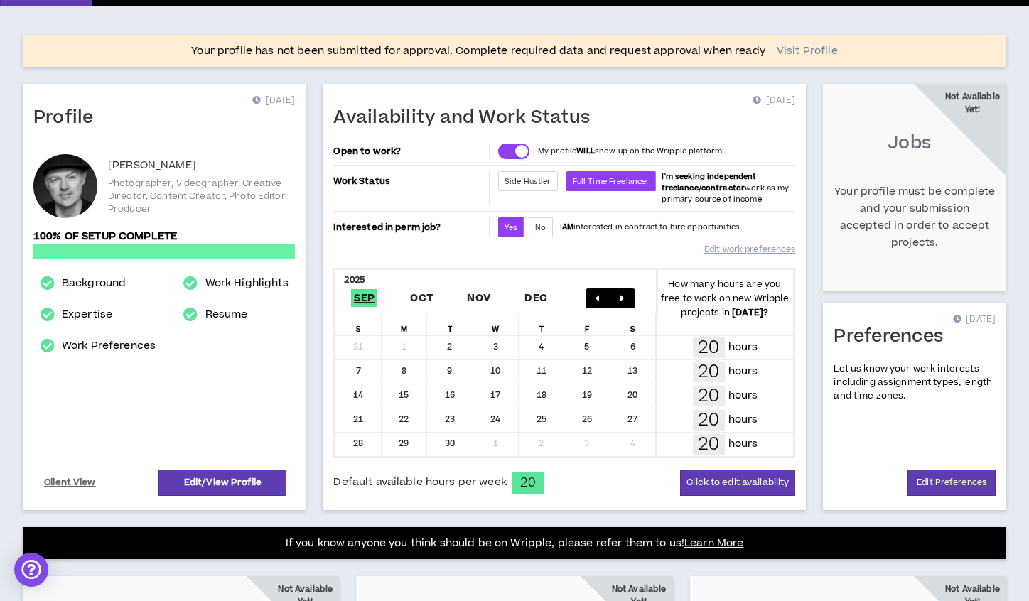
click at [803, 53] on link "Visit Profile" at bounding box center [806, 51] width 61 height 14
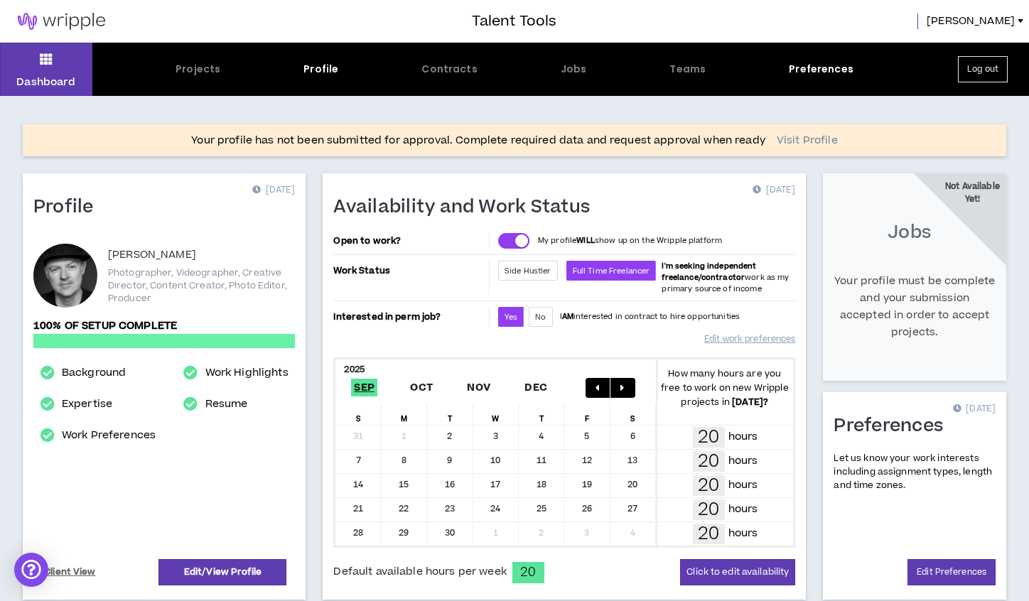
select select "*"
select select "US"
select select "*******"
select select "*"
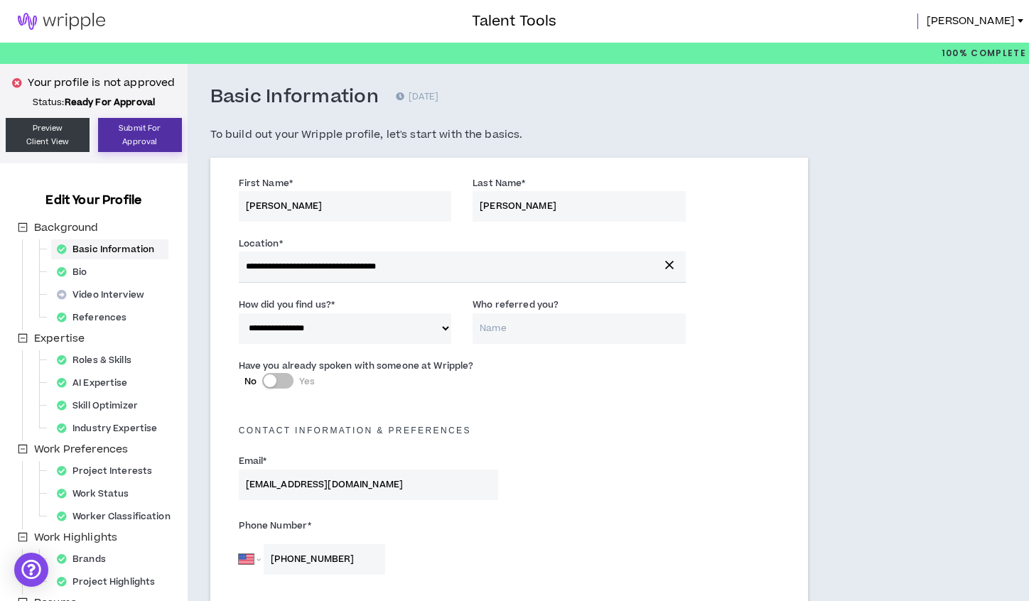
click at [134, 136] on button "Submit For Approval" at bounding box center [140, 135] width 84 height 34
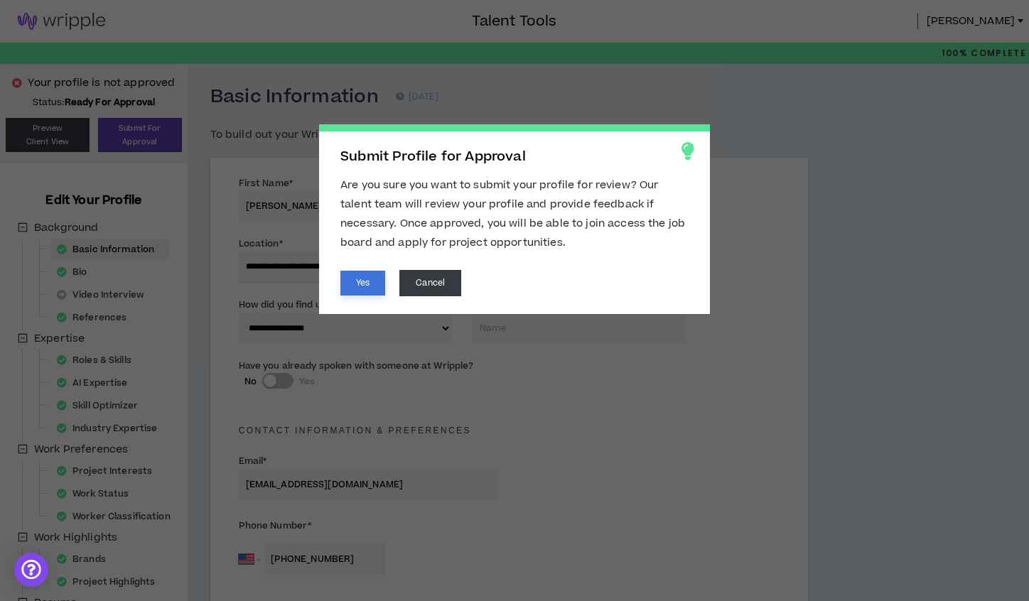
click at [366, 278] on button "Yes" at bounding box center [362, 283] width 45 height 25
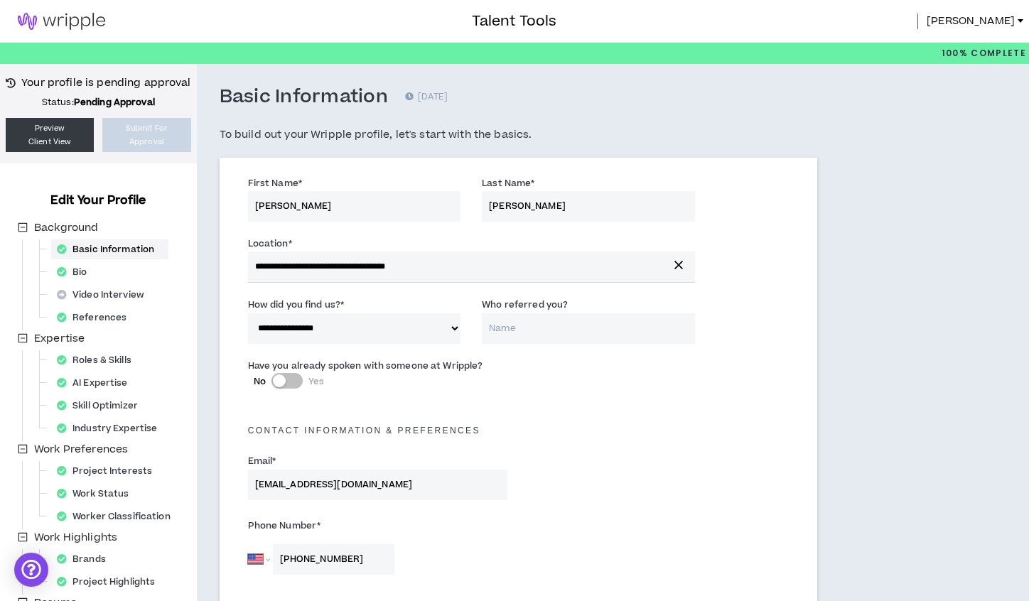
click at [1005, 17] on span "[PERSON_NAME]" at bounding box center [970, 21] width 88 height 16
click at [750, 94] on div "Basic Information 14 days ago" at bounding box center [518, 97] width 597 height 24
